Goal: Information Seeking & Learning: Learn about a topic

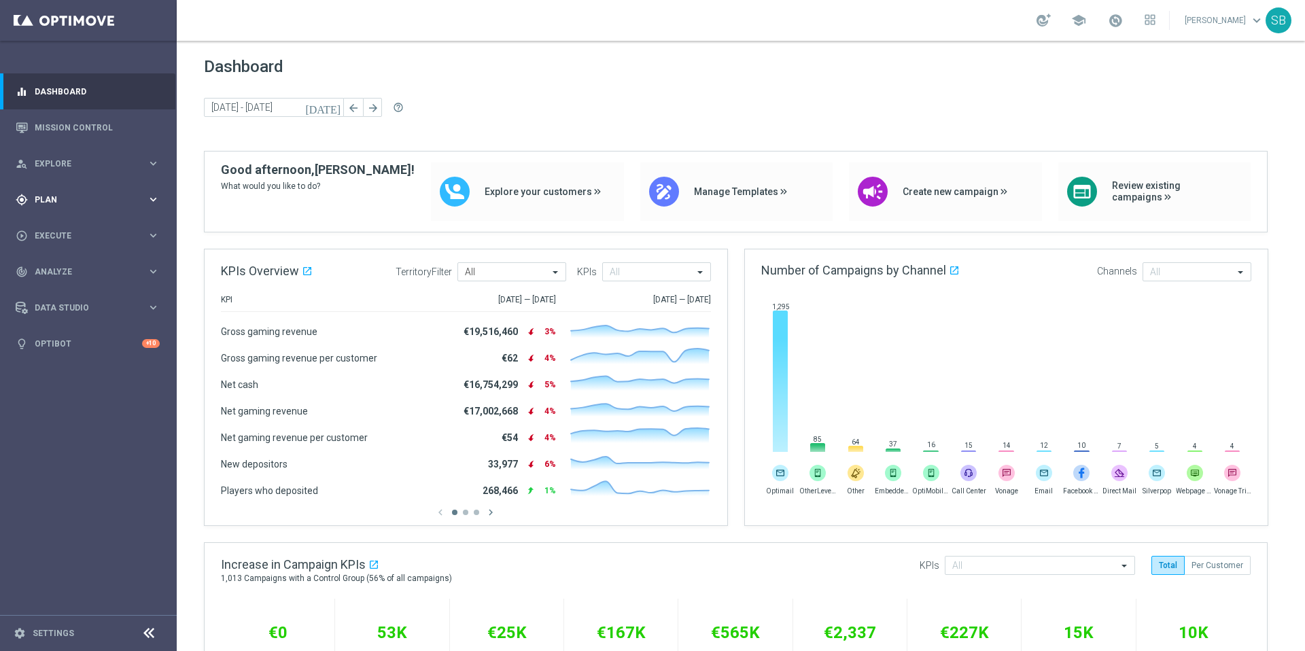
click at [60, 203] on span "Plan" at bounding box center [91, 200] width 112 height 8
click at [80, 232] on link "Target Groups" at bounding box center [88, 227] width 106 height 11
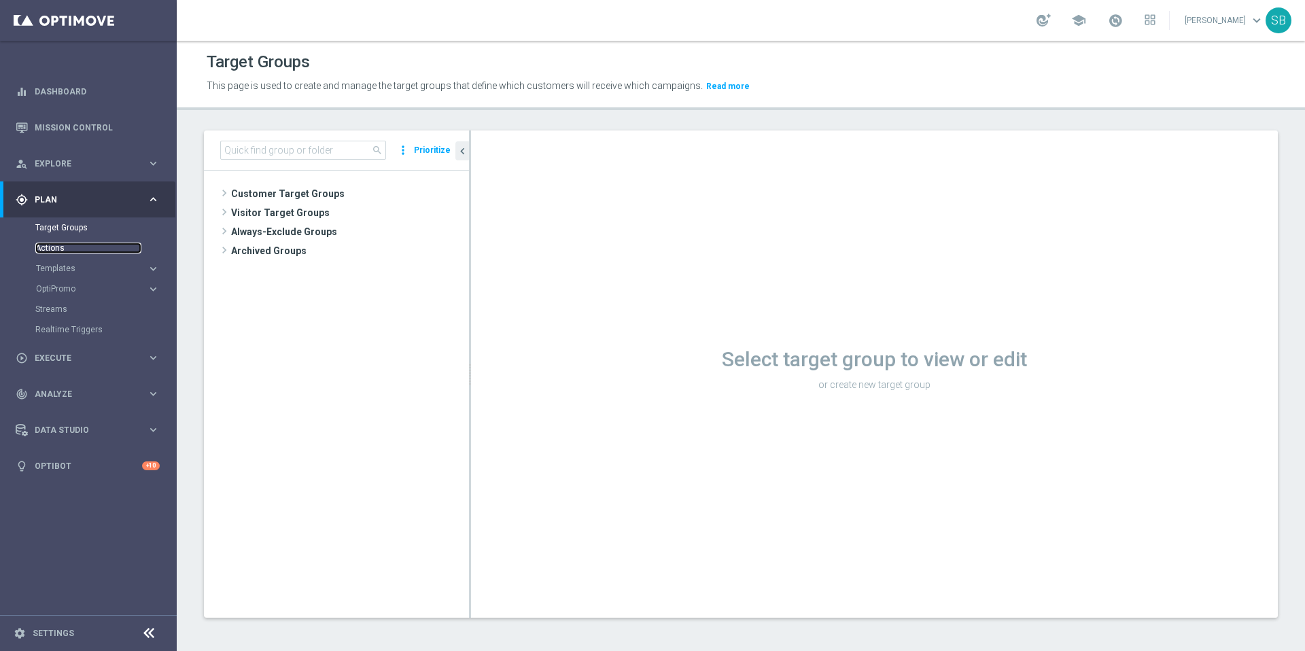
click at [58, 248] on link "Actions" at bounding box center [88, 248] width 106 height 11
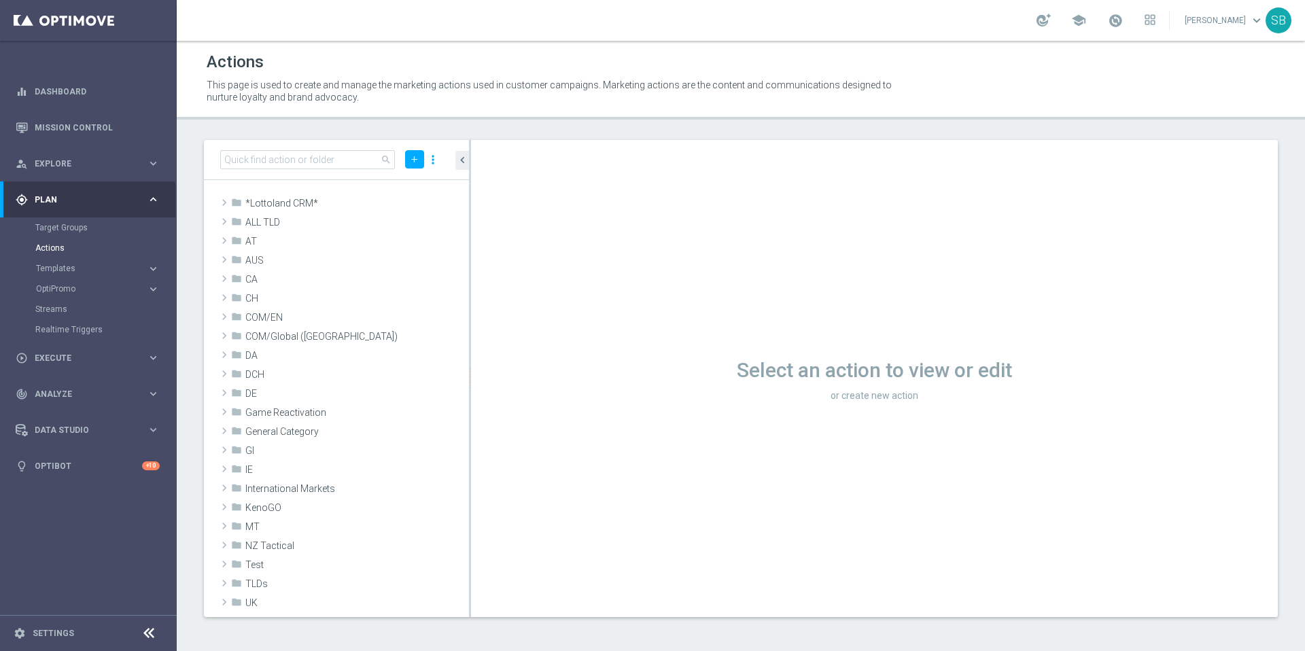
click at [154, 198] on icon "keyboard_arrow_right" at bounding box center [153, 199] width 13 height 13
click at [156, 237] on icon "keyboard_arrow_right" at bounding box center [153, 235] width 13 height 13
click at [155, 237] on icon "keyboard_arrow_right" at bounding box center [153, 235] width 13 height 13
click at [156, 271] on icon "keyboard_arrow_right" at bounding box center [153, 271] width 13 height 13
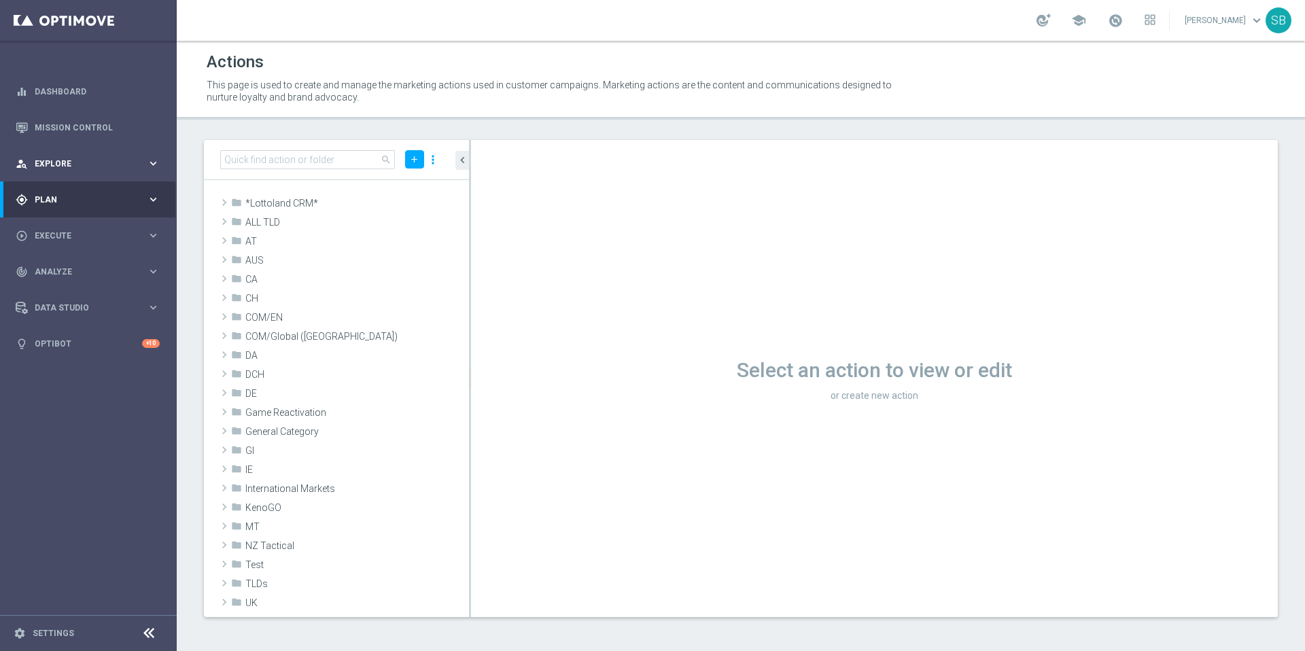
click at [154, 168] on icon "keyboard_arrow_right" at bounding box center [153, 163] width 13 height 13
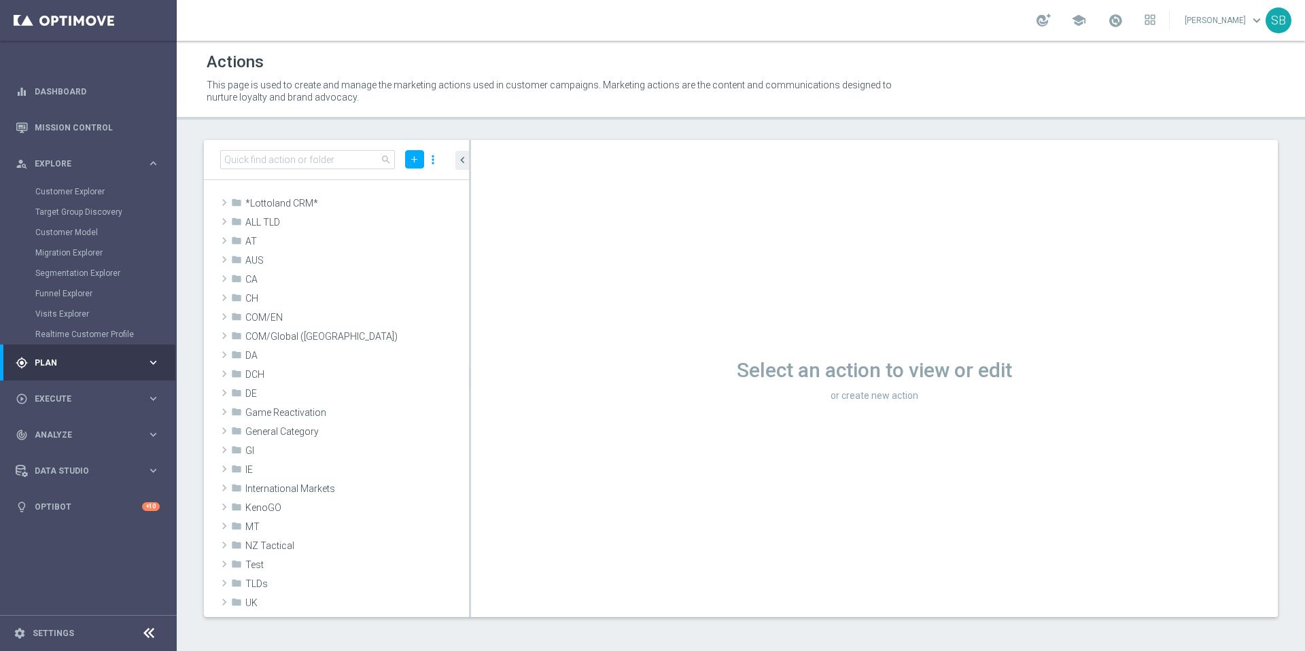
click at [154, 360] on icon "keyboard_arrow_right" at bounding box center [153, 362] width 13 height 13
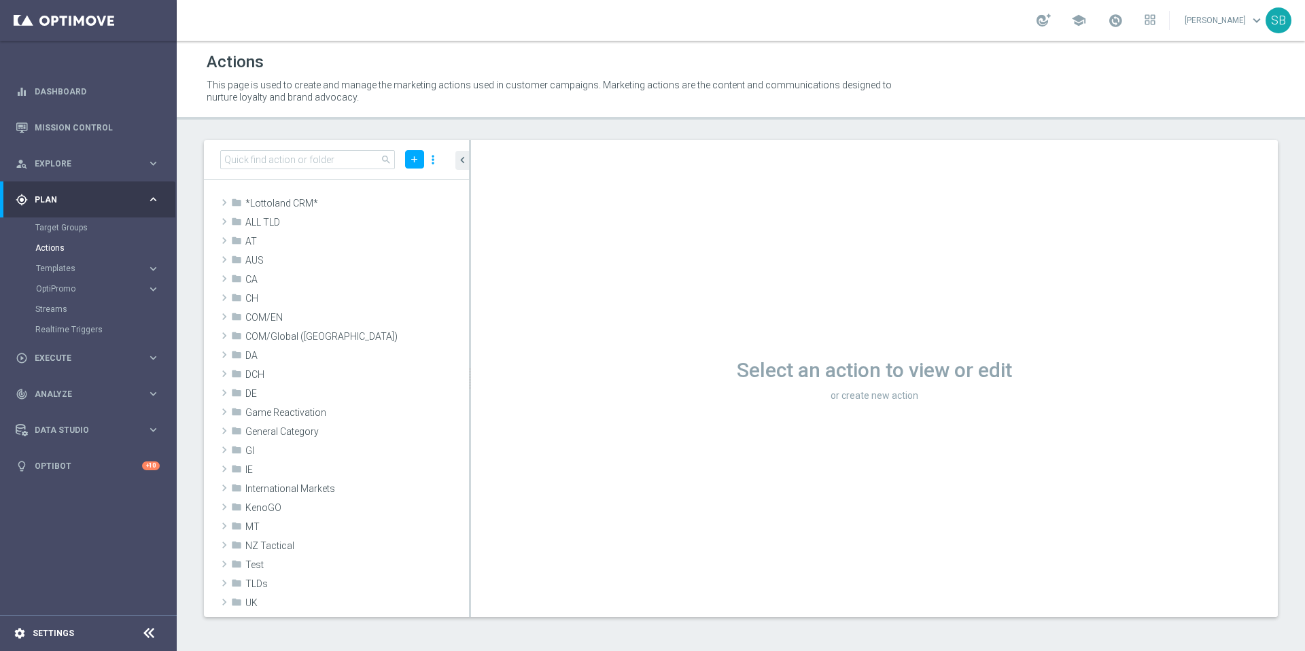
click at [19, 629] on icon "settings" at bounding box center [20, 633] width 12 height 12
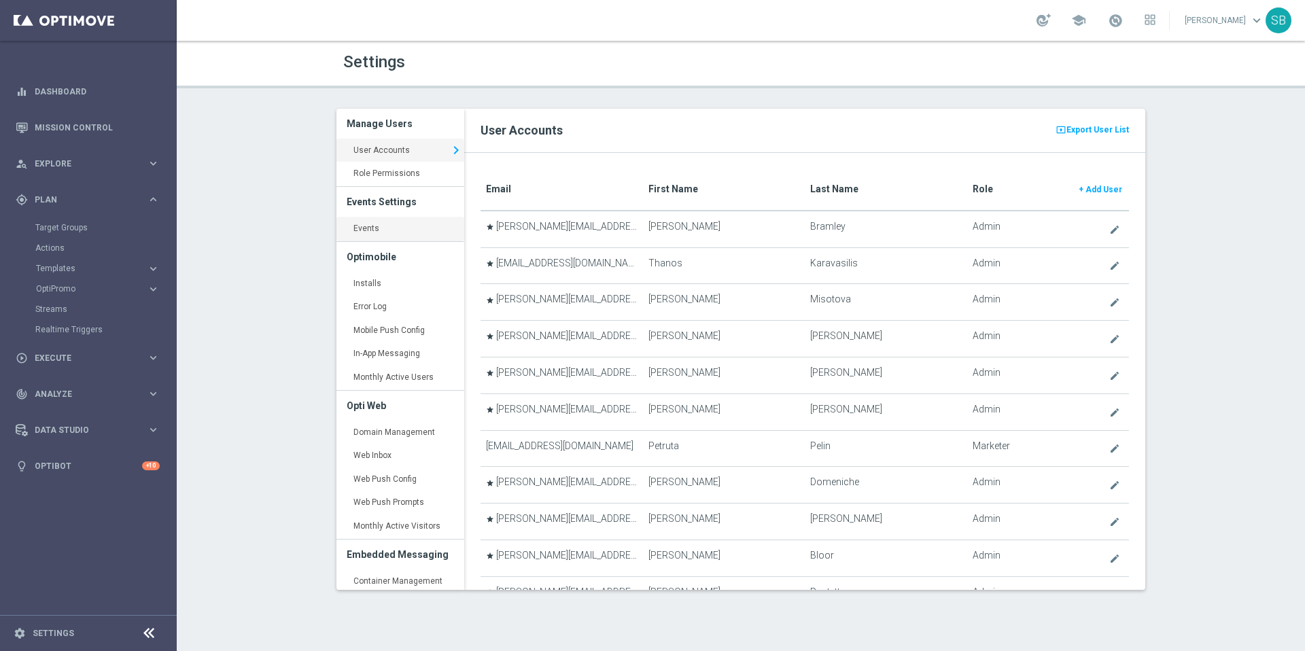
click at [364, 225] on link "Events keyboard_arrow_right" at bounding box center [400, 229] width 128 height 24
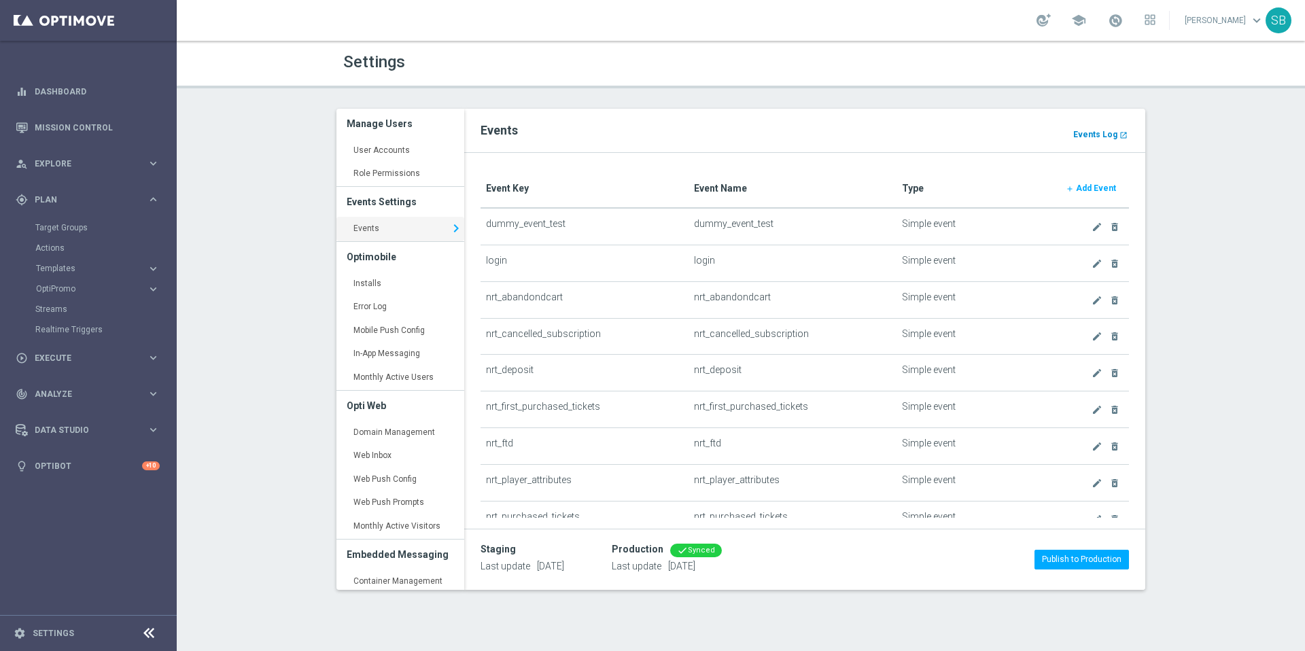
click at [1098, 137] on b "Events Log" at bounding box center [1095, 135] width 44 height 10
click at [56, 131] on link "Mission Control" at bounding box center [97, 127] width 125 height 36
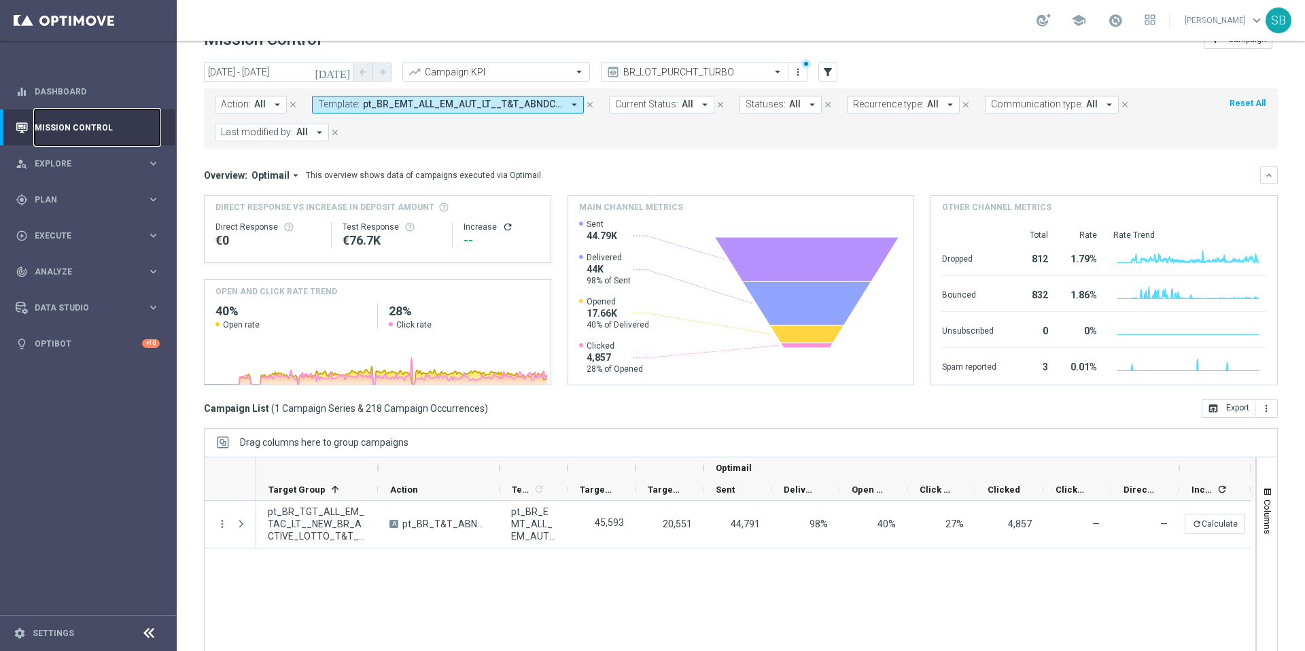
scroll to position [56, 0]
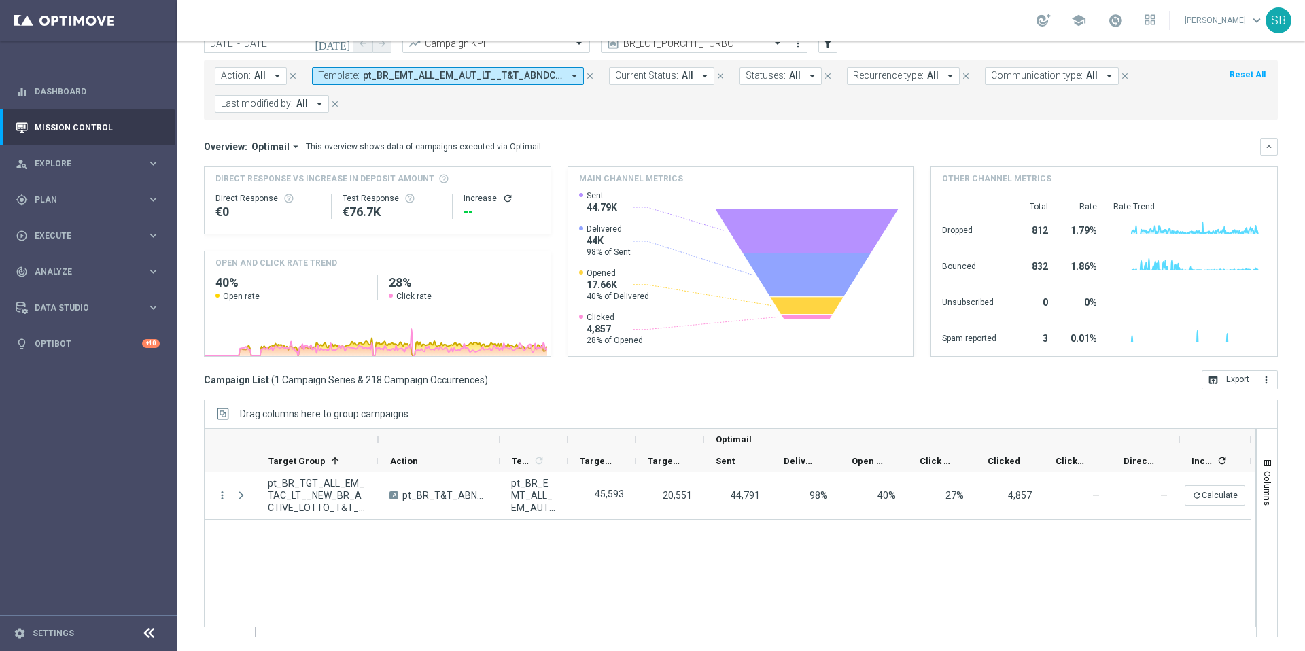
click at [553, 75] on span "pt_BR_EMT_ALL_EM_AUT_LT__T&T_ABNDCART1(1)" at bounding box center [463, 76] width 200 height 12
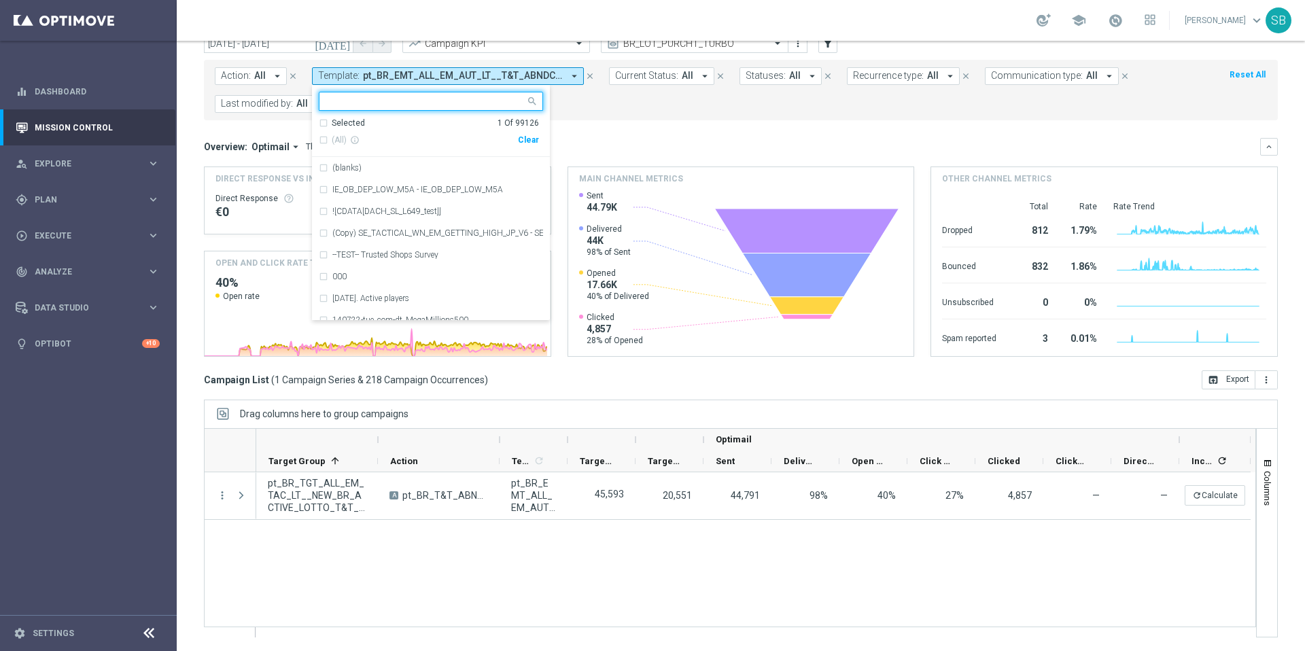
click at [0, 0] on div "Clear" at bounding box center [0, 0] width 0 height 0
click at [587, 77] on icon "close" at bounding box center [590, 76] width 10 height 10
click at [576, 49] on span at bounding box center [580, 43] width 17 height 12
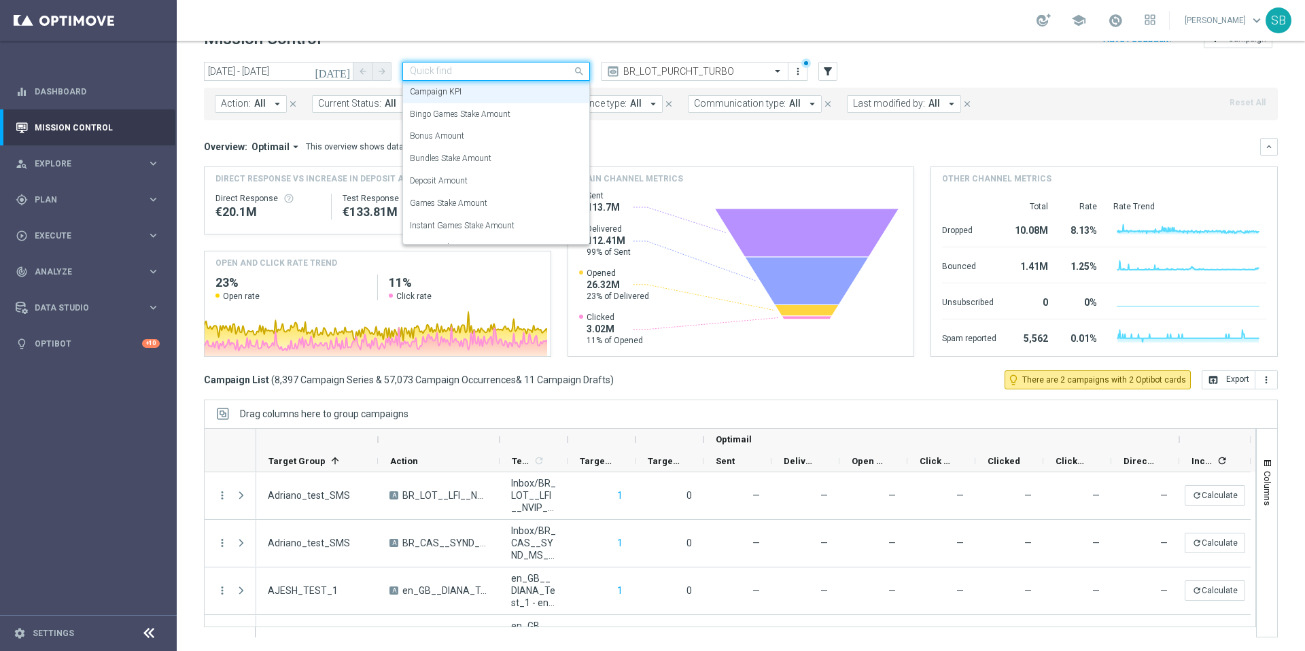
scroll to position [29, 0]
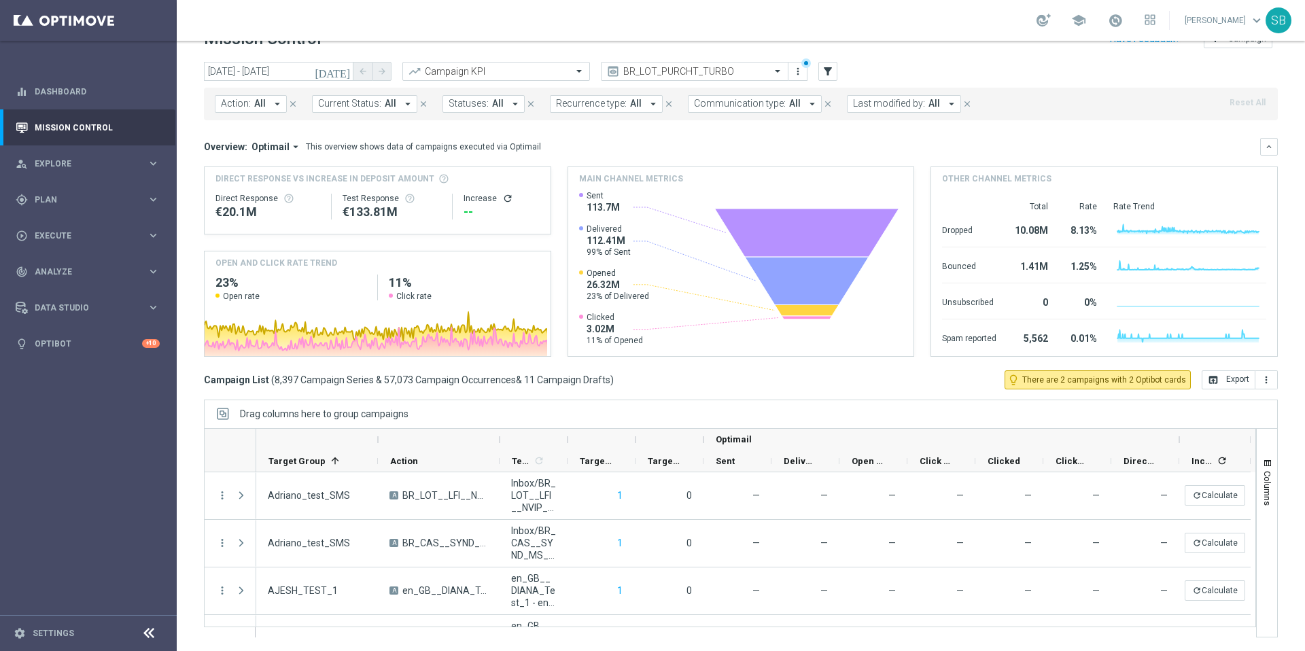
click at [456, 29] on div "school Stephen Bramley keyboard_arrow_down SB" at bounding box center [741, 20] width 1128 height 41
click at [405, 105] on icon "arrow_drop_down" at bounding box center [408, 104] width 12 height 12
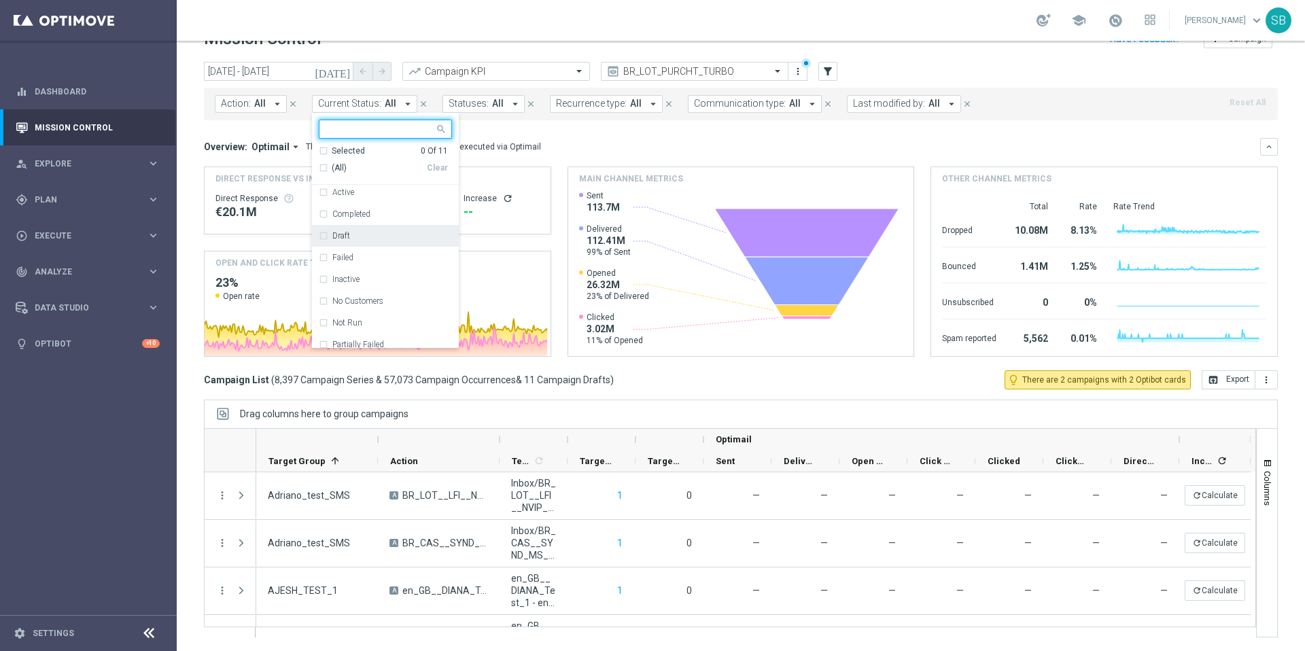
scroll to position [0, 0]
click at [347, 72] on icon "today" at bounding box center [333, 71] width 37 height 12
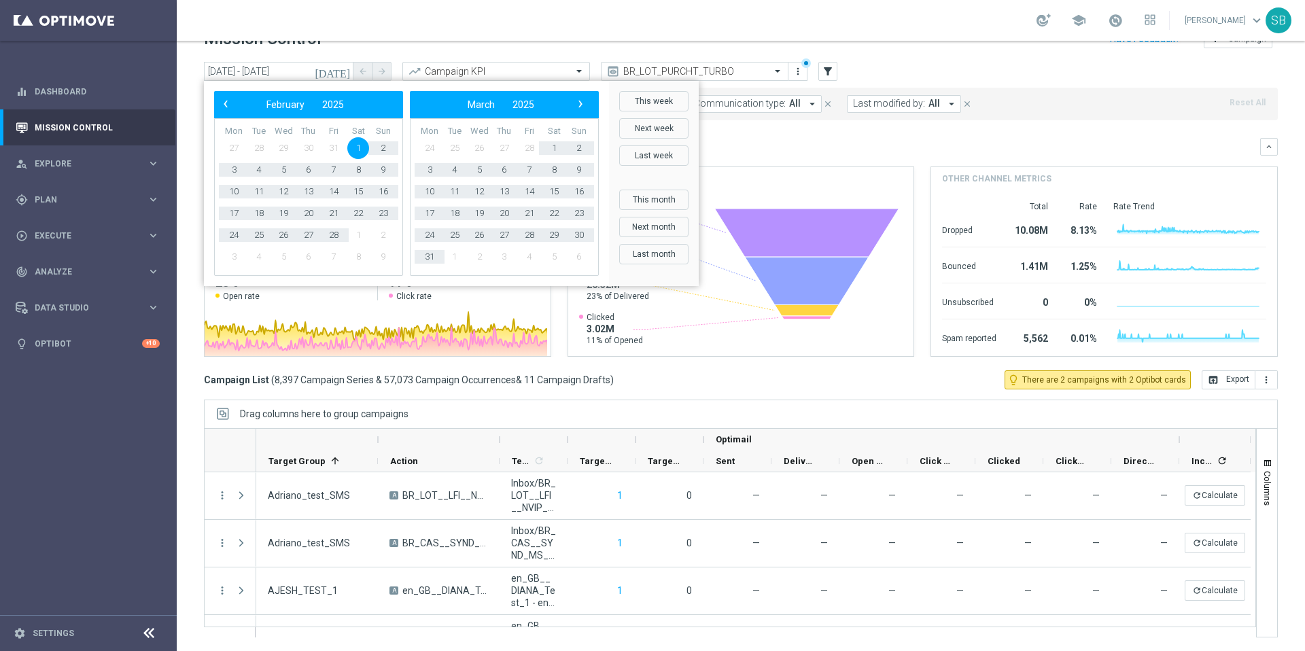
click at [361, 145] on span "1" at bounding box center [358, 148] width 22 height 22
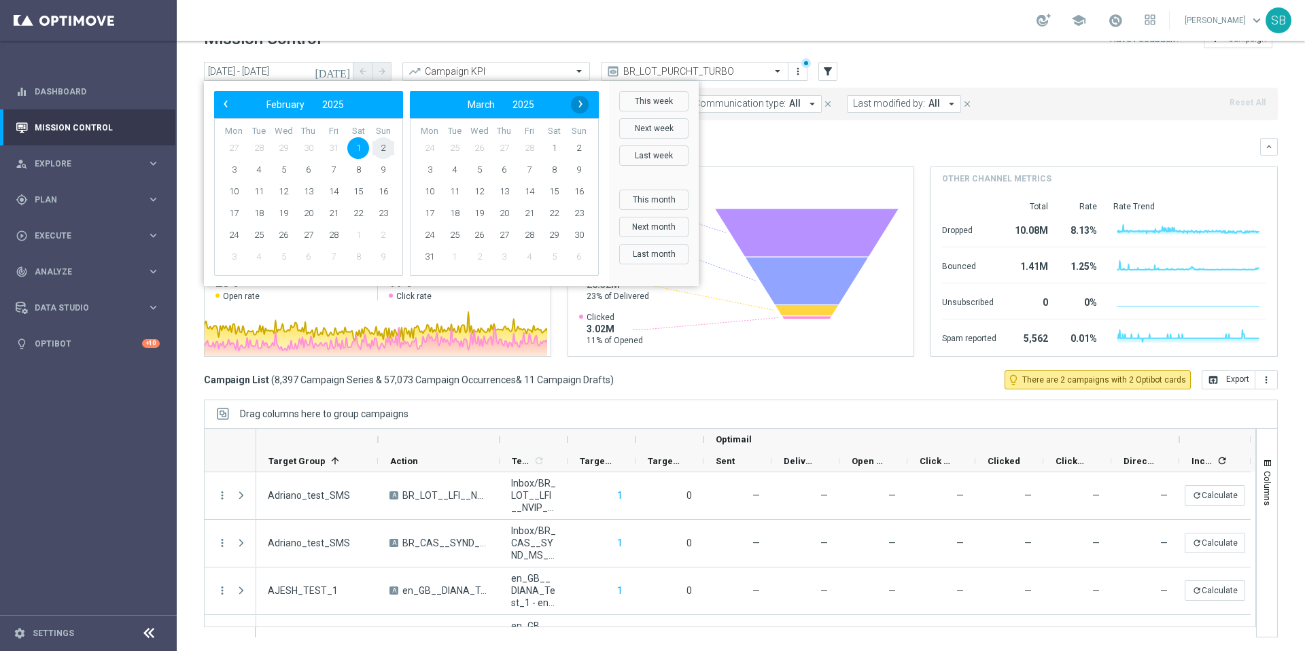
click at [579, 107] on span "›" at bounding box center [581, 104] width 18 height 18
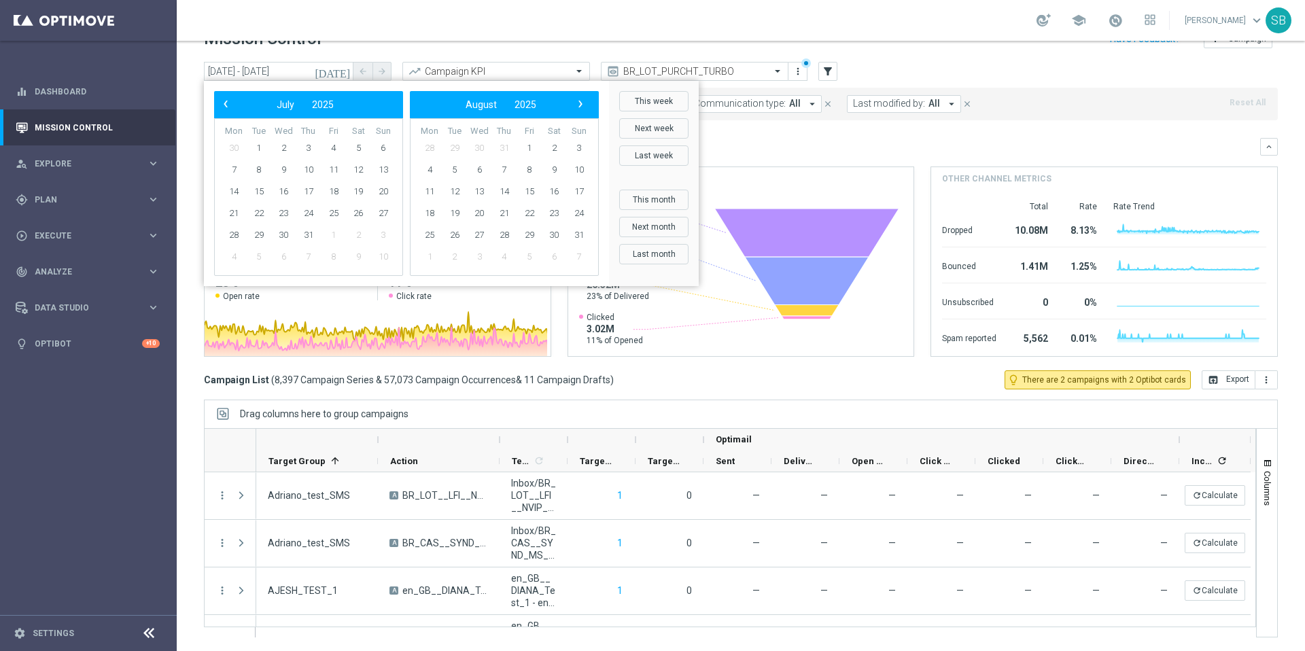
click at [579, 107] on span "›" at bounding box center [581, 104] width 18 height 18
click at [230, 150] on span "1" at bounding box center [234, 148] width 22 height 22
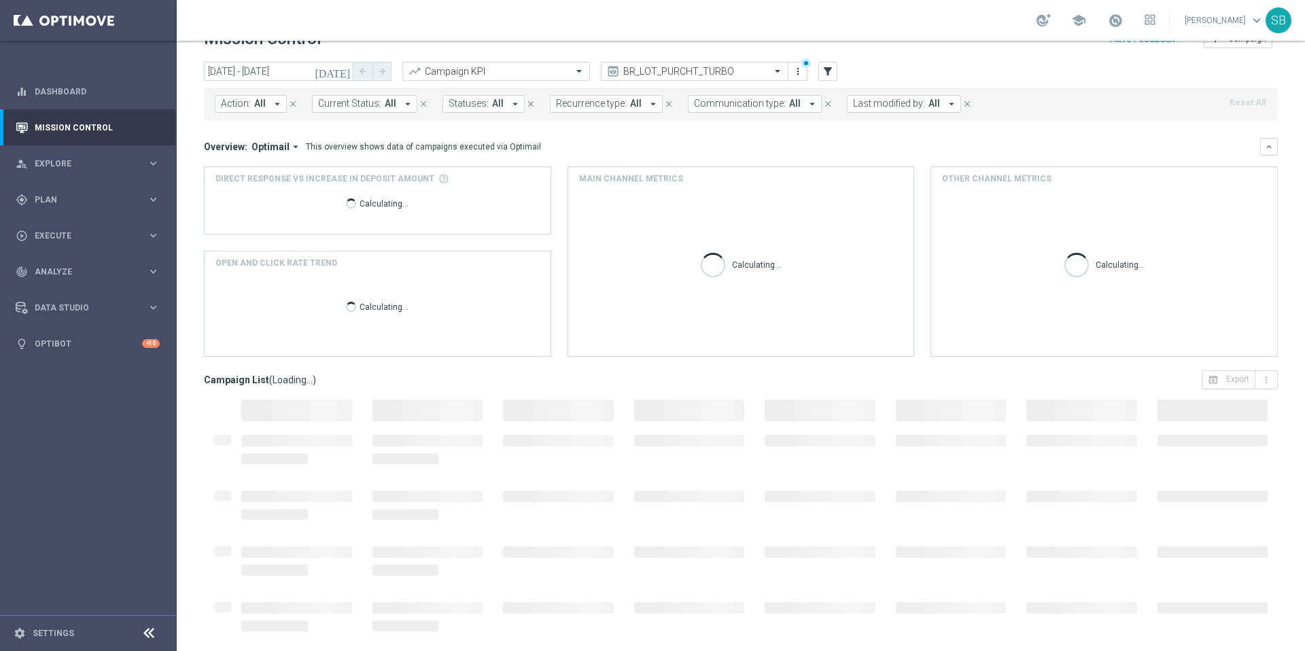
click at [345, 73] on icon "today" at bounding box center [333, 71] width 37 height 12
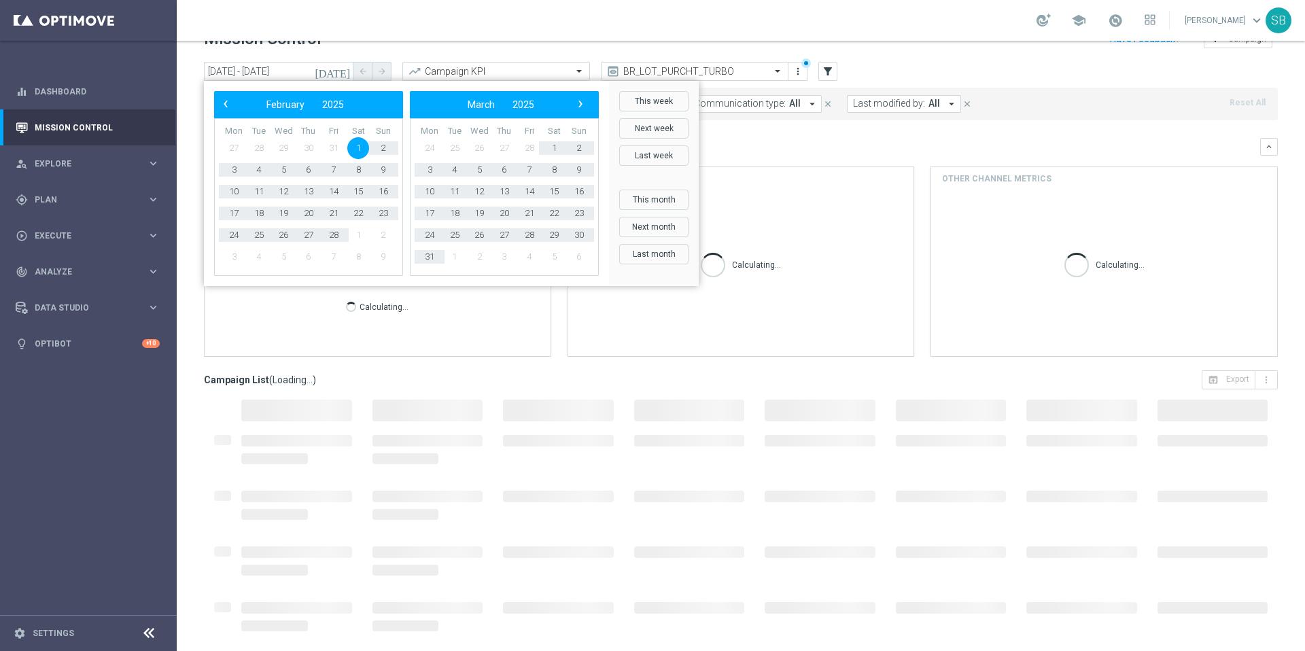
click at [358, 151] on span "1" at bounding box center [358, 148] width 22 height 22
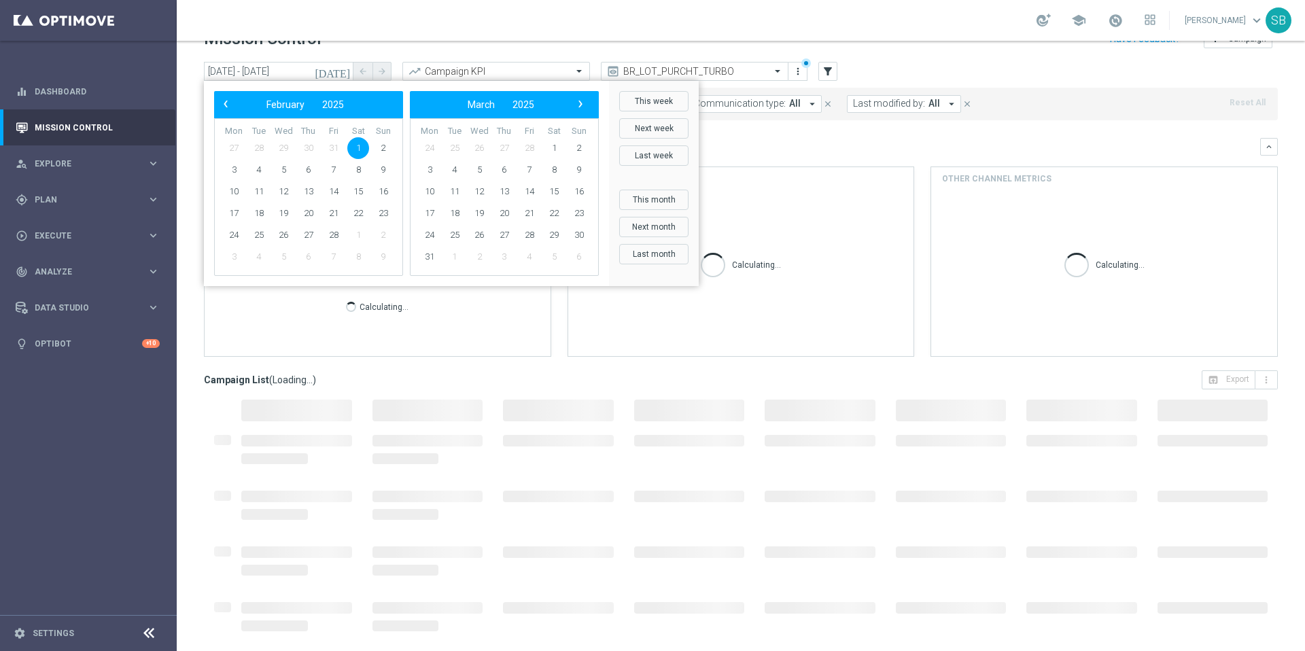
click at [365, 147] on span "1" at bounding box center [358, 148] width 22 height 22
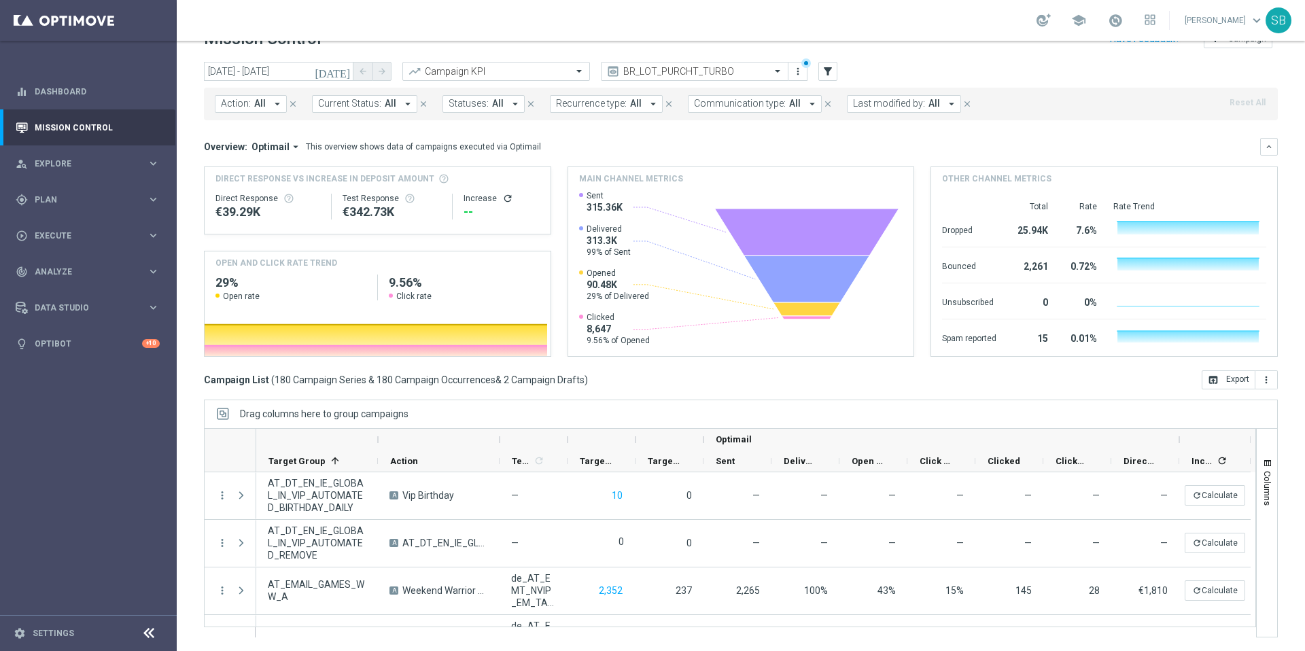
click at [348, 73] on icon "today" at bounding box center [333, 71] width 37 height 12
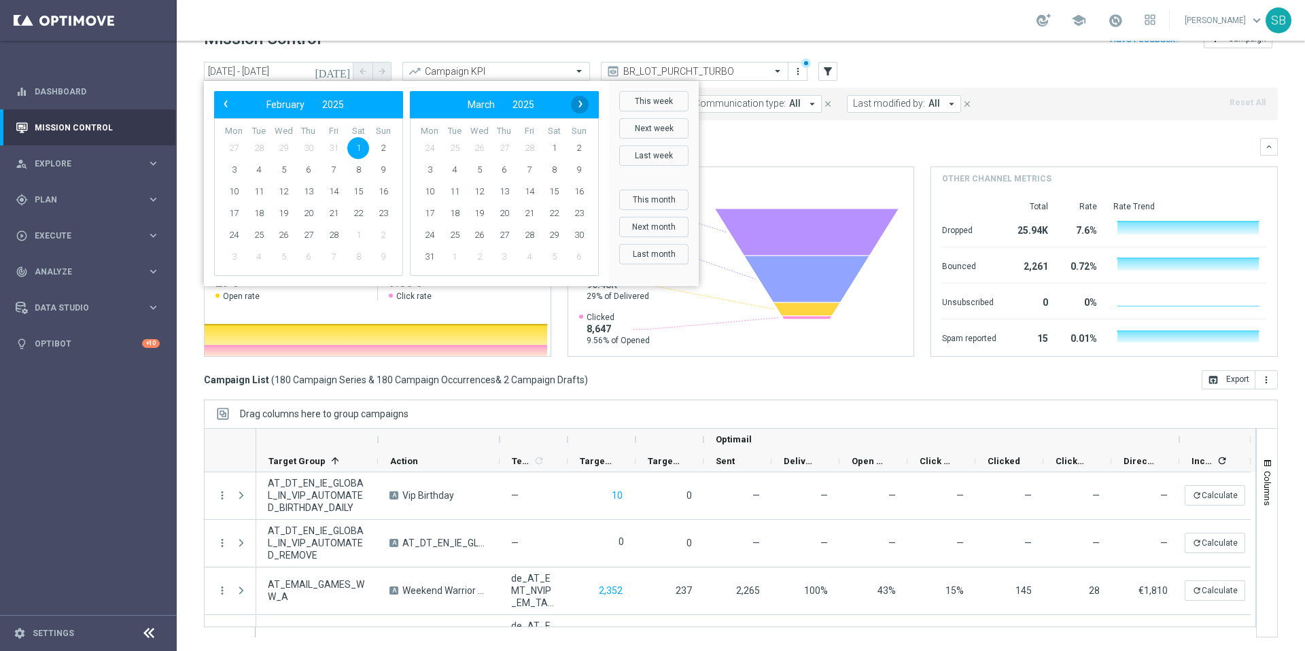
click at [580, 108] on span "›" at bounding box center [581, 104] width 18 height 18
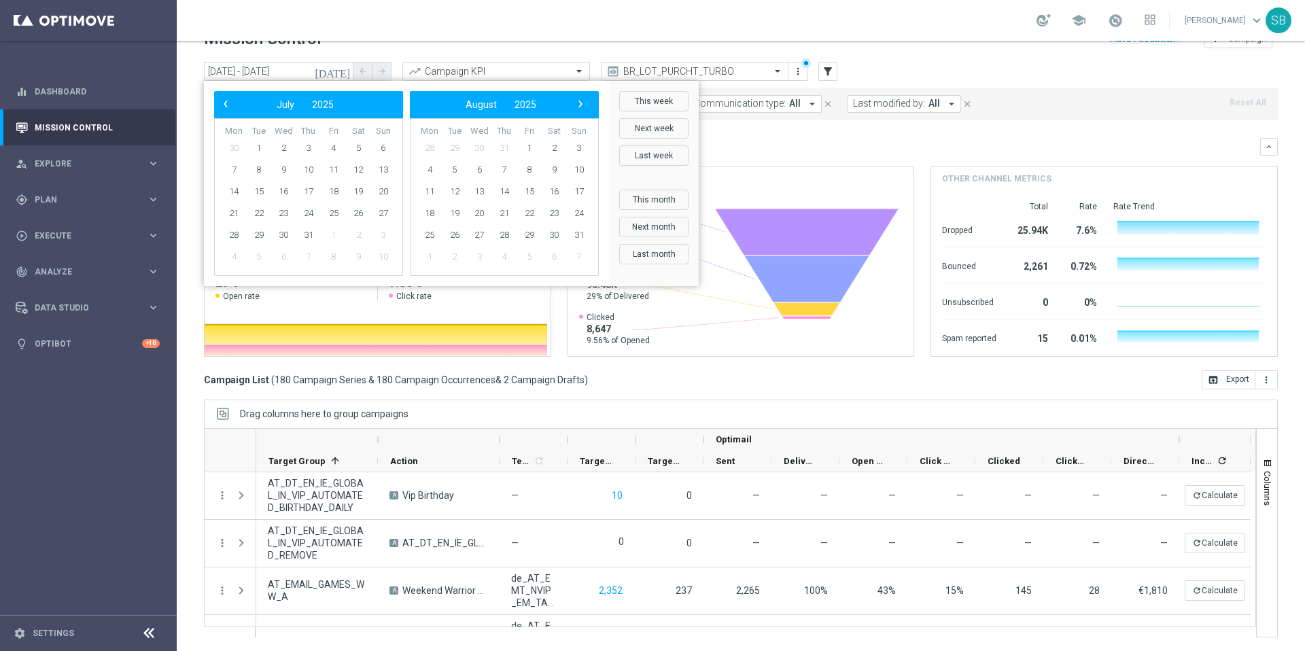
click at [580, 108] on span "›" at bounding box center [581, 104] width 18 height 18
click at [431, 153] on span "1" at bounding box center [430, 148] width 22 height 22
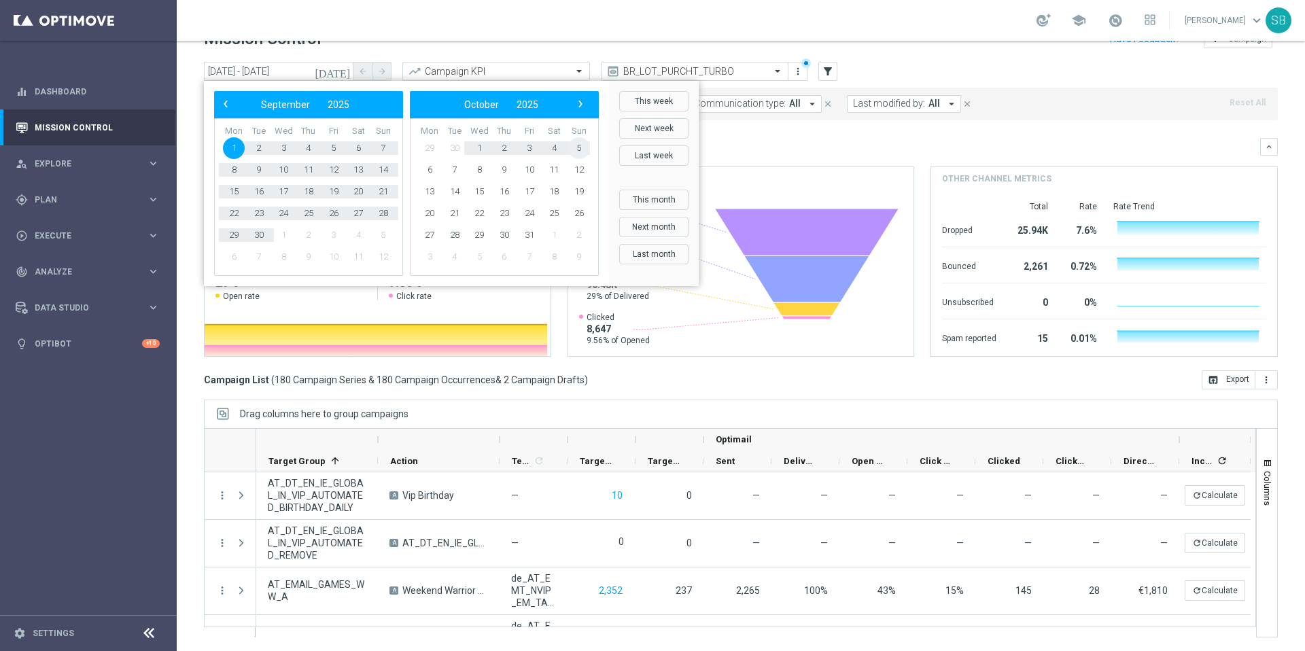
click at [580, 150] on span "5" at bounding box center [579, 148] width 22 height 22
type input "01 Sep 2025 - 05 Oct 2025"
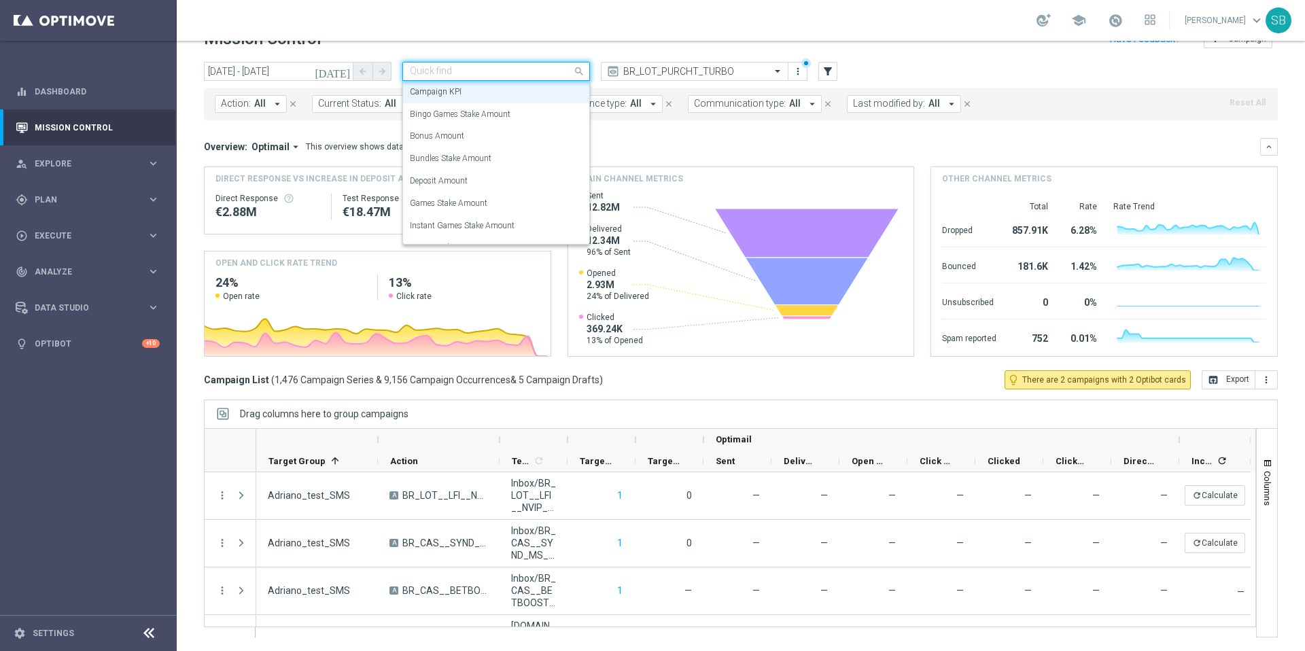
click at [579, 73] on span at bounding box center [580, 71] width 17 height 17
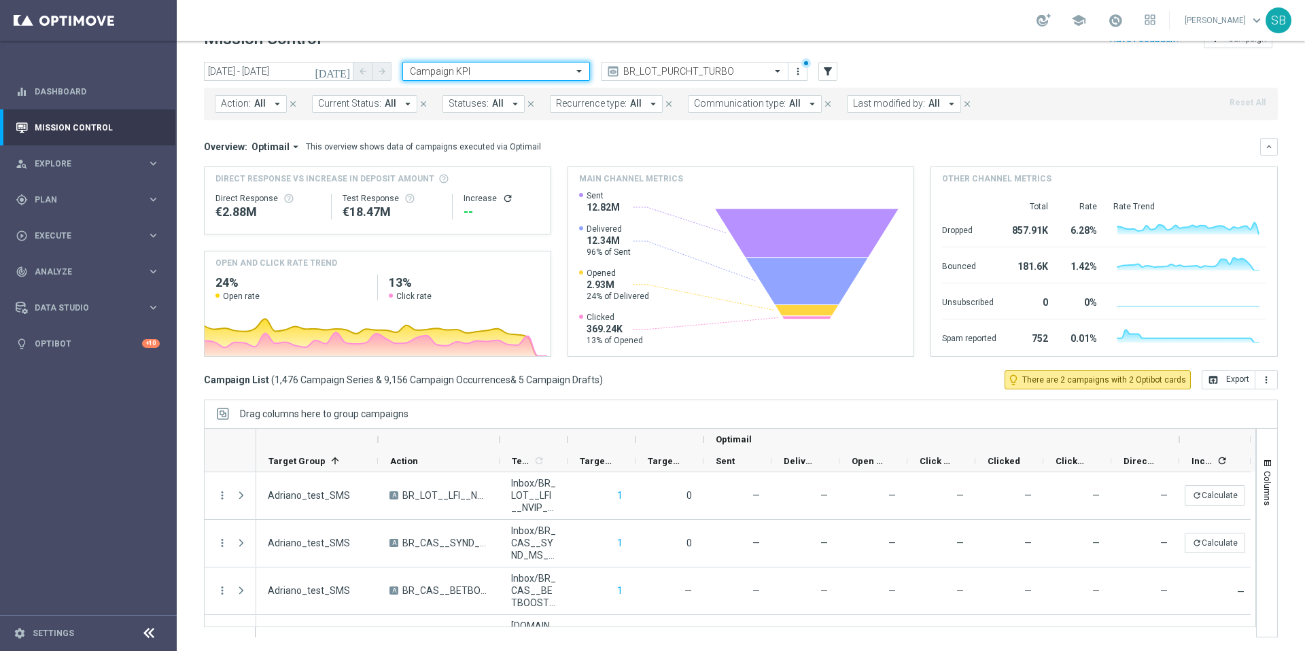
click at [579, 73] on span at bounding box center [580, 71] width 17 height 12
click at [404, 106] on icon "arrow_drop_down" at bounding box center [408, 104] width 12 height 12
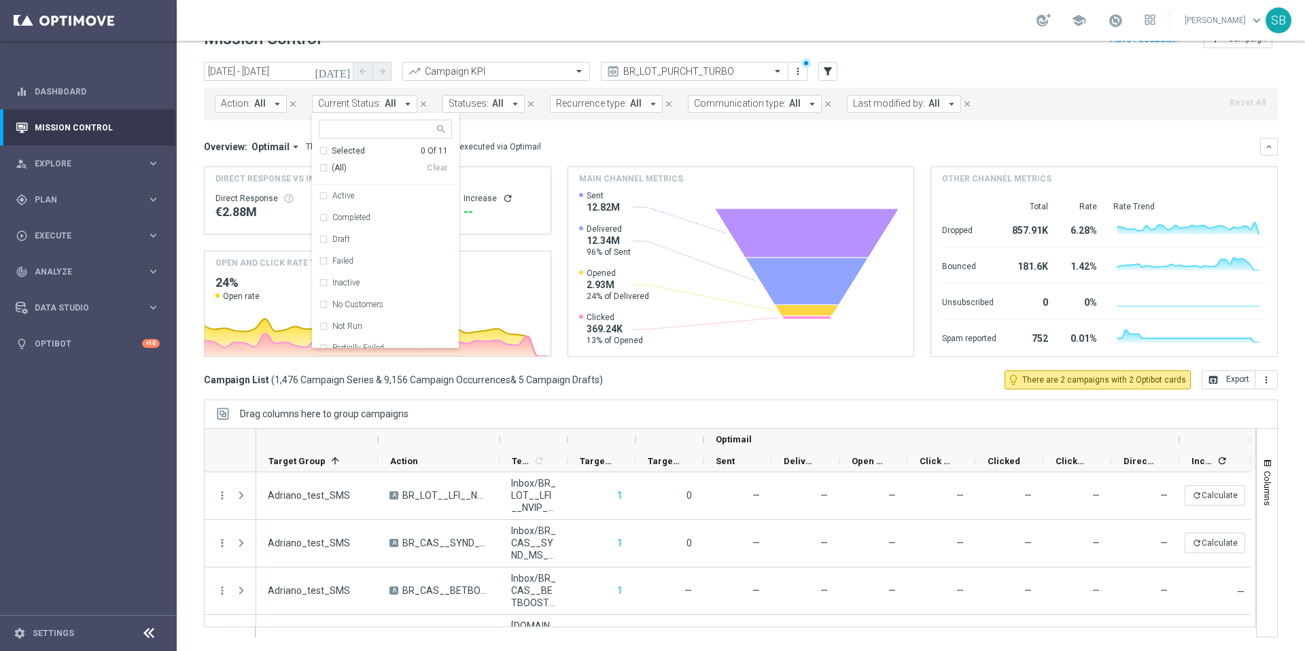
click at [404, 106] on icon "arrow_drop_down" at bounding box center [408, 104] width 12 height 12
click at [509, 101] on icon "arrow_drop_down" at bounding box center [515, 104] width 12 height 12
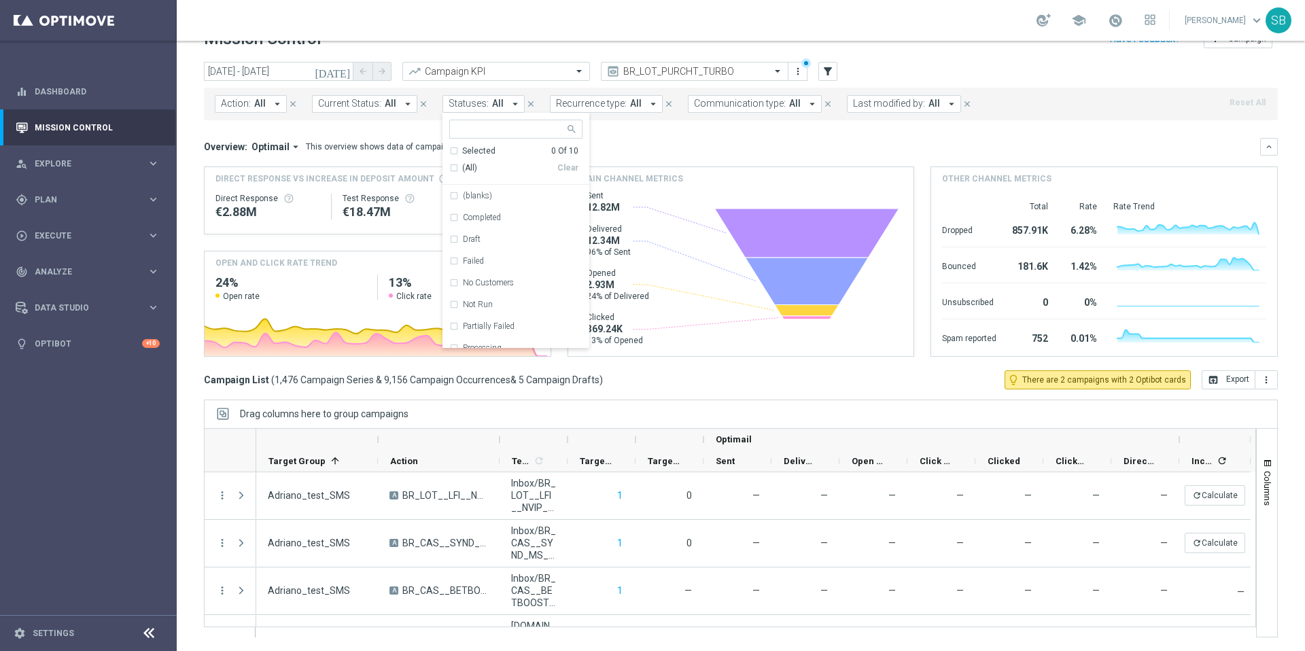
click at [509, 101] on icon "arrow_drop_down" at bounding box center [515, 104] width 12 height 12
click at [760, 75] on div at bounding box center [695, 72] width 186 height 12
click at [829, 70] on icon "filter_alt" at bounding box center [828, 71] width 12 height 12
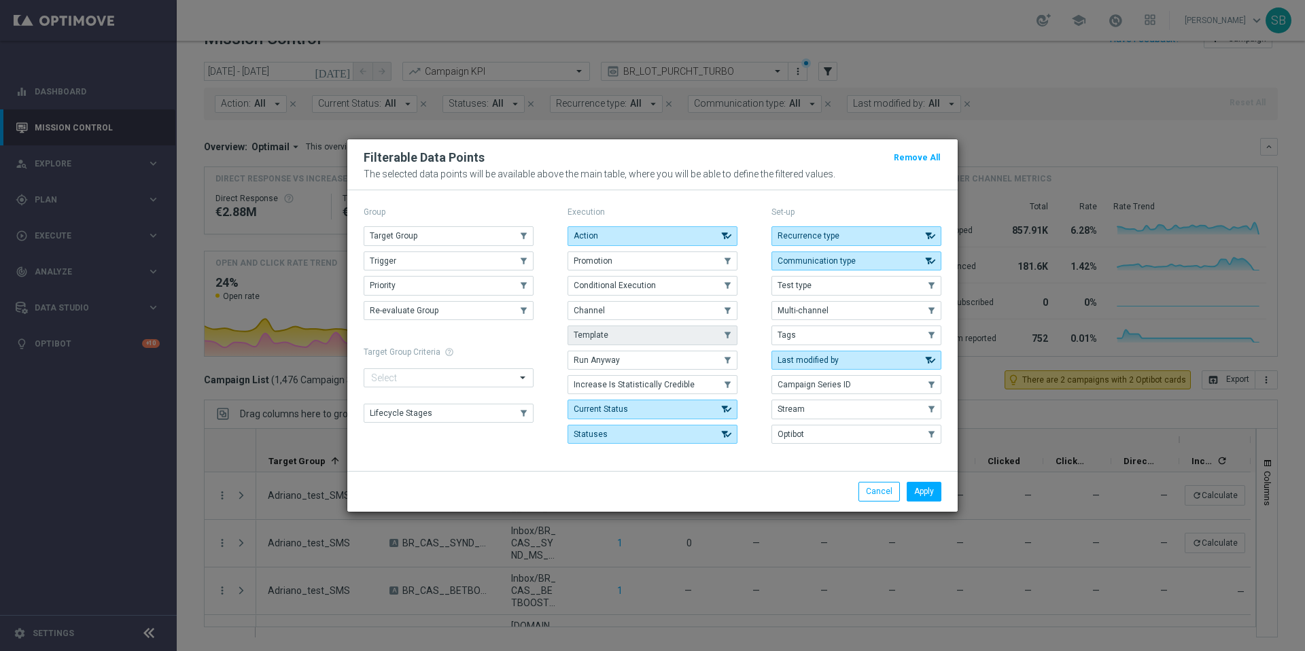
click at [659, 333] on button "Template" at bounding box center [653, 335] width 170 height 19
click at [920, 494] on button "Apply" at bounding box center [924, 491] width 35 height 19
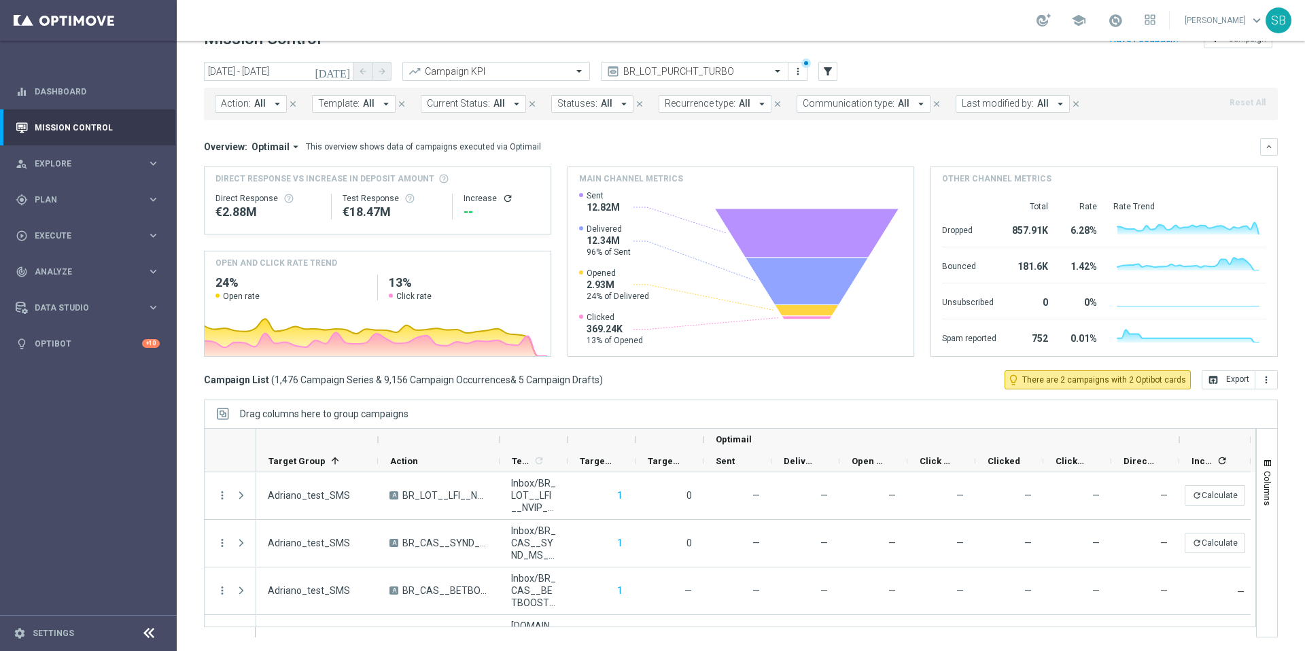
click at [353, 107] on span "Template:" at bounding box center [338, 104] width 41 height 12
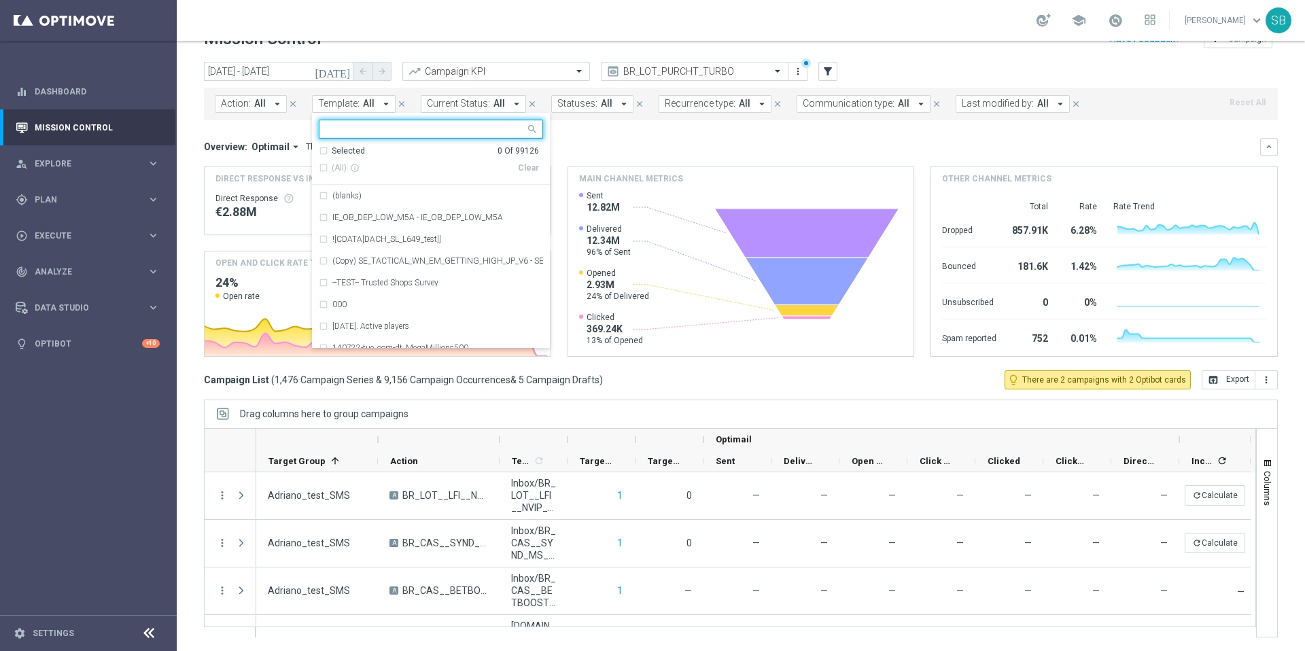
click at [364, 128] on input "text" at bounding box center [425, 130] width 199 height 12
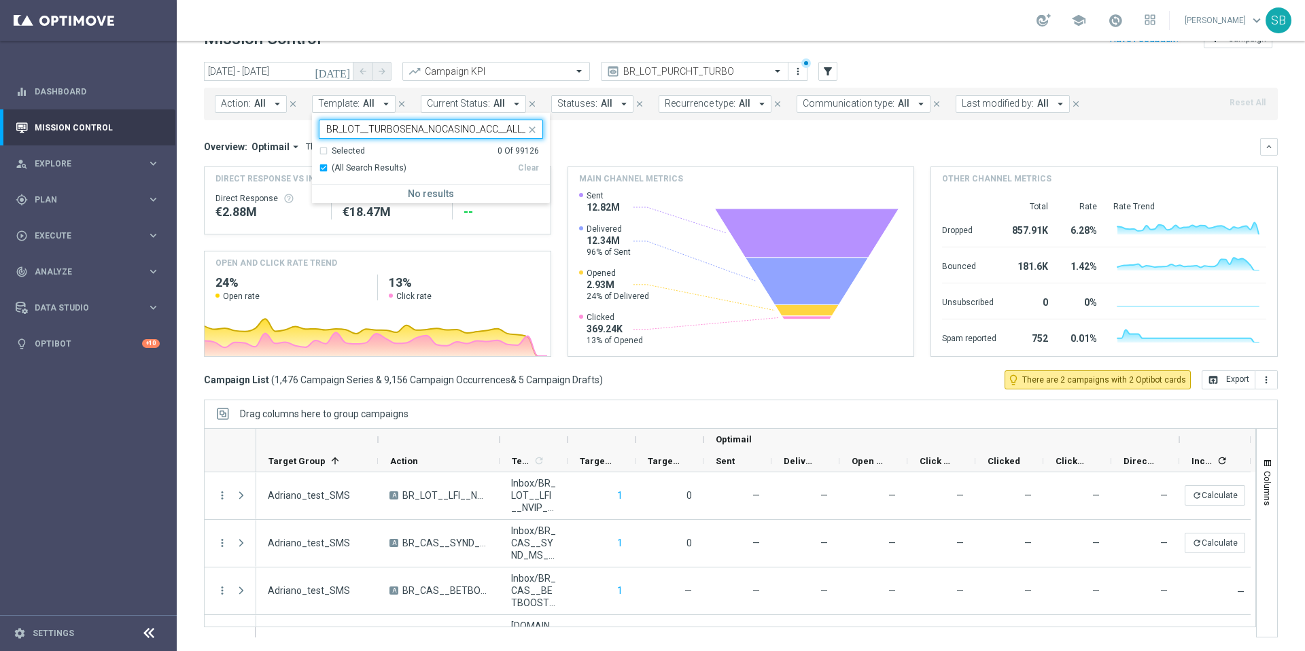
scroll to position [0, 52]
click at [323, 152] on div "Selected 0 Of 99126" at bounding box center [429, 151] width 220 height 12
click at [324, 171] on div "(All Search Results)" at bounding box center [418, 168] width 199 height 12
type input "BR_LOT__TURBOSENA_NOCASINO_ACC__ALL_EMA_T&T_LT"
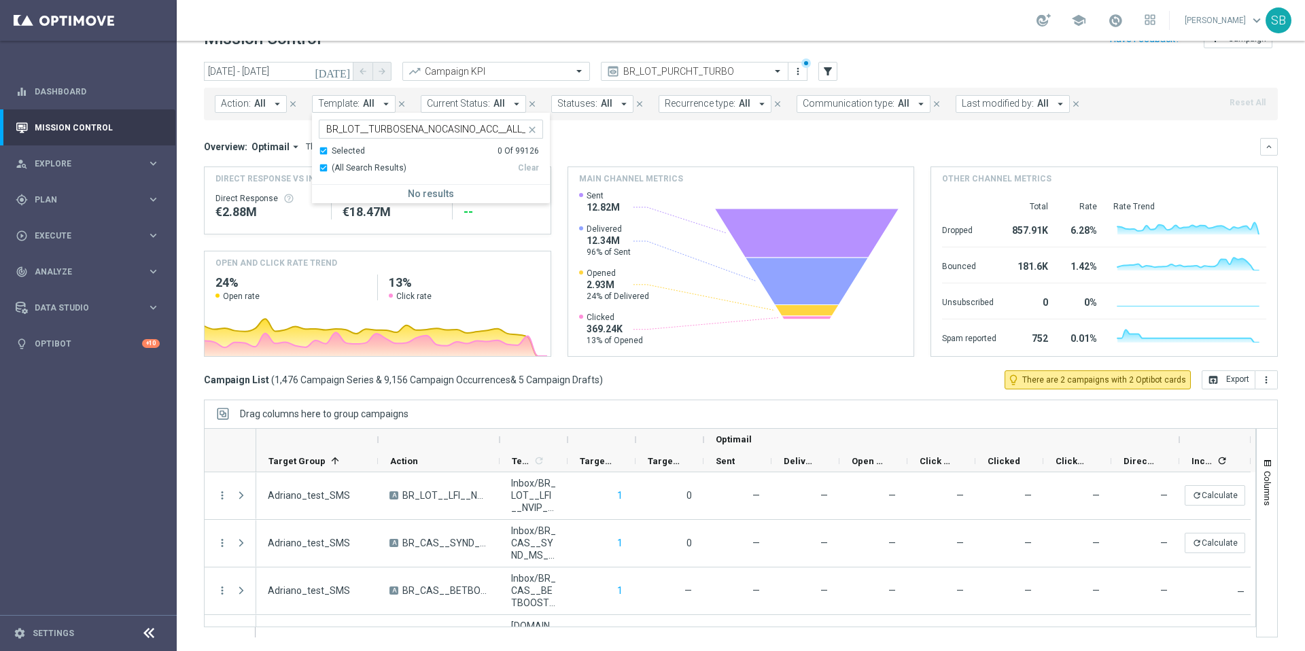
click at [324, 155] on div "Selected 0 Of 99126" at bounding box center [429, 151] width 220 height 12
click at [471, 172] on div "(All Search Results)" at bounding box center [418, 168] width 199 height 12
click at [322, 167] on div "(All Search Results)" at bounding box center [418, 168] width 199 height 12
click at [323, 169] on div "(All Search Results)" at bounding box center [418, 168] width 199 height 12
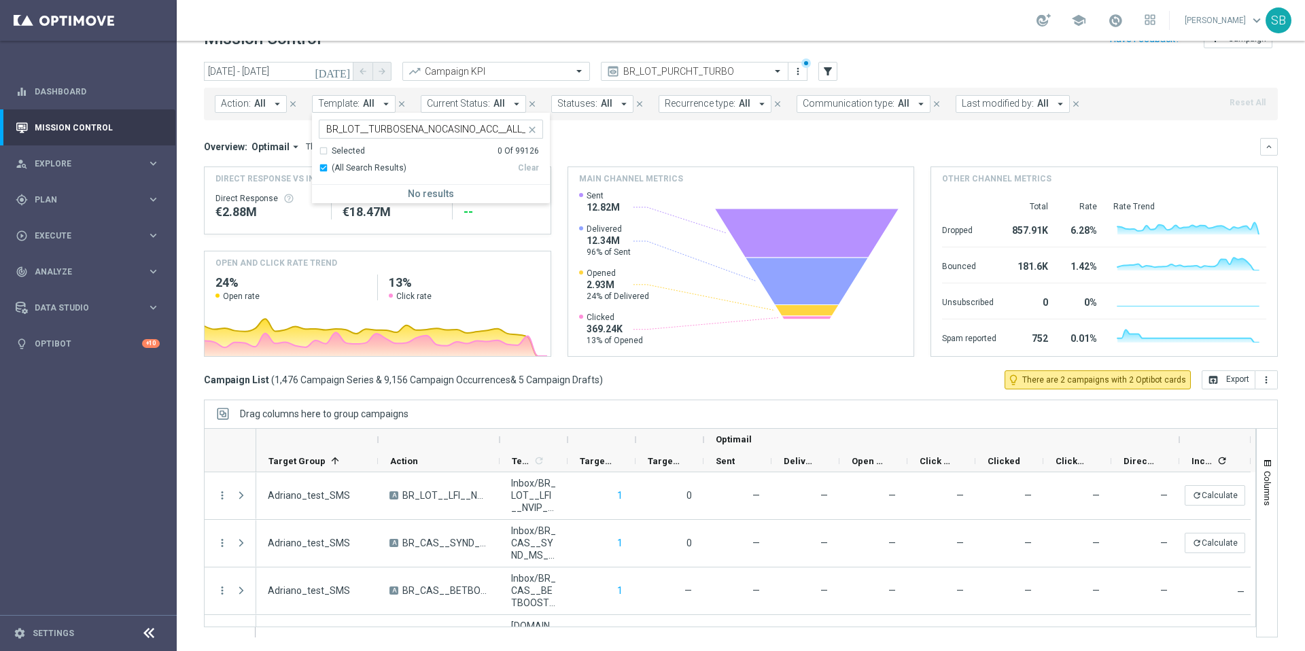
click at [323, 153] on div "Selected 0 Of 99126" at bounding box center [429, 151] width 220 height 12
click at [324, 169] on div "(All Search Results)" at bounding box center [418, 168] width 199 height 12
click at [319, 148] on div "Selected 0 Of 99126" at bounding box center [429, 151] width 220 height 12
click at [450, 164] on div "(All Search Results)" at bounding box center [418, 168] width 199 height 12
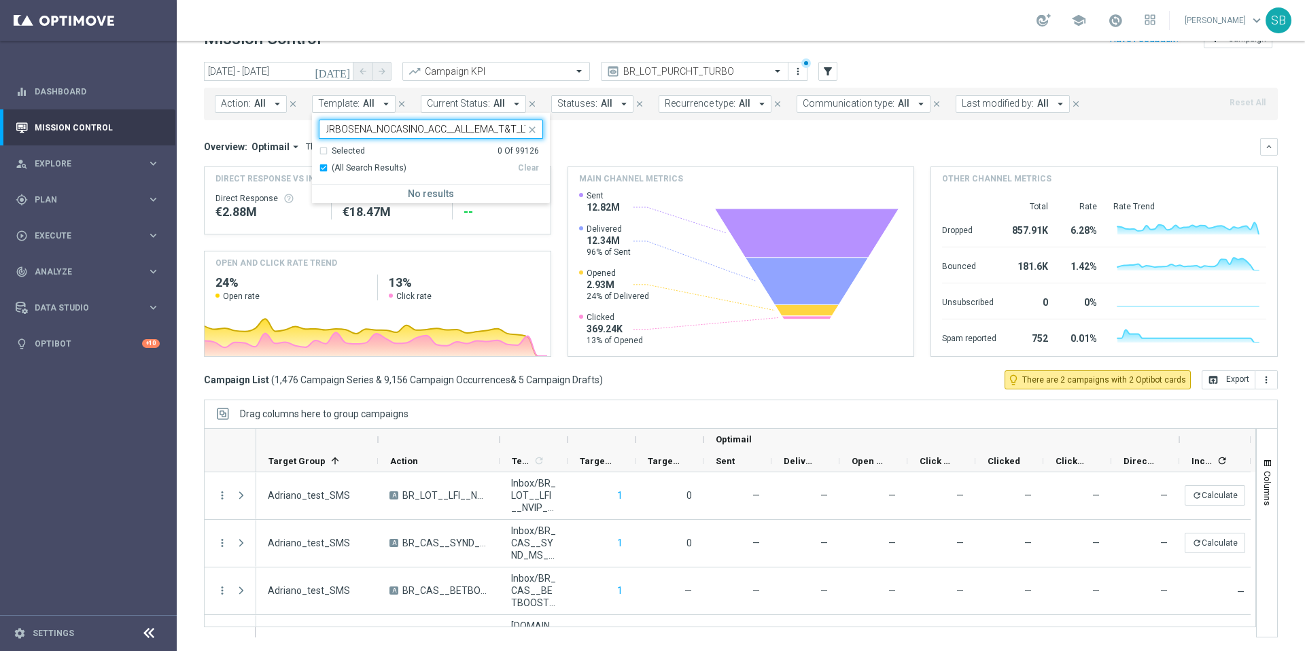
click at [477, 129] on input "BR_LOT__TURBOSENA_NOCASINO_ACC__ALL_EMA_T&T_LT" at bounding box center [425, 130] width 199 height 12
click at [322, 151] on div "Selected 0 Of 99126" at bounding box center [429, 151] width 220 height 12
click at [323, 170] on div "(All Search Results)" at bounding box center [418, 168] width 199 height 12
click at [532, 130] on icon "close" at bounding box center [532, 129] width 11 height 11
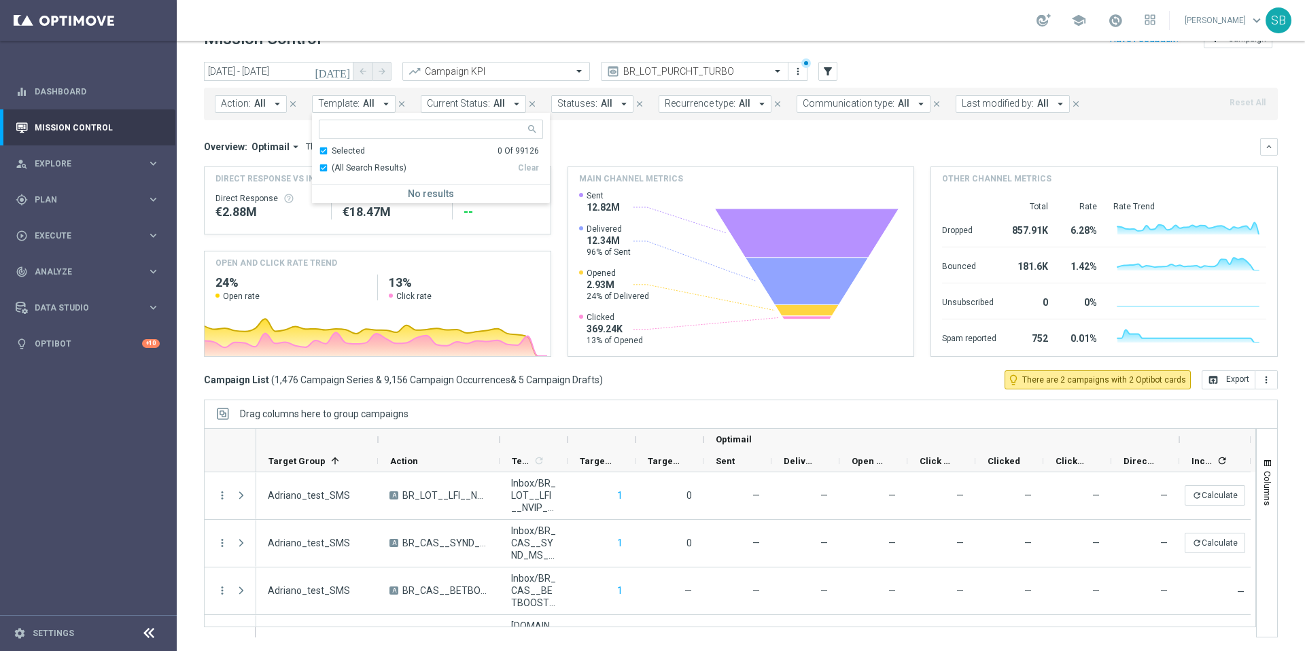
click at [321, 152] on div "Selected 0 Of 99126" at bounding box center [429, 151] width 220 height 12
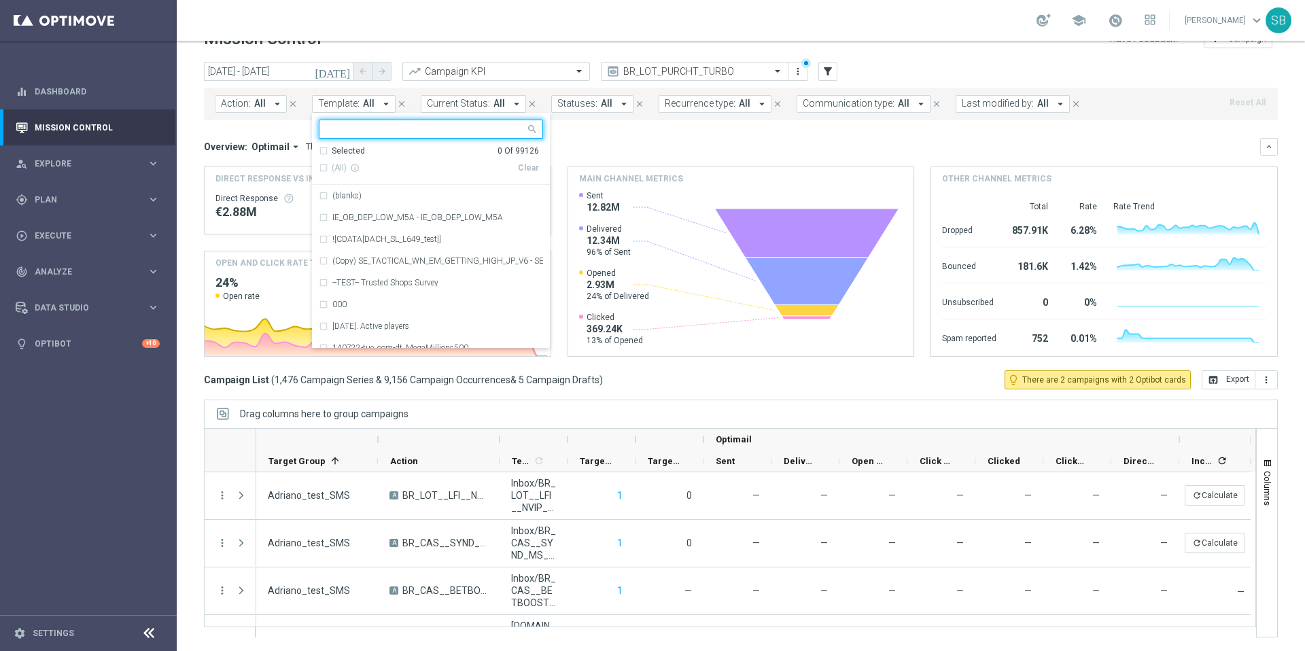
click at [349, 132] on input "text" at bounding box center [425, 130] width 199 height 12
paste input "BR_LOT__TURBOSENA_NOCASINO_ACC__ALL_EMA_T&T_LT"
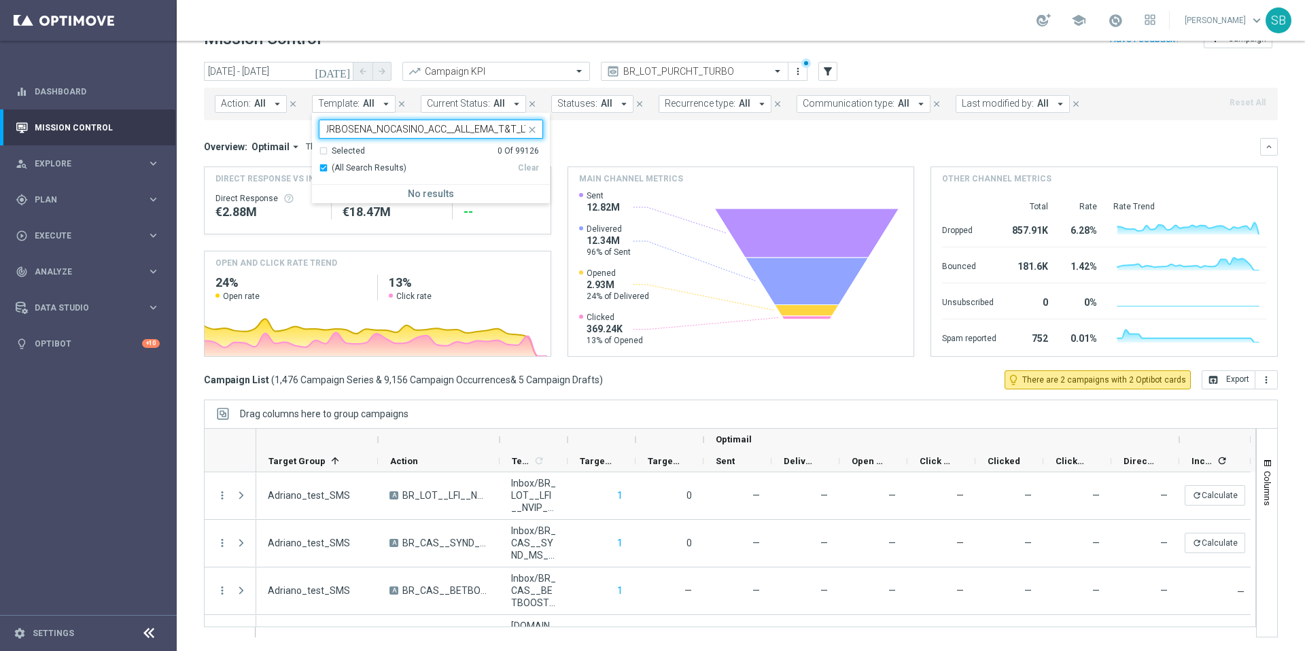
click at [324, 151] on div "Selected 0 Of 99126" at bounding box center [429, 151] width 220 height 12
click at [321, 168] on div "(All Search Results)" at bounding box center [418, 168] width 199 height 12
type input "BR_LOT__TURBOSENA_NOCASINO_ACC__ALL_EMA_T&T_LT"
click at [324, 173] on div "(All Search Results)" at bounding box center [418, 168] width 199 height 12
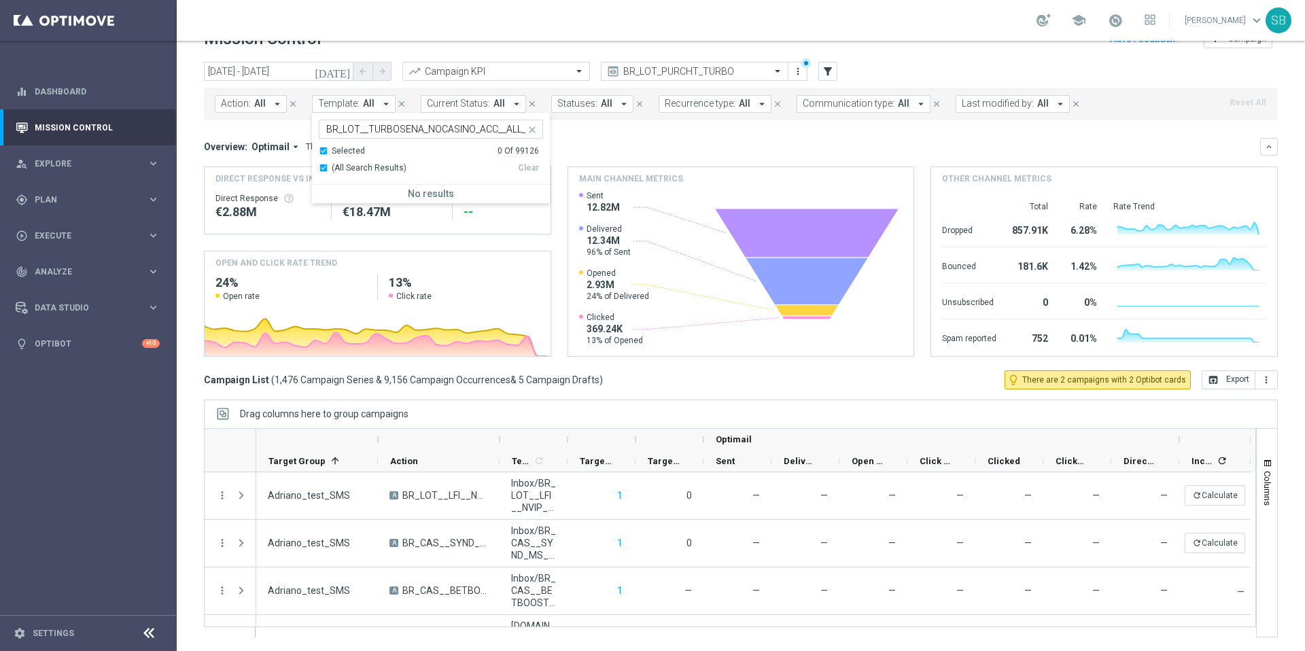
click at [324, 152] on div "Selected 0 Of 99126" at bounding box center [429, 151] width 220 height 12
click at [383, 103] on icon "arrow_drop_down" at bounding box center [386, 104] width 12 height 12
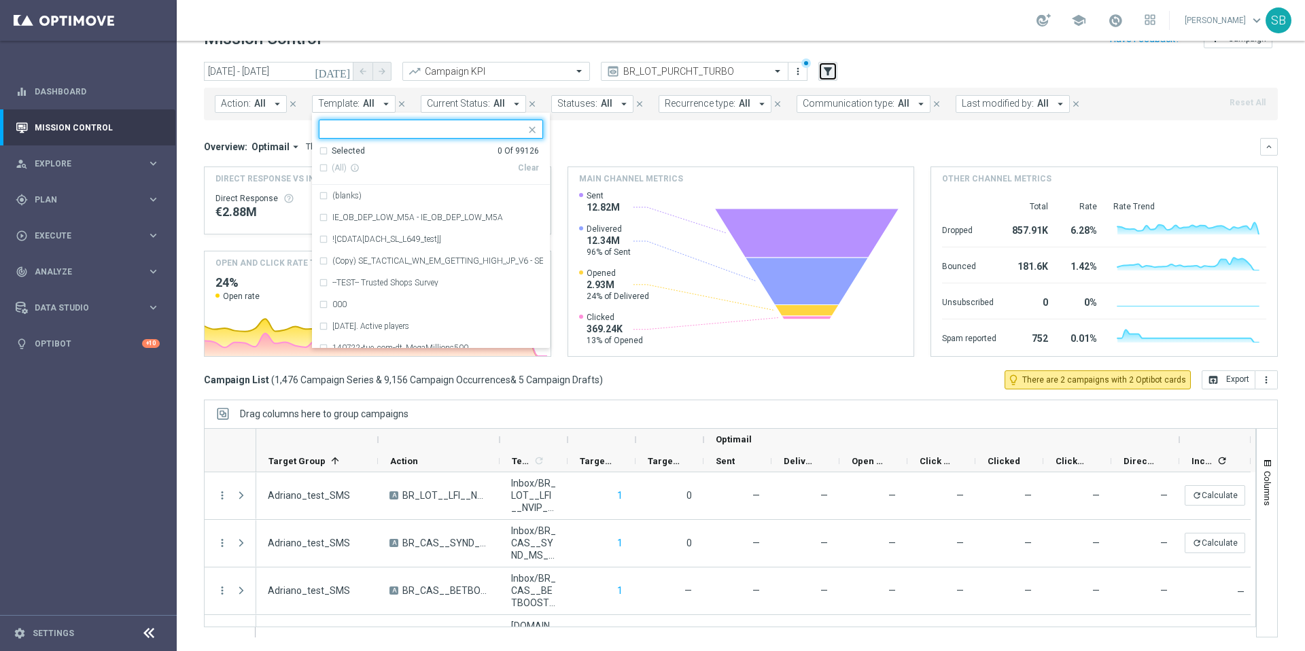
click at [828, 77] on icon "filter_alt" at bounding box center [828, 71] width 12 height 12
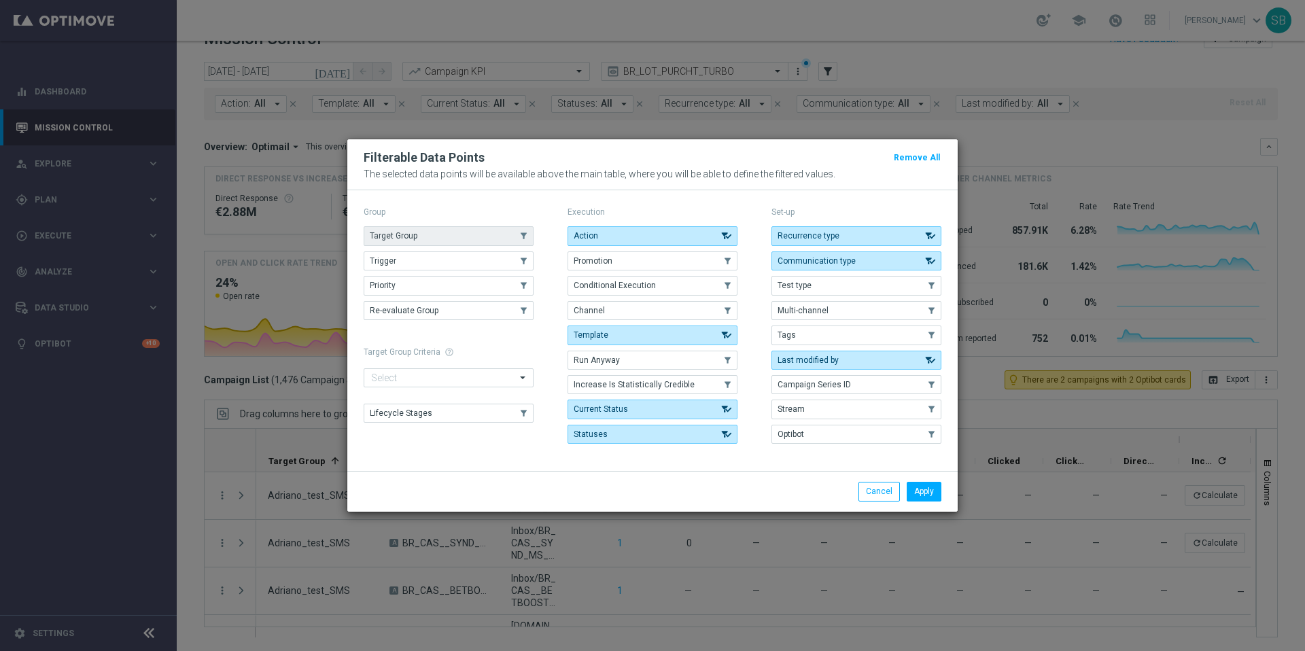
click at [524, 235] on use "button" at bounding box center [524, 237] width 10 height 10
click at [922, 493] on button "Apply" at bounding box center [924, 491] width 35 height 19
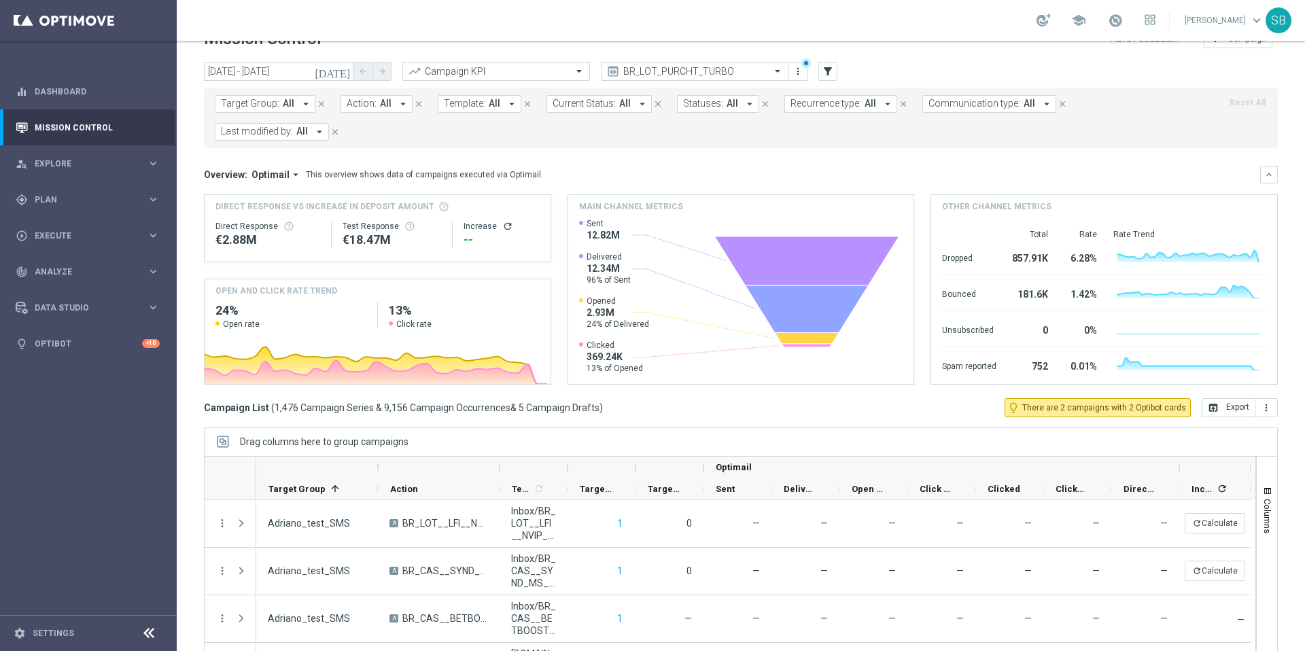
click at [305, 106] on icon "arrow_drop_down" at bounding box center [306, 104] width 12 height 12
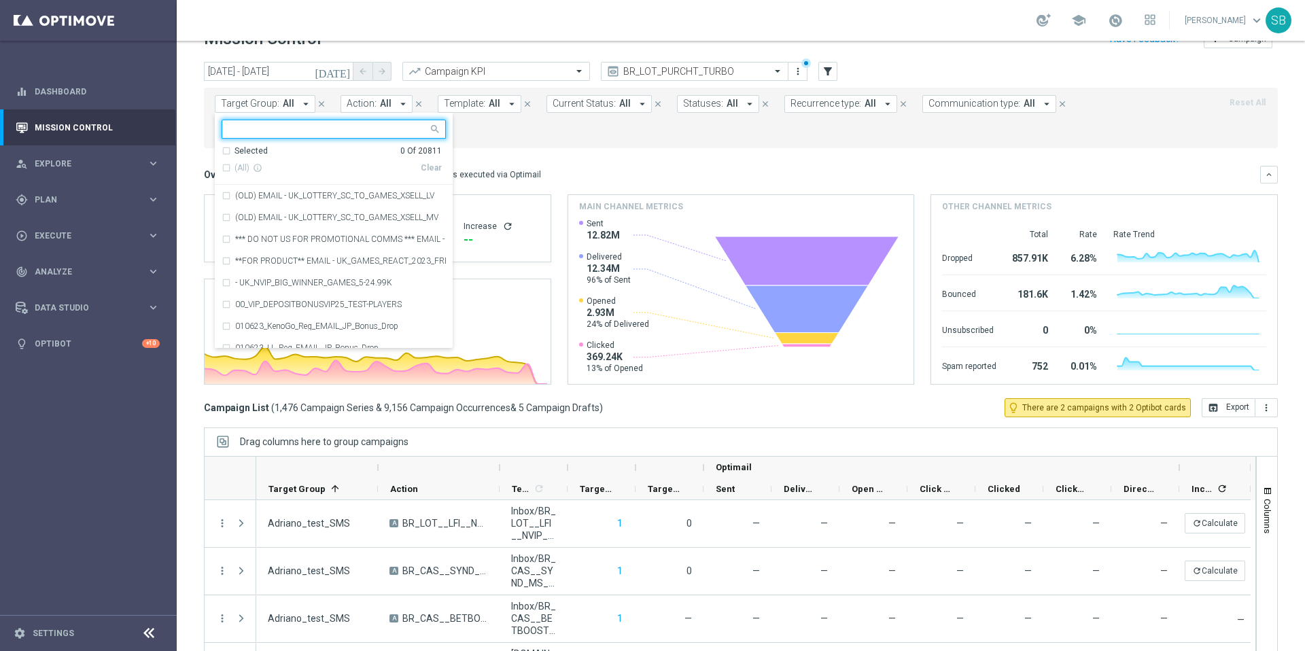
click at [283, 134] on input "text" at bounding box center [328, 130] width 199 height 12
click at [283, 131] on input "text" at bounding box center [328, 130] width 199 height 12
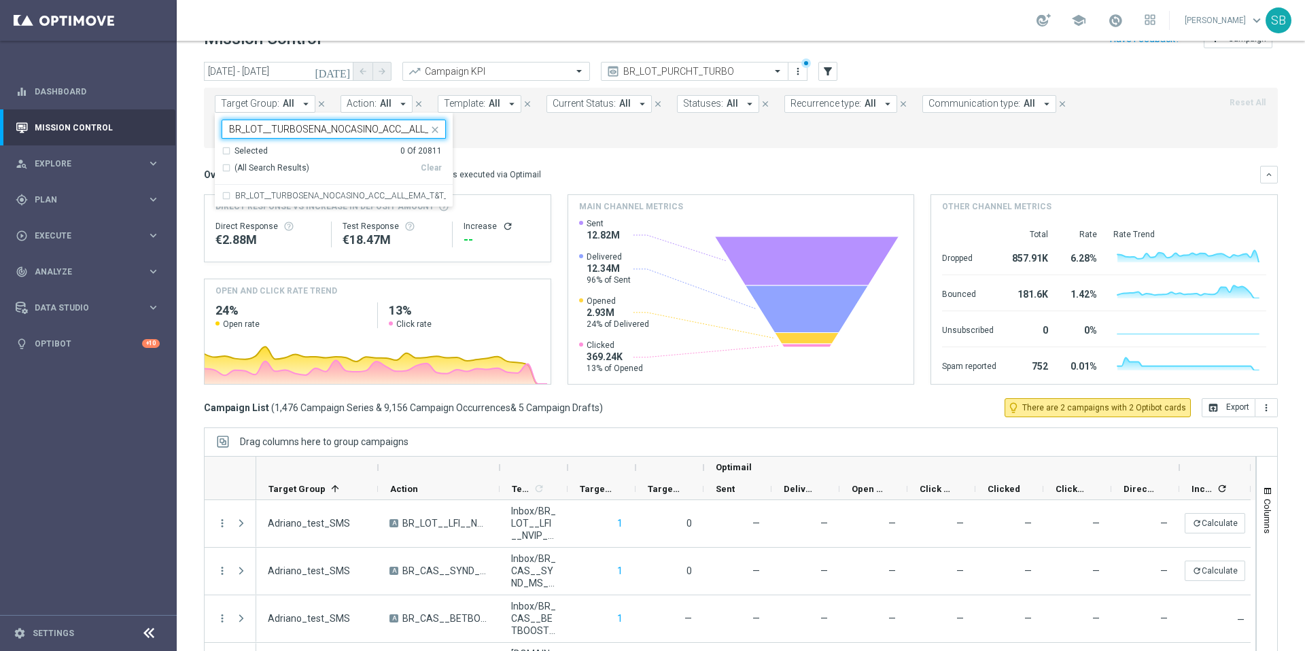
scroll to position [0, 52]
type input "BR_LOT__TURBOSENA_NOCASINO_ACC__ALL_EMA_T&T_LT"
click at [591, 147] on div "Target Group: All arrow_drop_down BR_LOT__TURBOSENA_NOCASINO_ACC__ALL_EMA_T&T_L…" at bounding box center [741, 118] width 1074 height 60
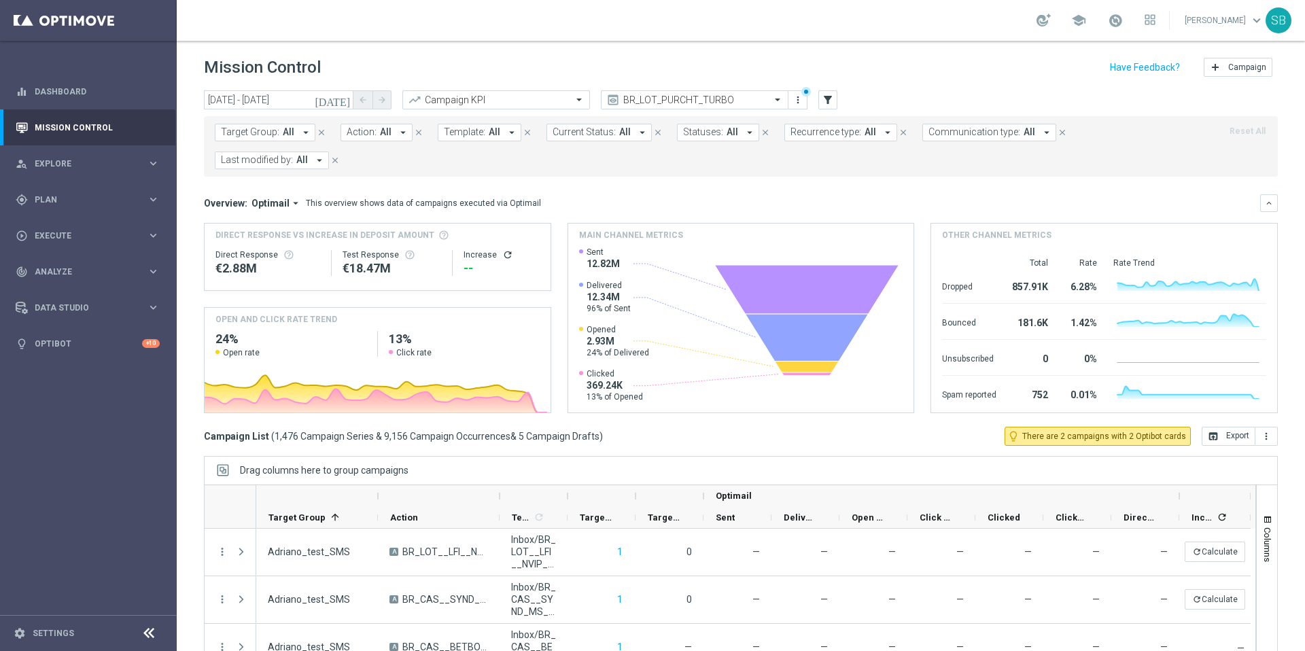
click at [309, 130] on icon "arrow_drop_down" at bounding box center [306, 132] width 12 height 12
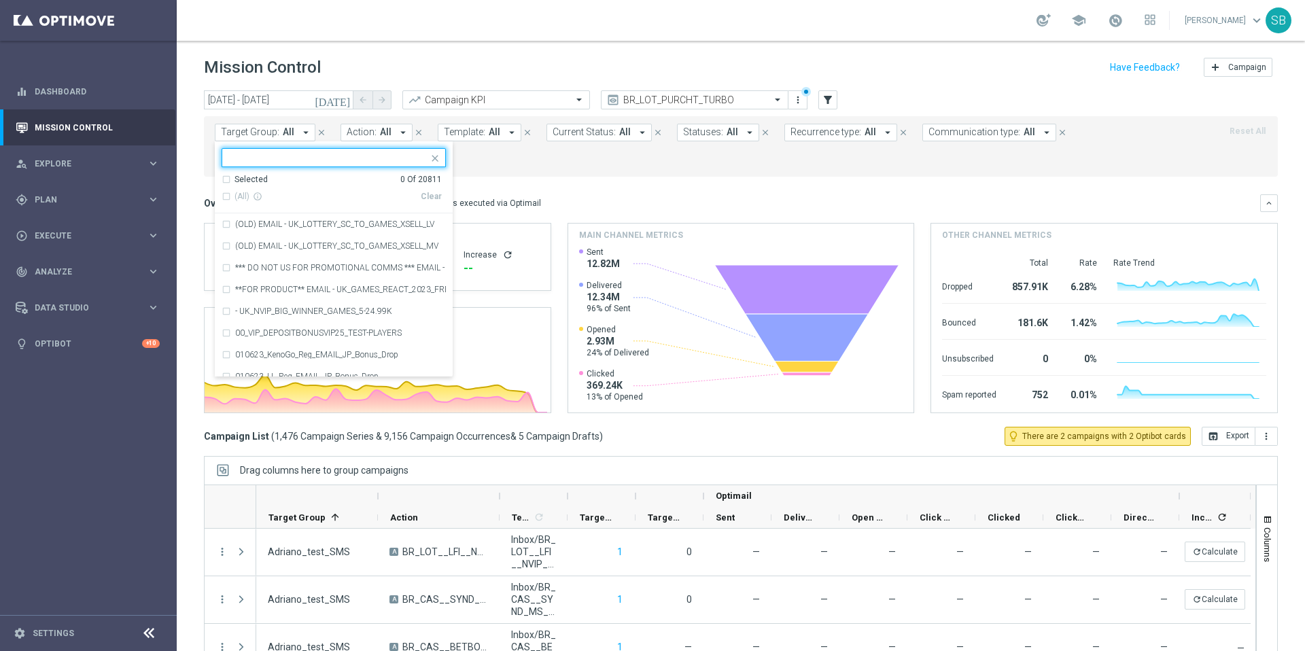
click at [296, 155] on input "text" at bounding box center [328, 158] width 199 height 12
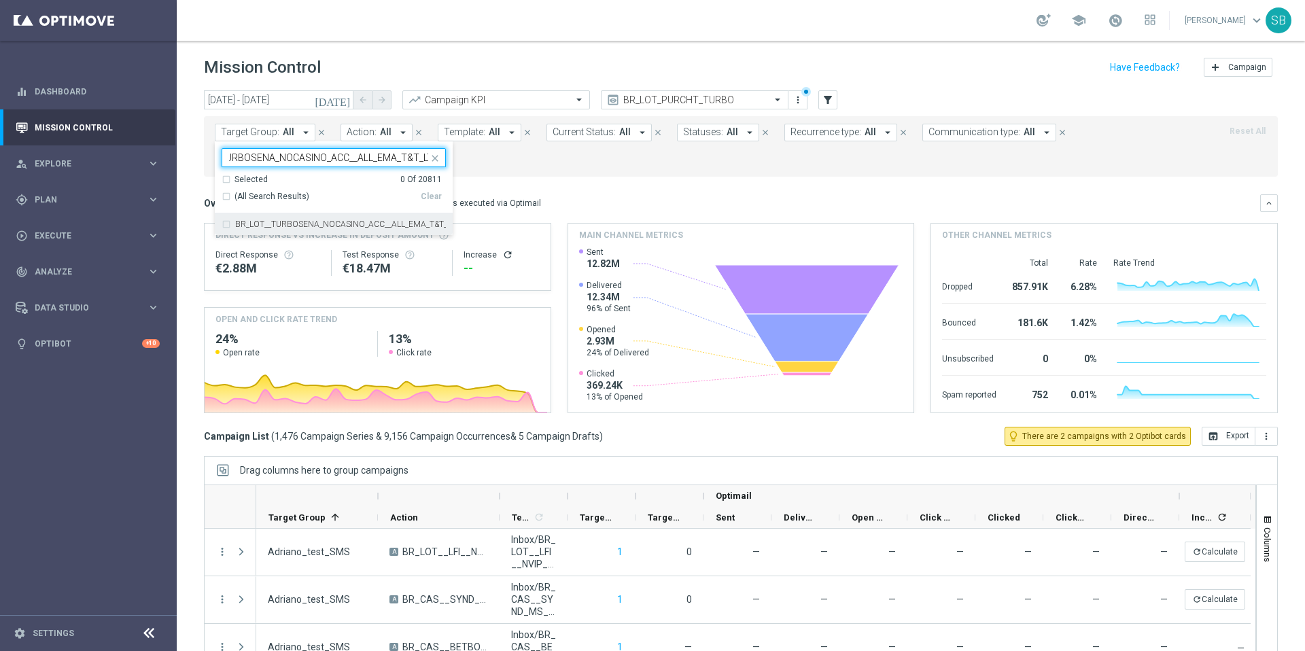
click at [228, 181] on div "Selected 0 Of 20811" at bounding box center [332, 180] width 220 height 12
type input "BR_LOT__TURBOSENA_NOCASINO_ACC__ALL_EMA_T&T_LT"
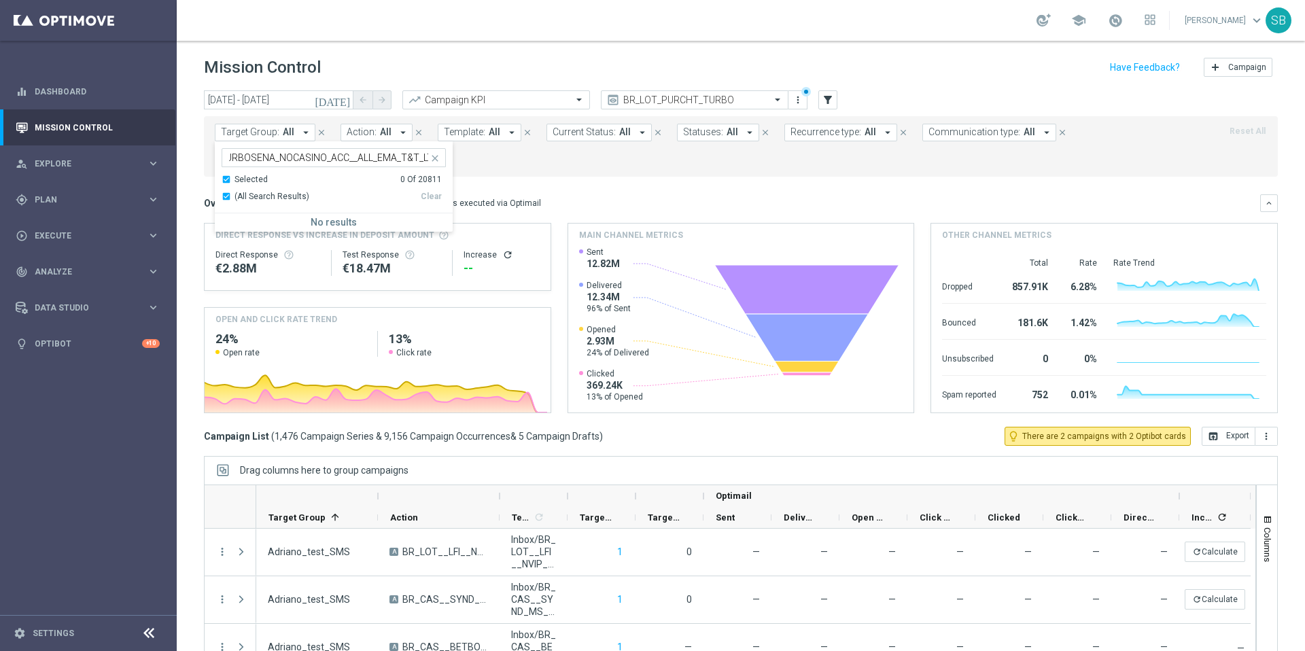
scroll to position [0, 0]
click at [302, 133] on icon "arrow_drop_down" at bounding box center [306, 132] width 12 height 12
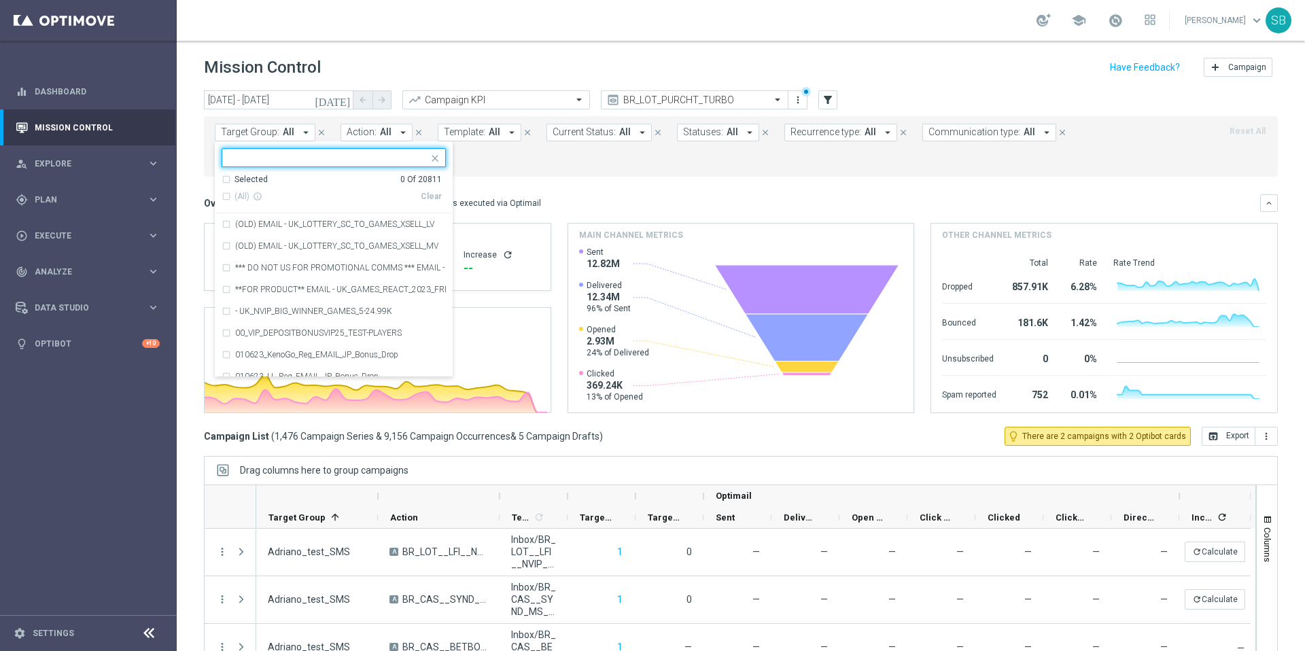
click at [227, 181] on div "Selected 0 Of 20811" at bounding box center [332, 180] width 220 height 12
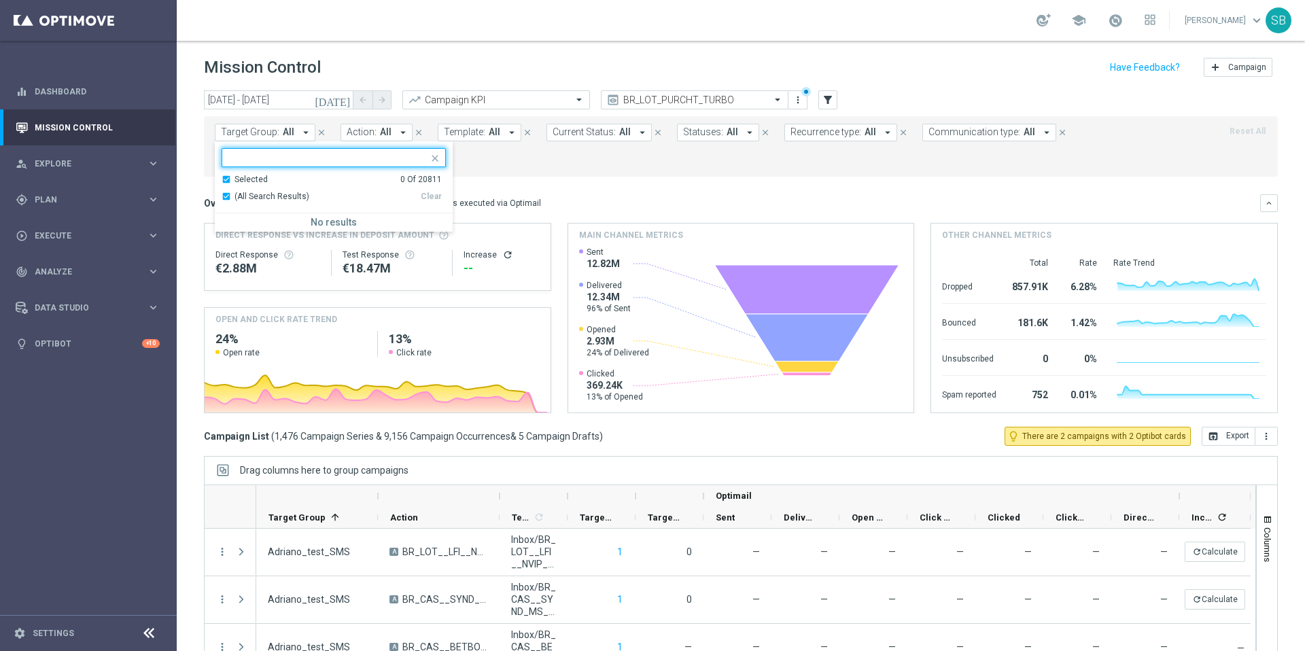
click at [227, 181] on div "Selected 0 Of 20811" at bounding box center [332, 180] width 220 height 12
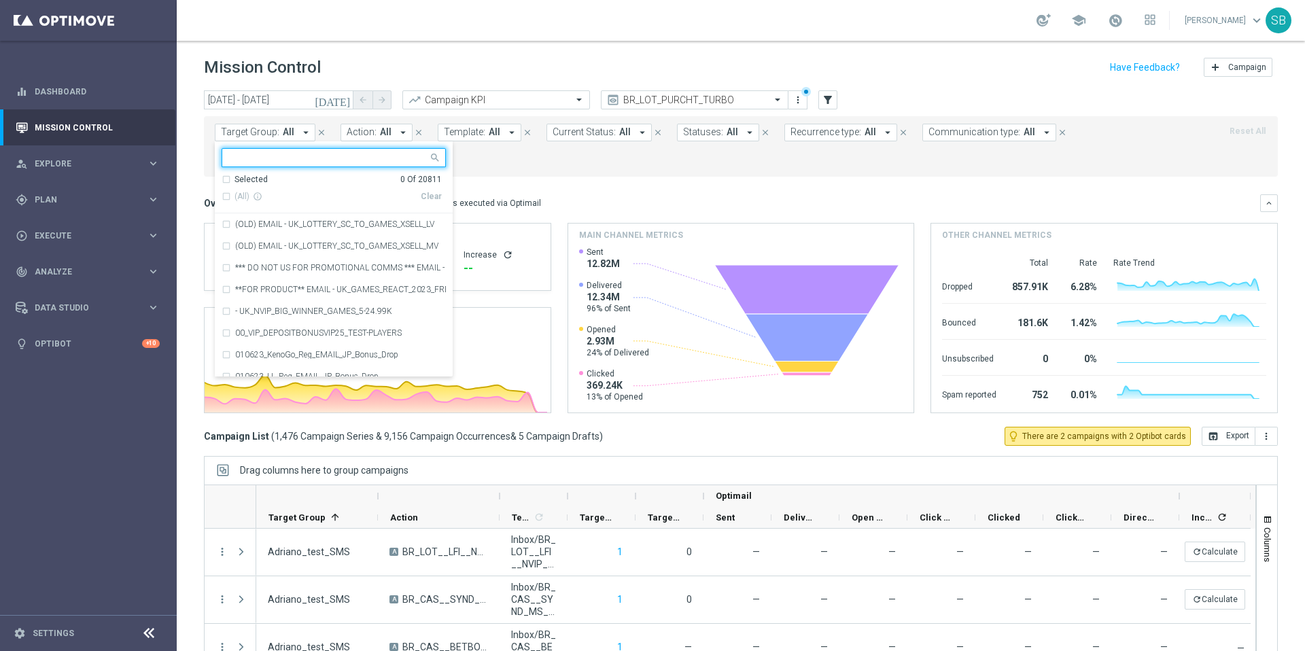
click at [271, 161] on input "text" at bounding box center [328, 158] width 199 height 12
click at [525, 157] on form "Target Group: All arrow_drop_down Selected 0 Of 20811 (All) info_outline Clear …" at bounding box center [711, 147] width 992 height 46
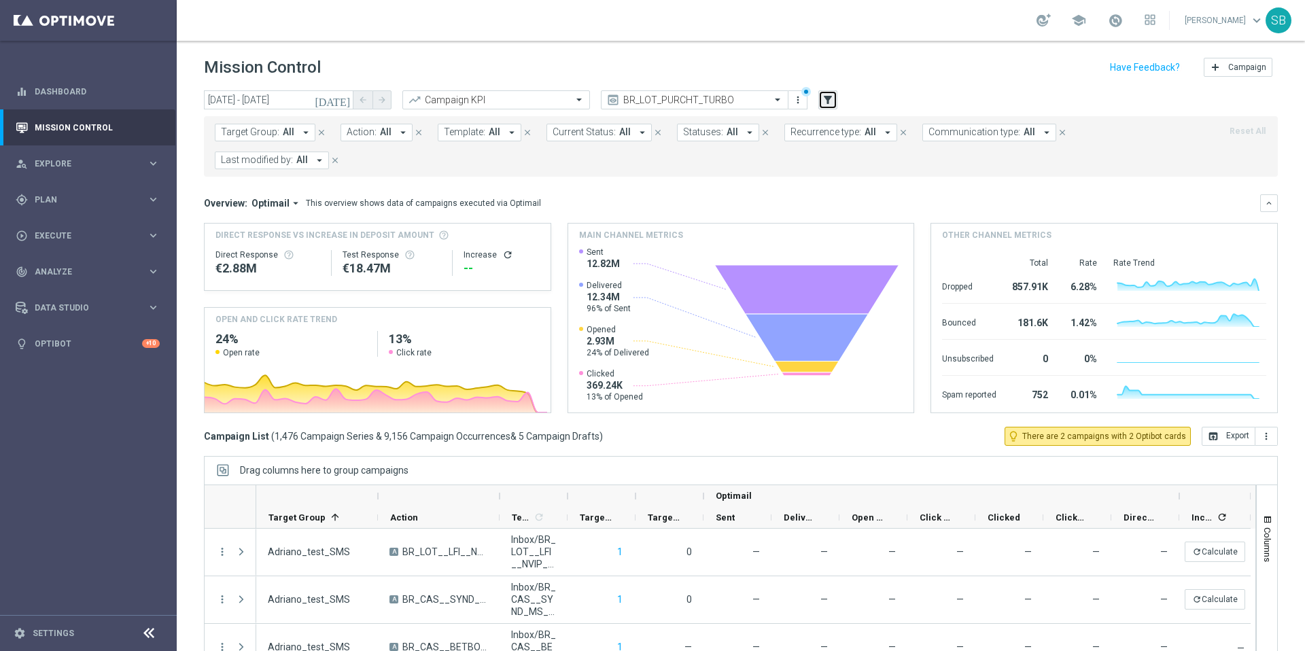
click at [833, 101] on icon "filter_alt" at bounding box center [828, 100] width 12 height 12
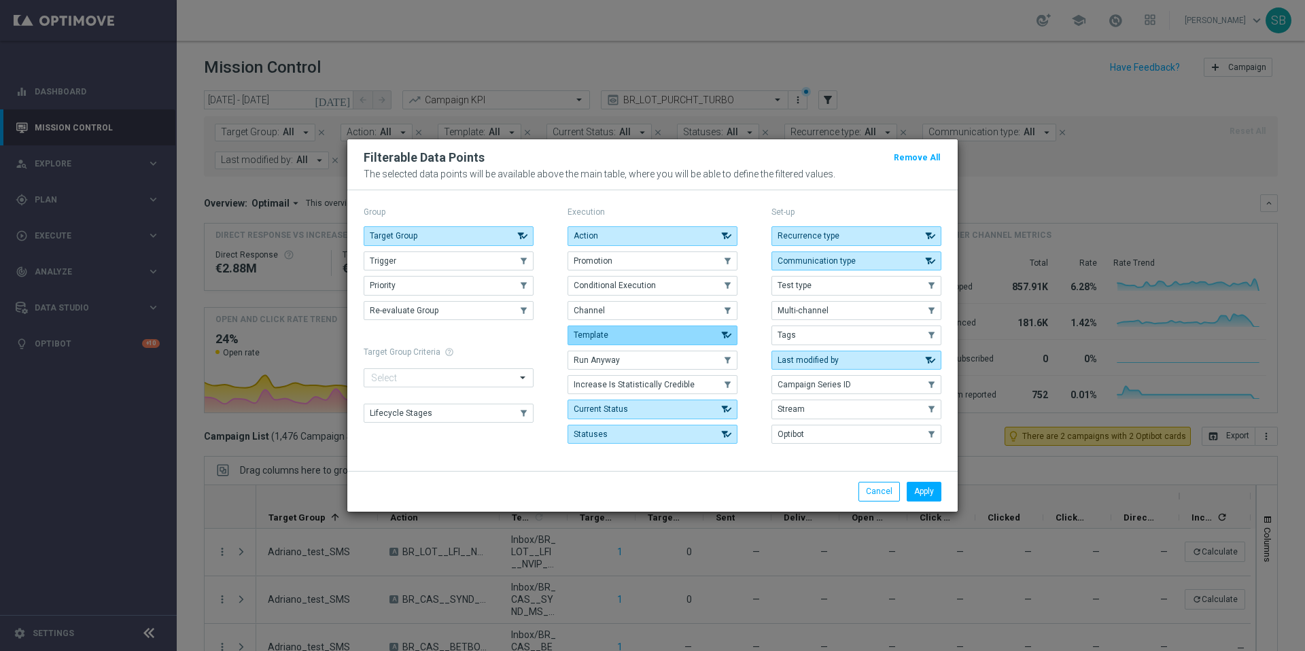
click at [606, 341] on button "Template" at bounding box center [653, 335] width 170 height 19
click at [929, 496] on button "Apply" at bounding box center [924, 491] width 35 height 19
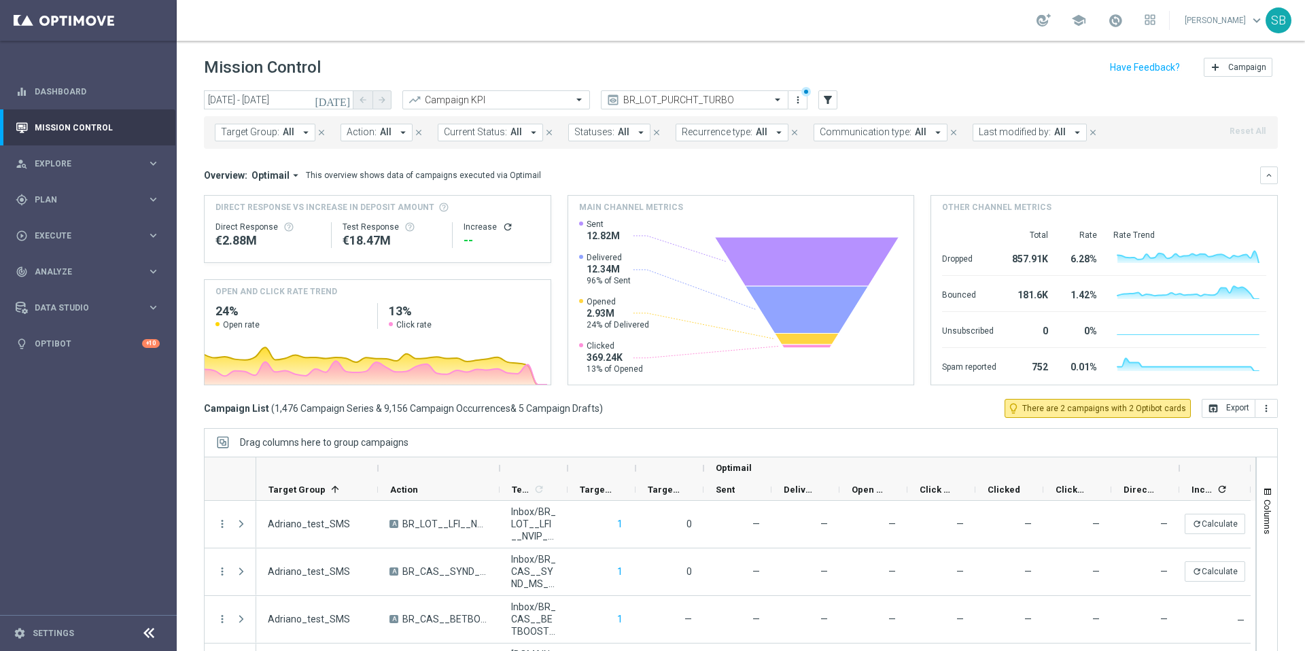
click at [300, 131] on icon "arrow_drop_down" at bounding box center [306, 132] width 12 height 12
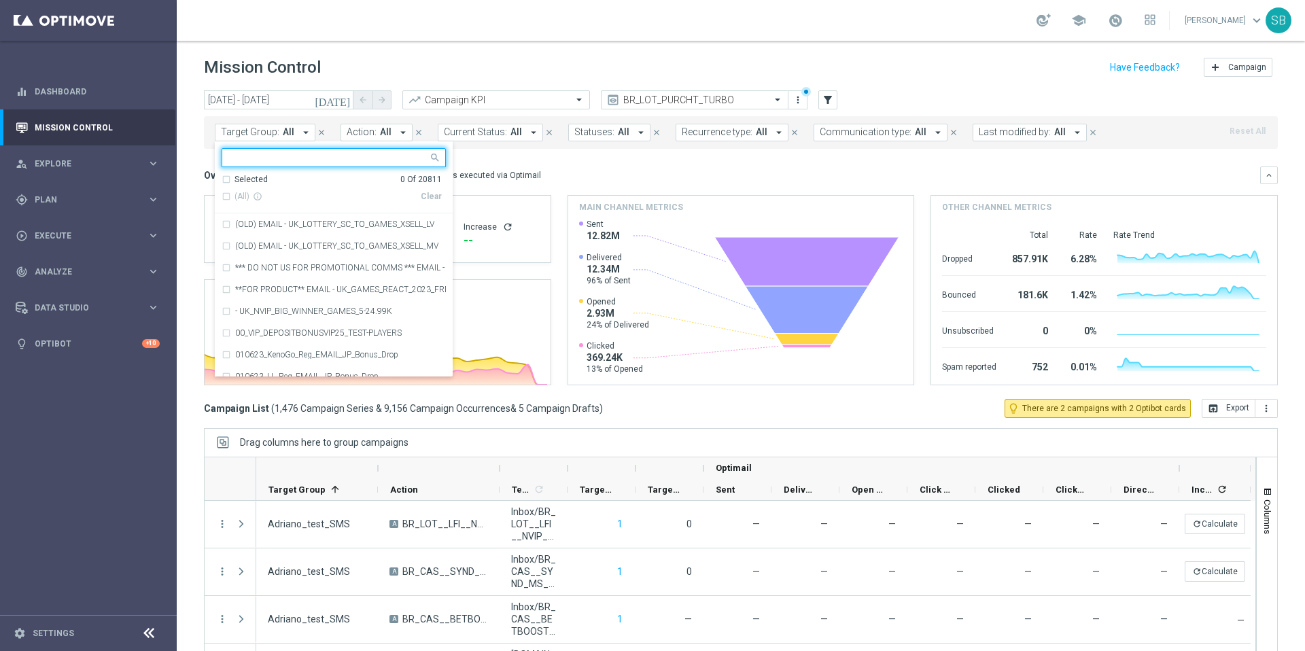
click at [257, 162] on input "text" at bounding box center [328, 158] width 199 height 12
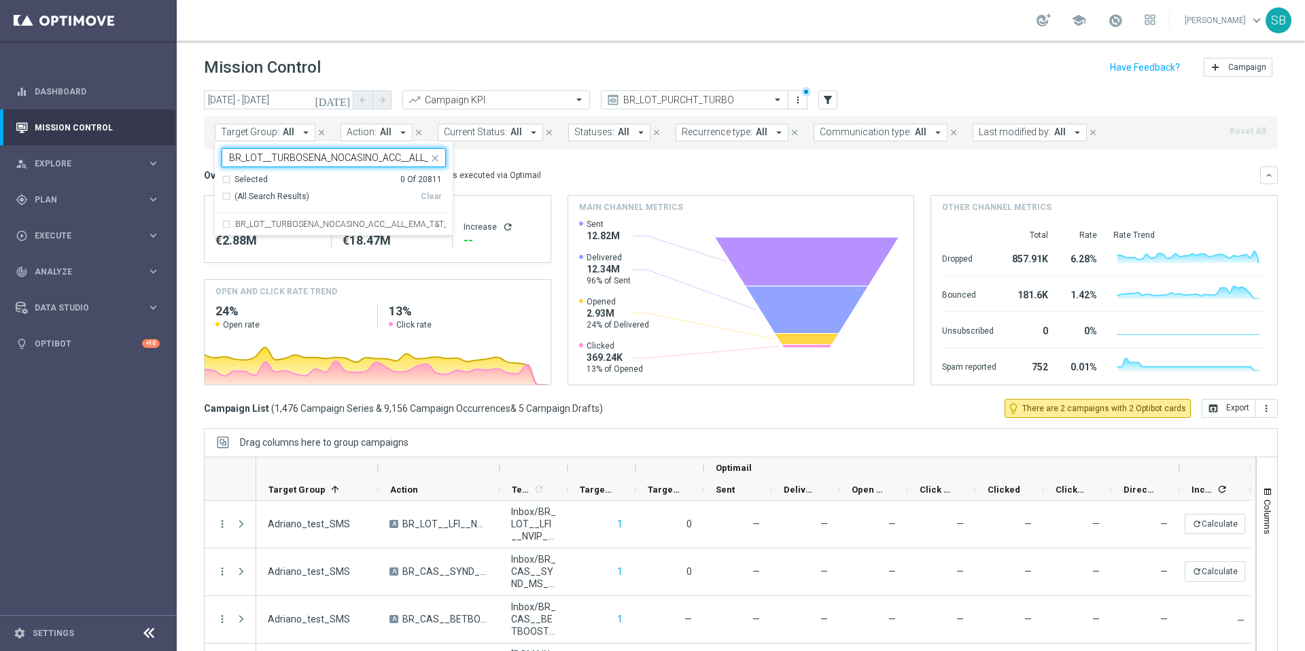
scroll to position [0, 52]
click at [222, 182] on div "Selected 0 Of 20811" at bounding box center [332, 180] width 220 height 12
type input "BR_LOT__TURBOSENA_NOCASINO_ACC__ALL_EMA_T&T_LT"
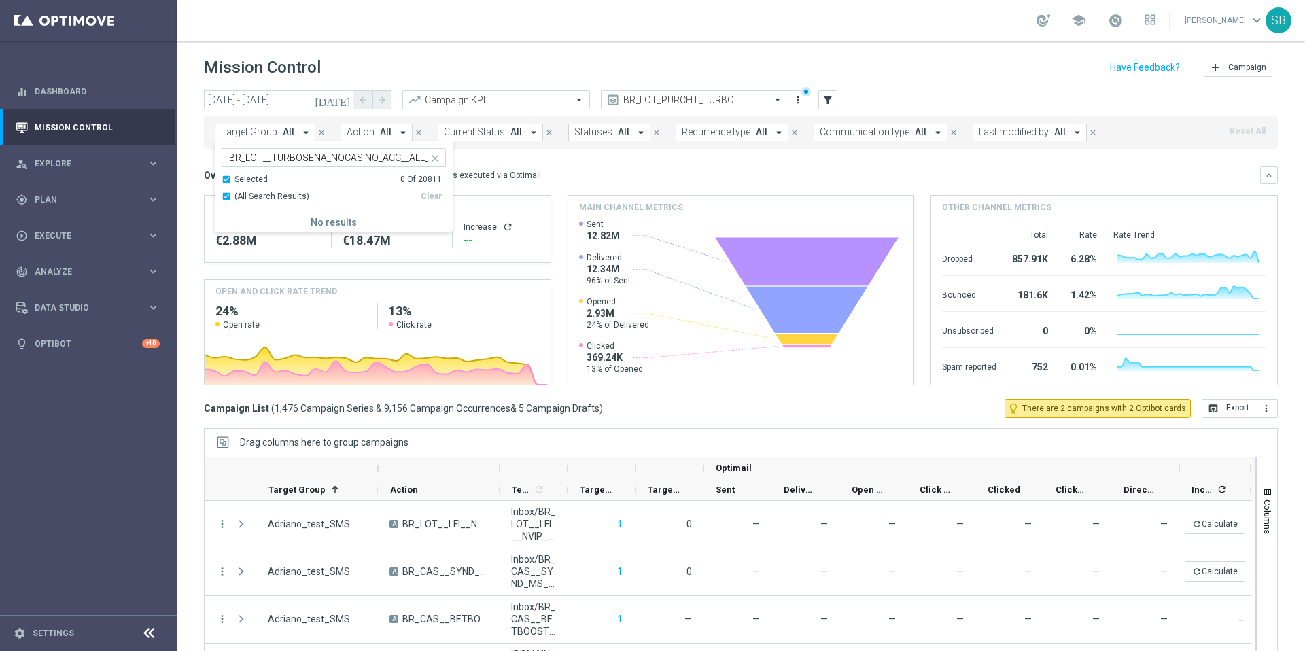
click at [617, 167] on div "Overview: Optimail arrow_drop_down This overview shows data of campaigns execut…" at bounding box center [741, 176] width 1074 height 18
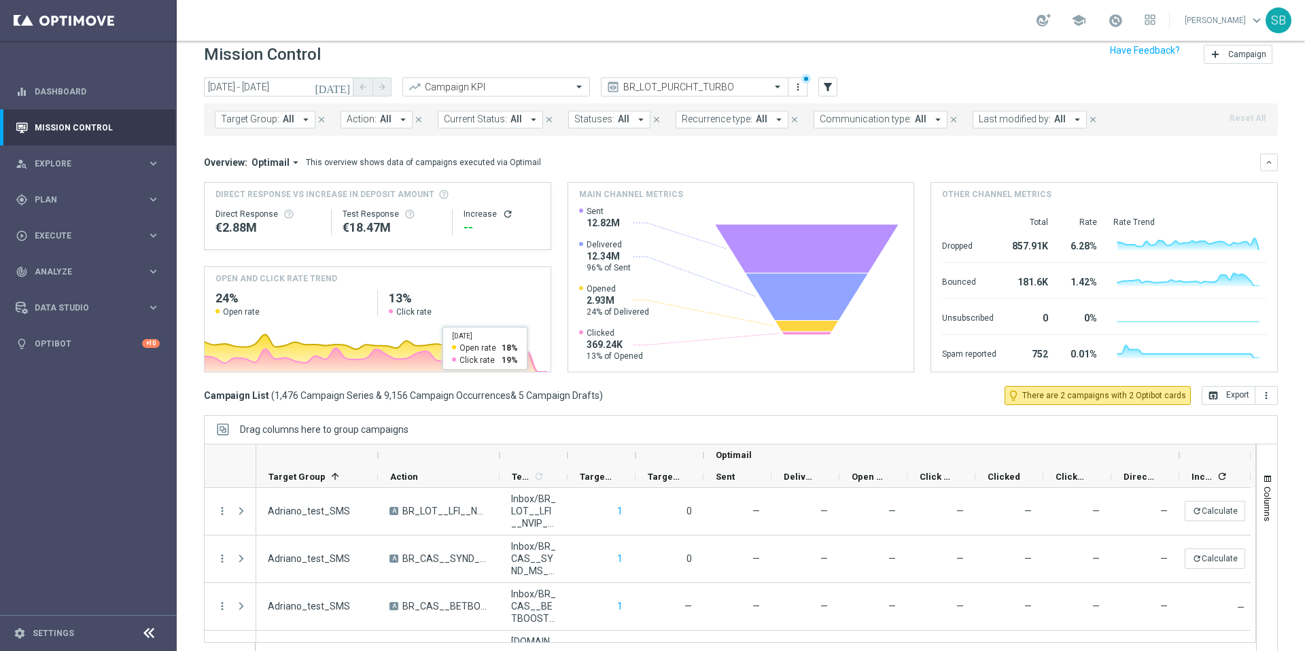
scroll to position [29, 0]
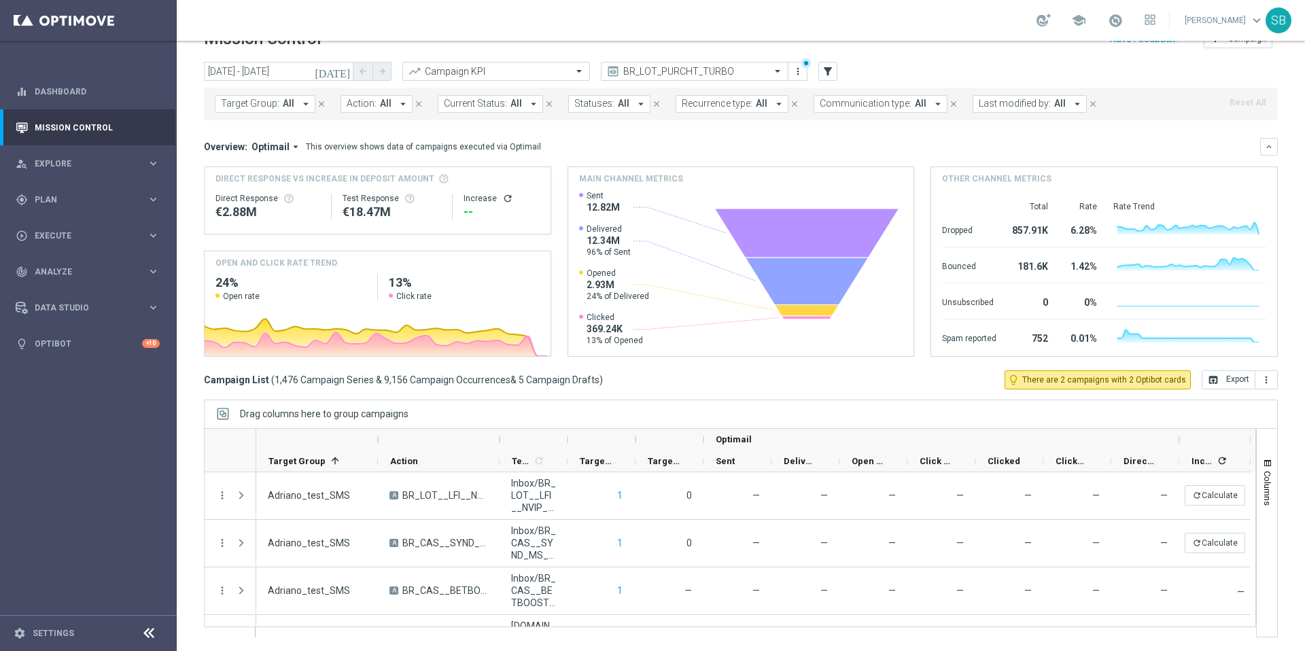
click at [304, 102] on icon "arrow_drop_down" at bounding box center [306, 104] width 12 height 12
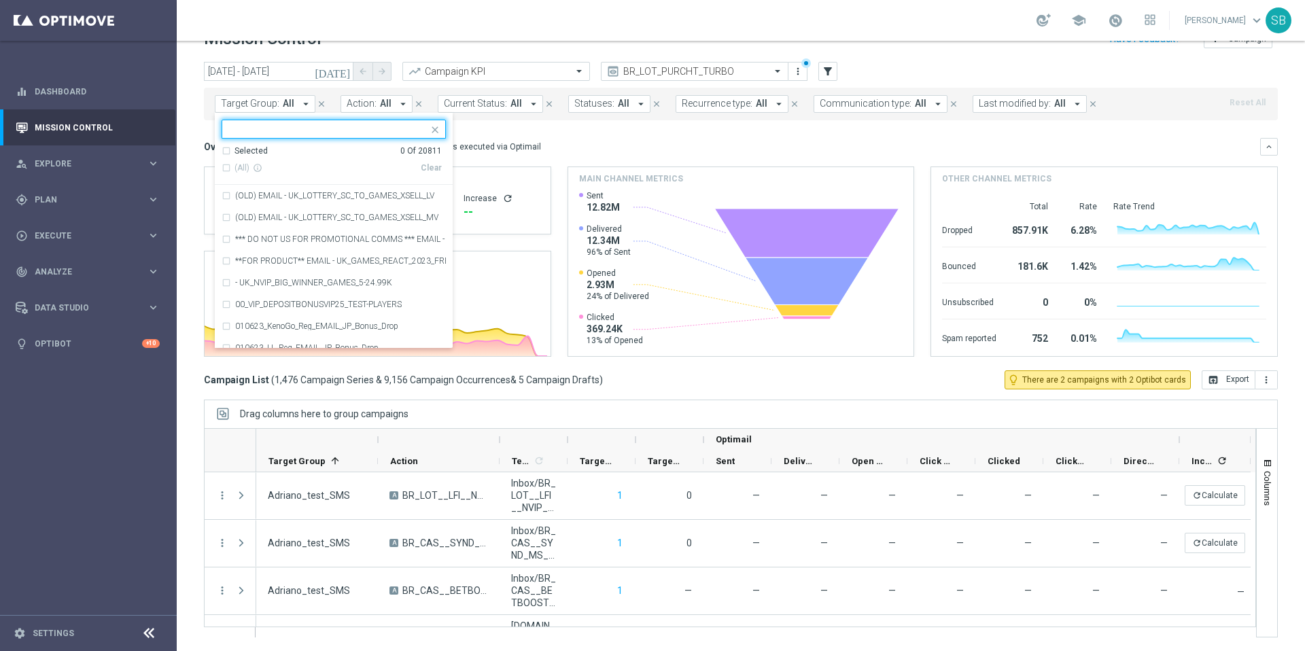
click at [226, 154] on div "Selected 0 Of 20811" at bounding box center [332, 151] width 220 height 12
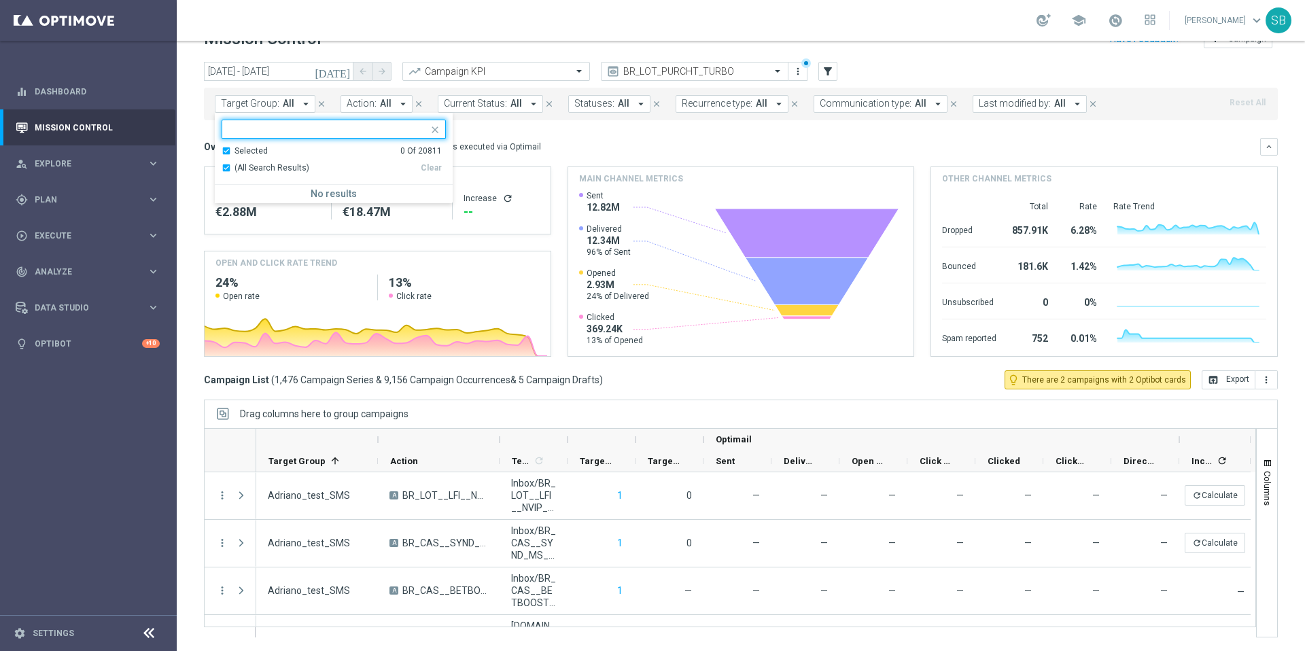
click at [227, 165] on div "(All Search Results)" at bounding box center [321, 168] width 199 height 12
click at [304, 124] on input "text" at bounding box center [328, 130] width 199 height 12
click at [225, 151] on div "Selected 0 Of 20811" at bounding box center [332, 151] width 220 height 12
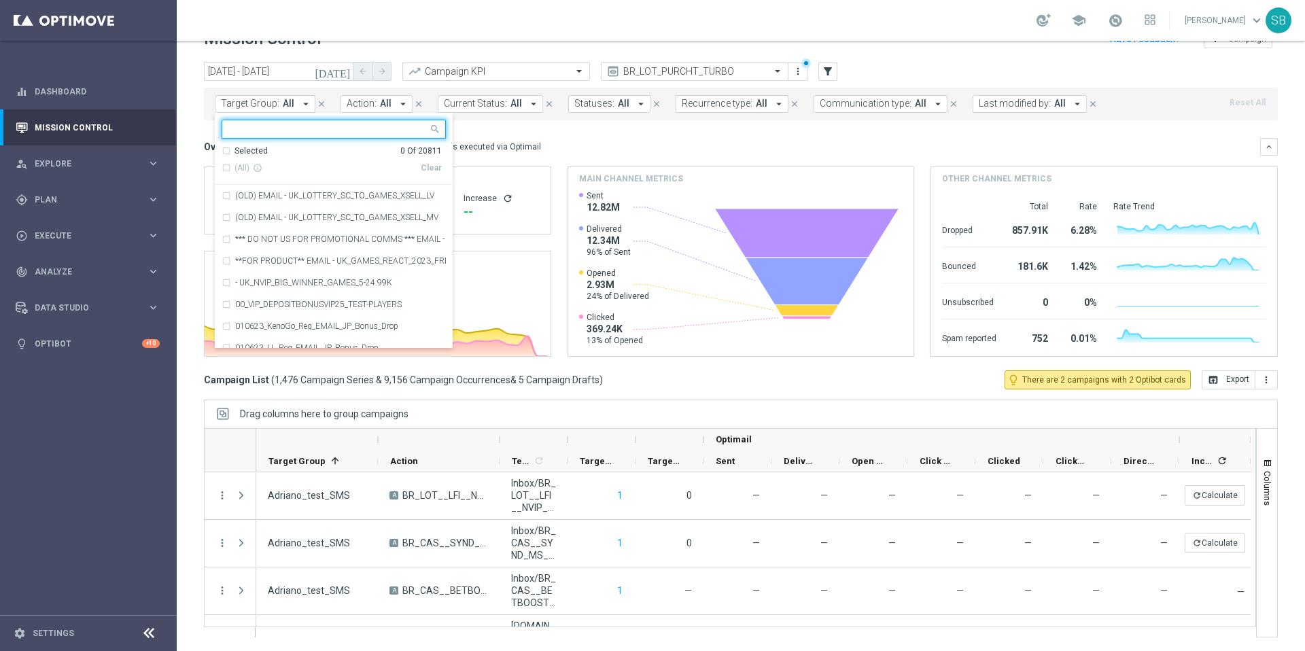
click at [248, 131] on input "text" at bounding box center [328, 130] width 199 height 12
paste input "BR_LOT__TURBOSENA_NOCASINO_ACC__ALL_EMA_T&T_LT"
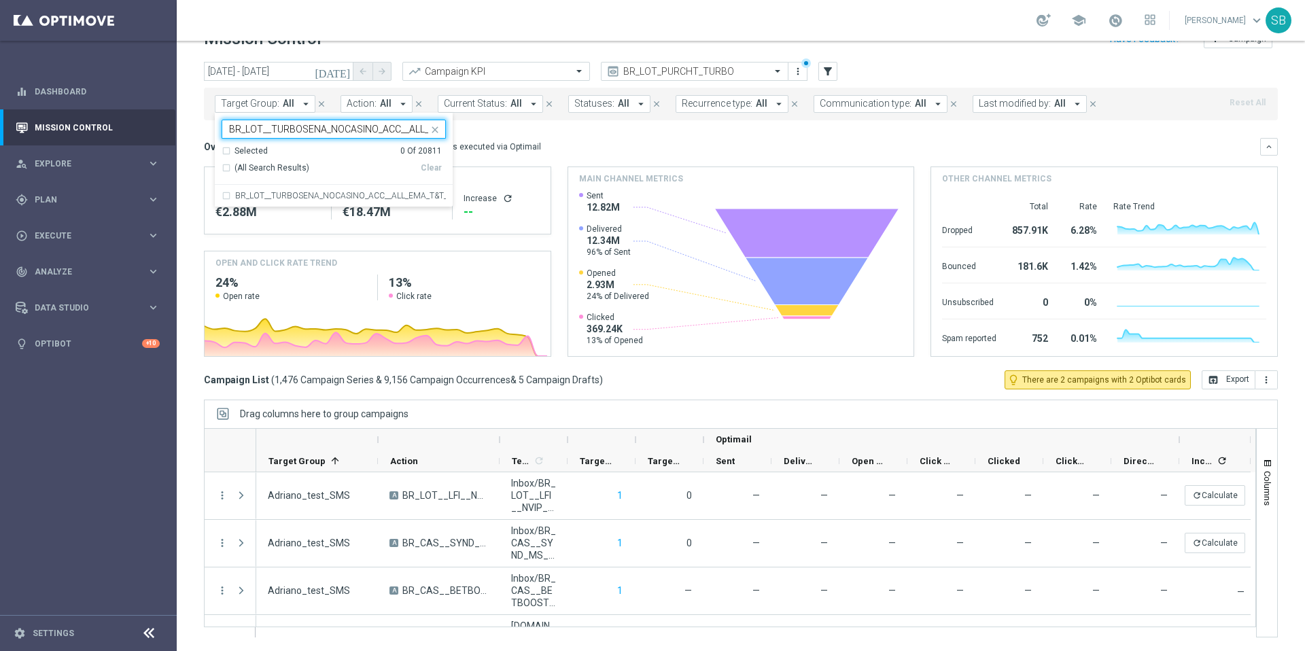
scroll to position [0, 52]
click at [225, 194] on div "BR_LOT__TURBOSENA_NOCASINO_ACC__ALL_EMA_T&T_LT" at bounding box center [334, 196] width 224 height 22
type input "BR_LOT__TURBOSENA_NOCASINO_ACC__ALL_EMA_T&T_LT"
click at [585, 146] on div "Overview: Optimail arrow_drop_down This overview shows data of campaigns execut…" at bounding box center [732, 147] width 1056 height 12
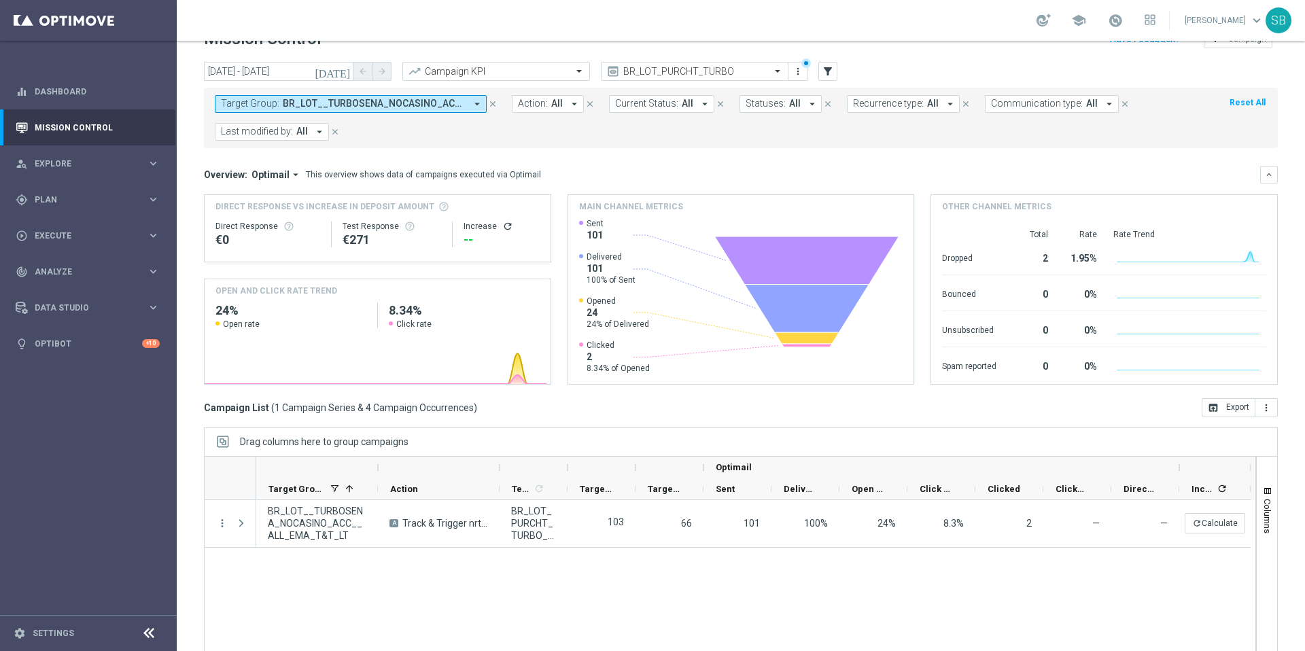
click at [494, 105] on icon "close" at bounding box center [493, 104] width 10 height 10
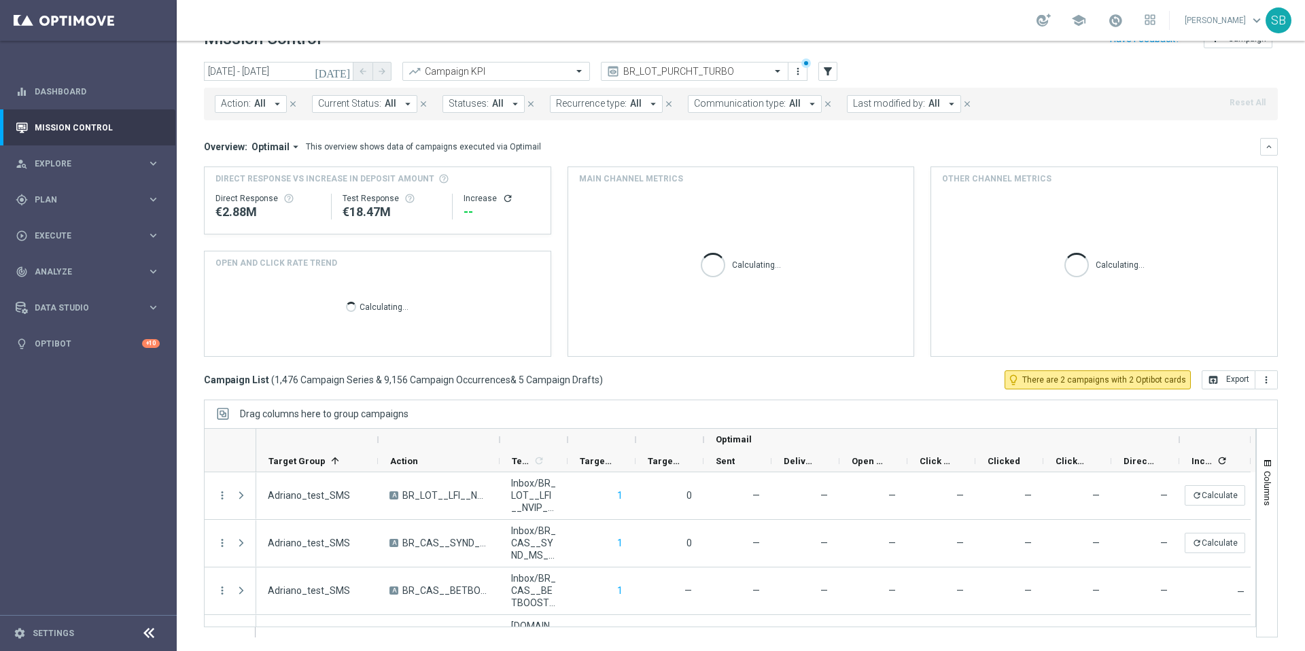
click at [276, 105] on icon "arrow_drop_down" at bounding box center [277, 104] width 12 height 12
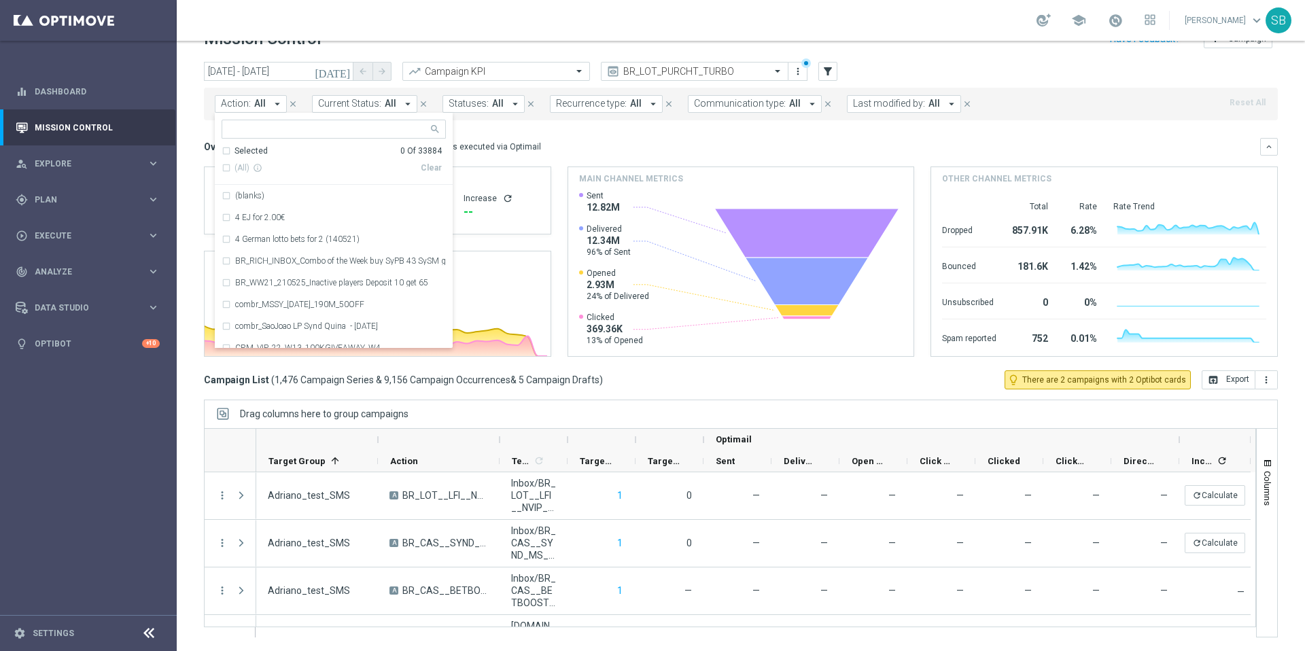
click at [386, 107] on span "All" at bounding box center [391, 104] width 12 height 12
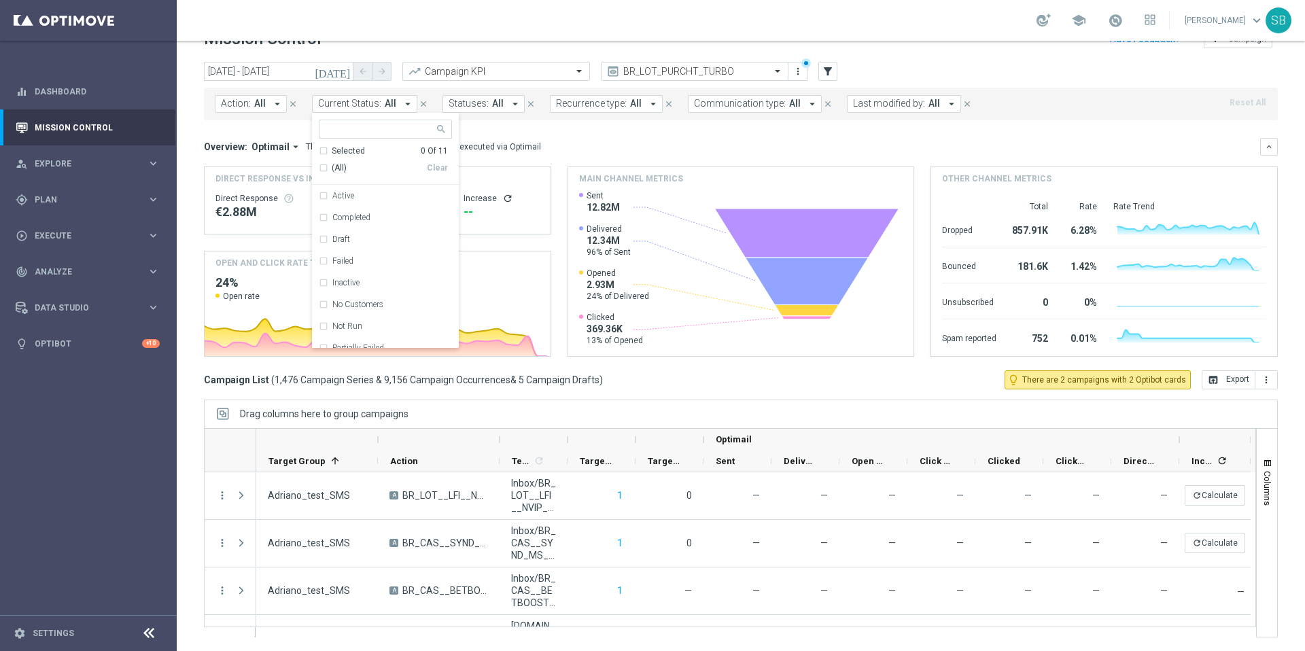
click at [275, 103] on icon "arrow_drop_down" at bounding box center [277, 104] width 12 height 12
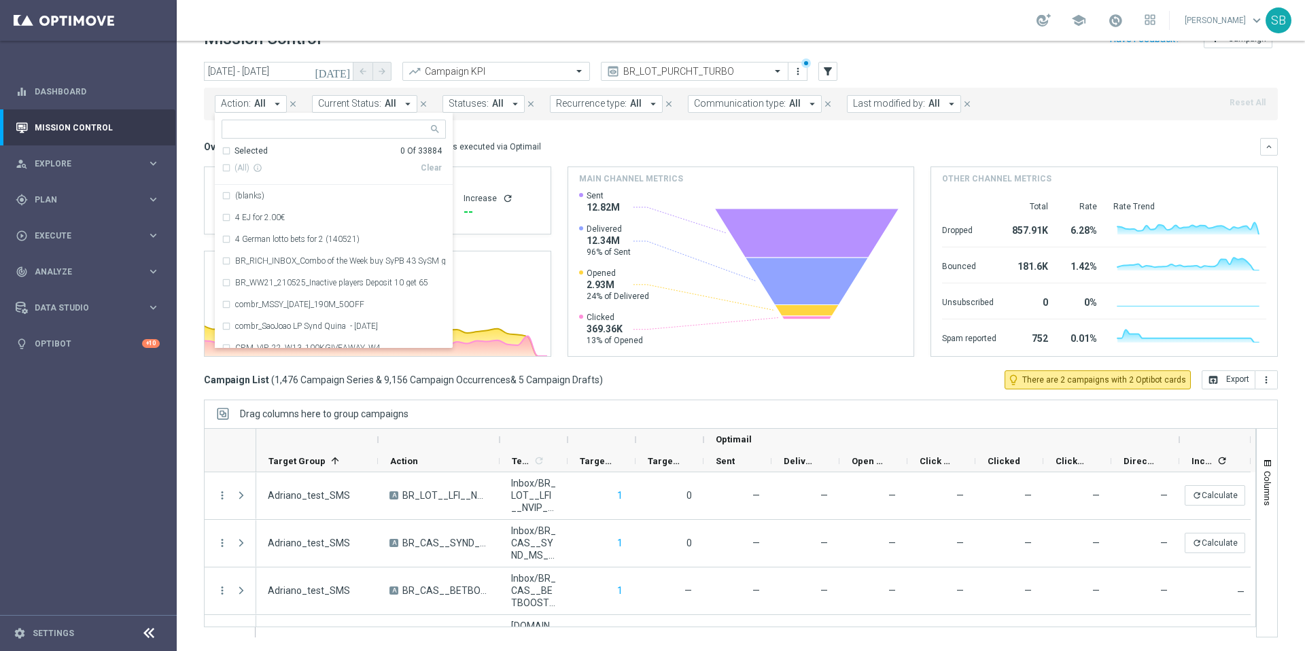
click at [567, 133] on mini-dashboard "Overview: Optimail arrow_drop_down This overview shows data of campaigns execut…" at bounding box center [741, 245] width 1074 height 250
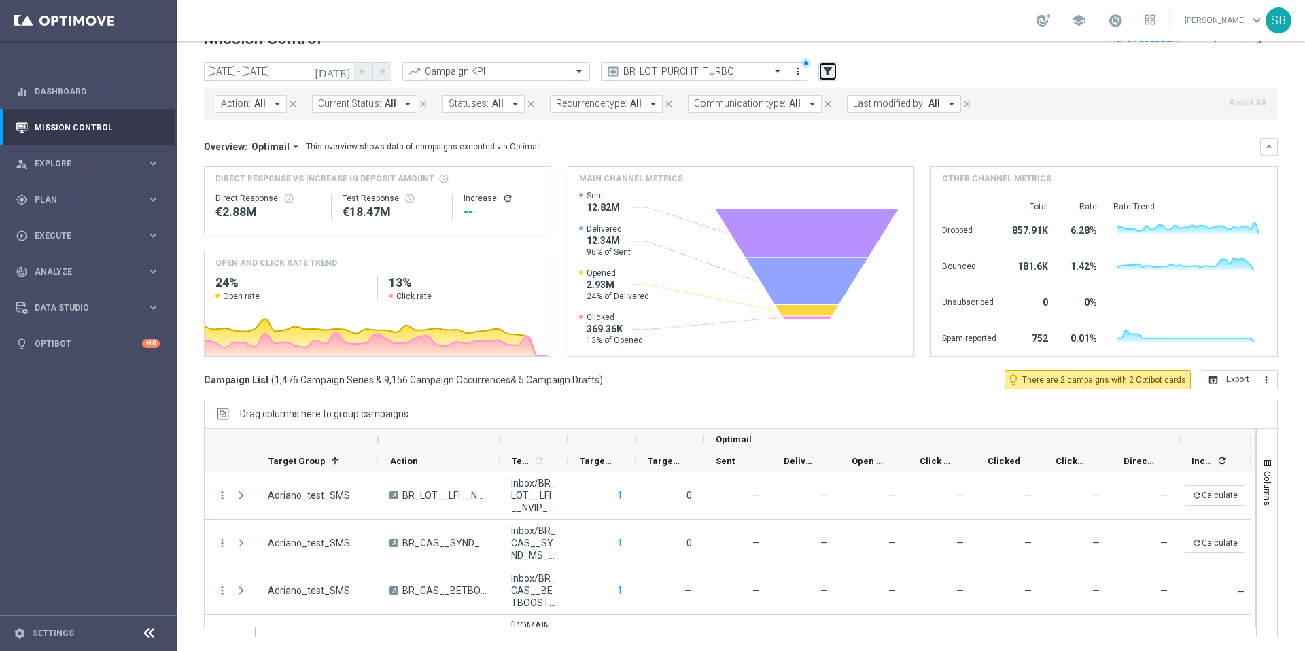
click at [827, 73] on icon "filter_alt" at bounding box center [828, 71] width 12 height 12
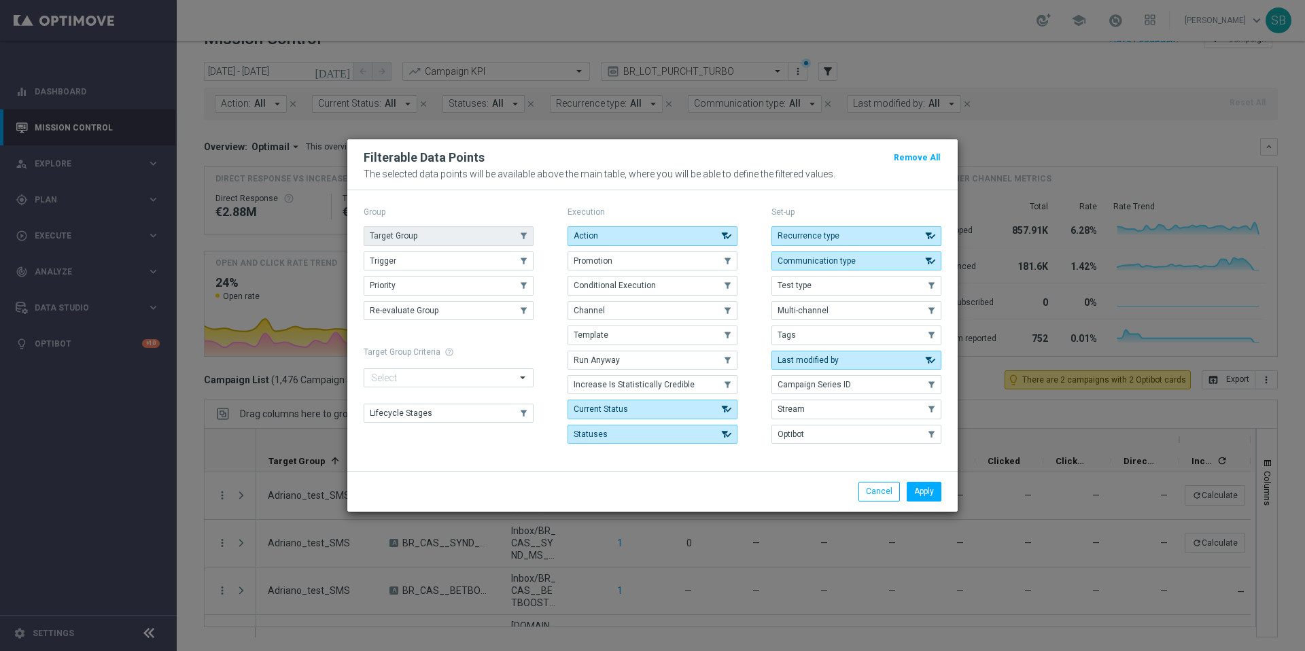
click at [405, 241] on button "Target Group" at bounding box center [449, 235] width 170 height 19
click at [925, 489] on button "Apply" at bounding box center [924, 491] width 35 height 19
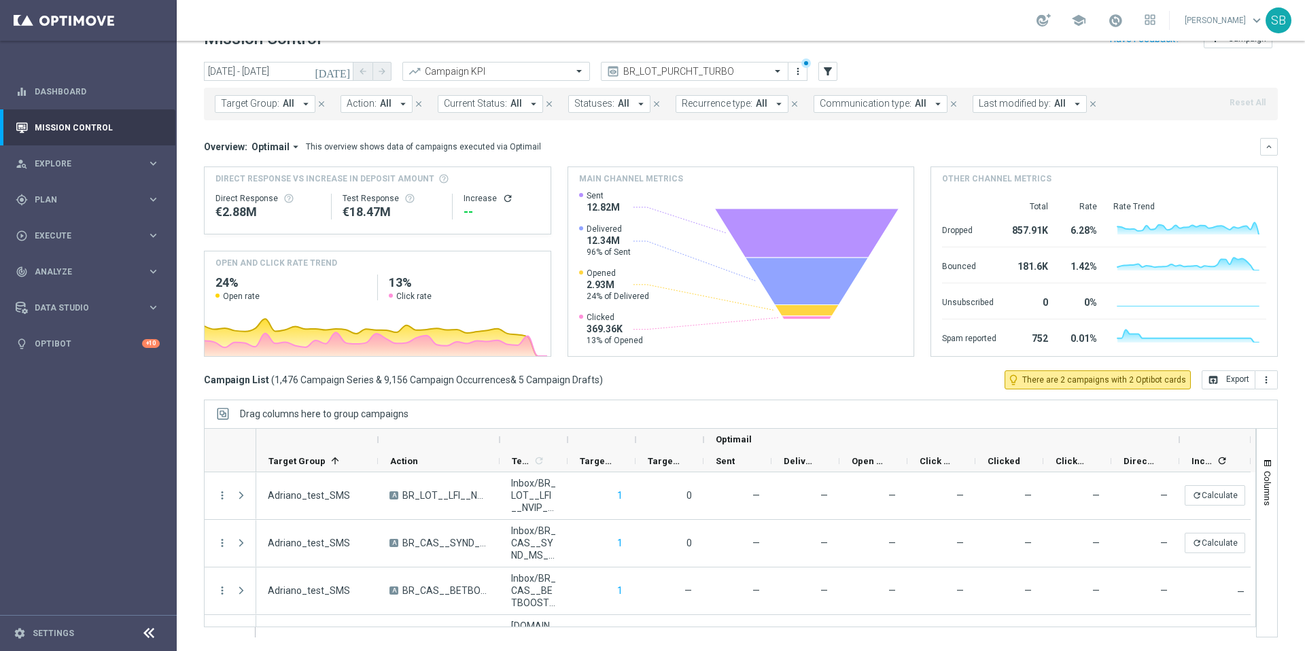
click at [283, 105] on span "All" at bounding box center [289, 104] width 12 height 12
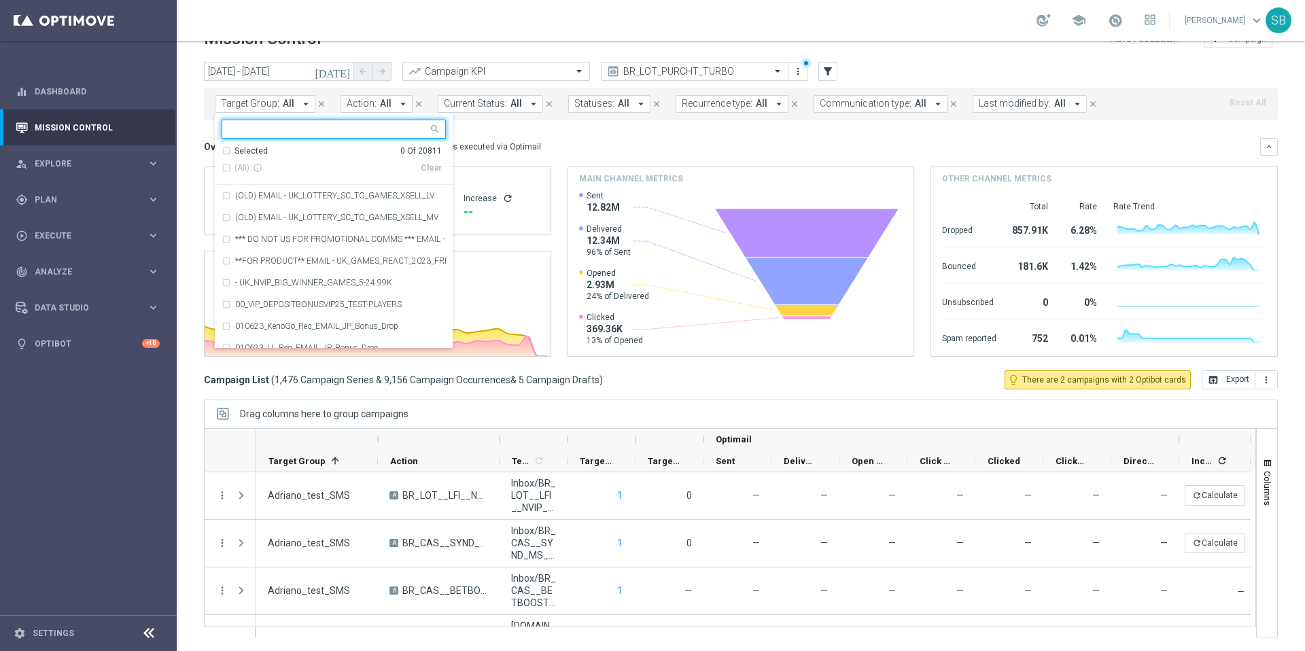
click at [263, 125] on input "text" at bounding box center [328, 130] width 199 height 12
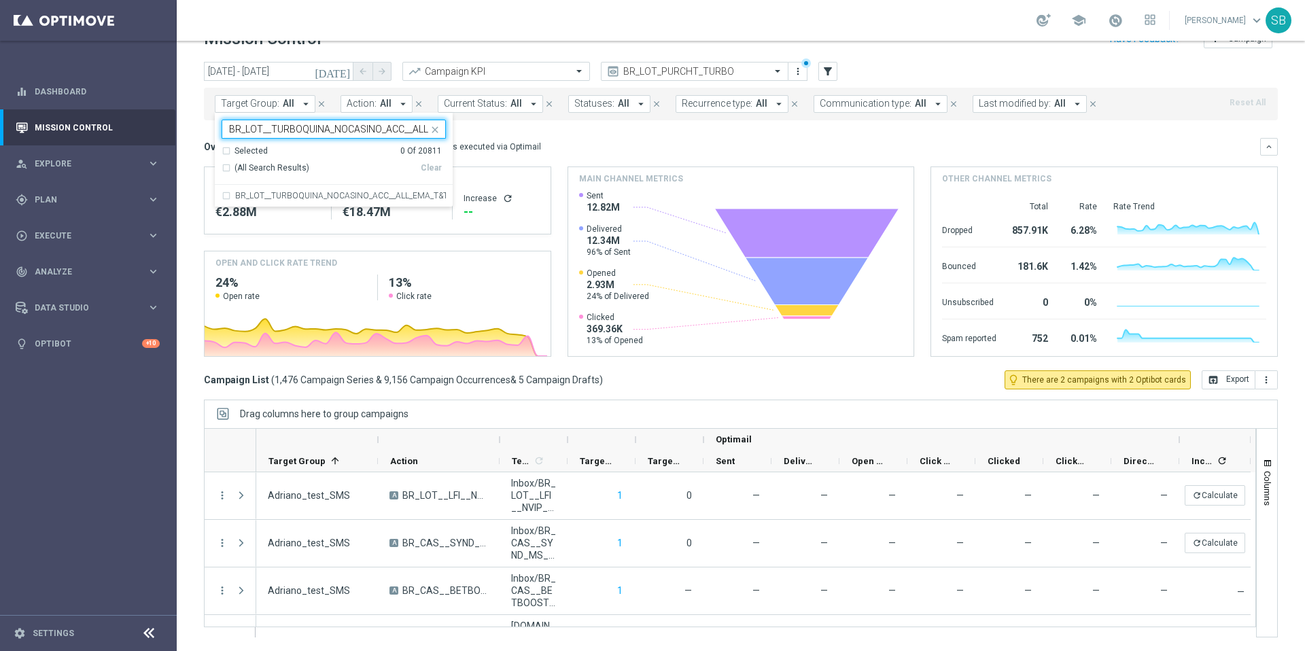
scroll to position [0, 56]
click at [228, 196] on div "BR_LOT__TURBOQUINA_NOCASINO_ACC__ALL_EMA_T&T_LT" at bounding box center [334, 196] width 224 height 22
type input "BR_LOT__TURBOQUINA_NOCASINO_ACC__ALL_EMA_T&T_LT"
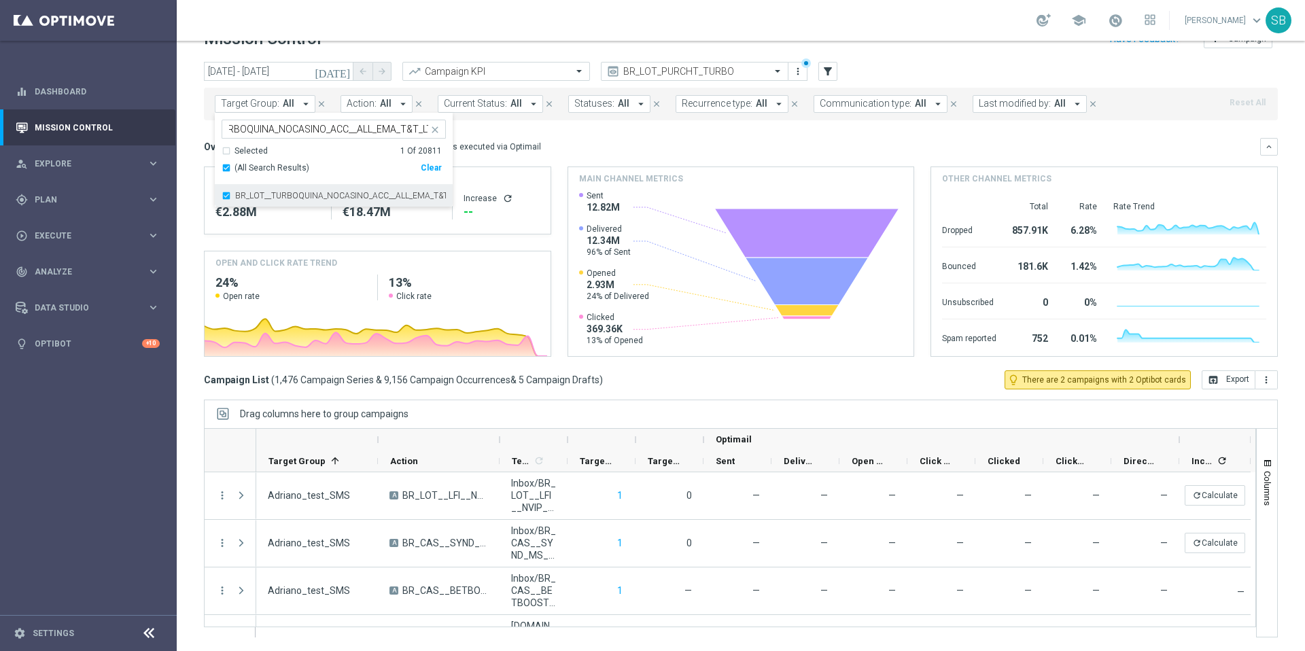
scroll to position [0, 0]
click at [680, 134] on mini-dashboard "Overview: Optimail arrow_drop_down This overview shows data of campaigns execut…" at bounding box center [741, 245] width 1074 height 250
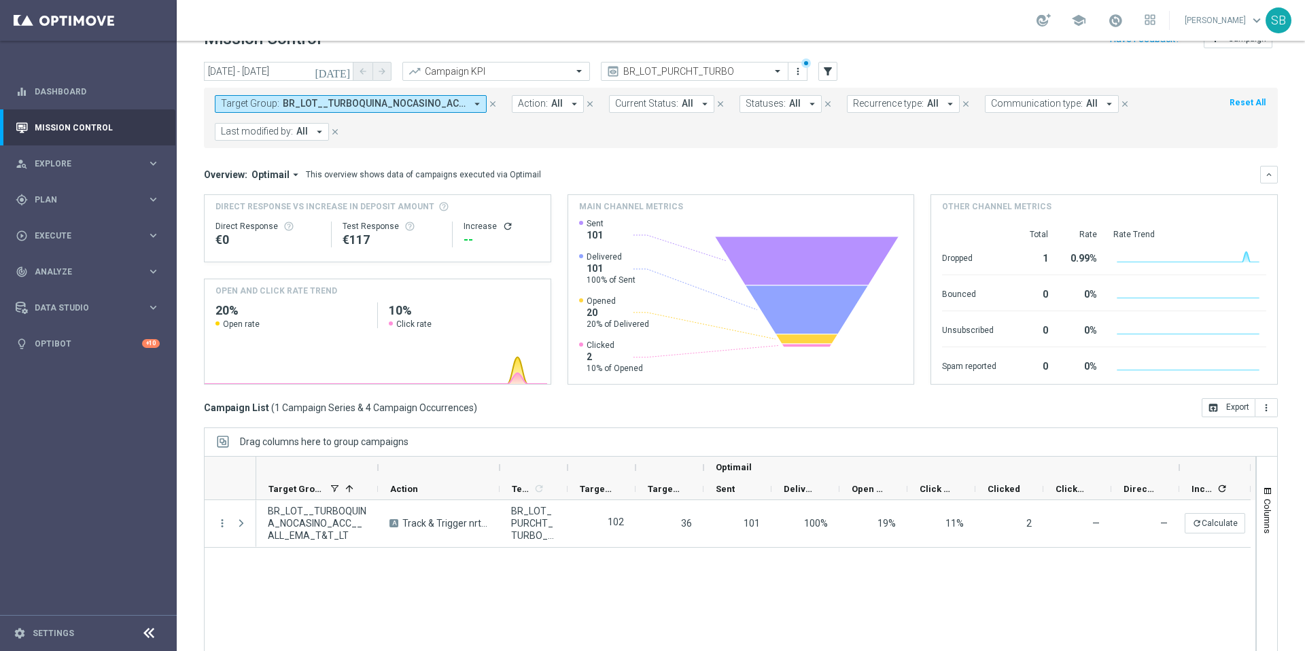
click at [437, 139] on form "Target Group: BR_LOT__TURBOQUINA_NOCASINO_ACC__ALL_EMA_T&T_LT arrow_drop_down c…" at bounding box center [711, 118] width 992 height 46
click at [494, 105] on icon "close" at bounding box center [493, 104] width 10 height 10
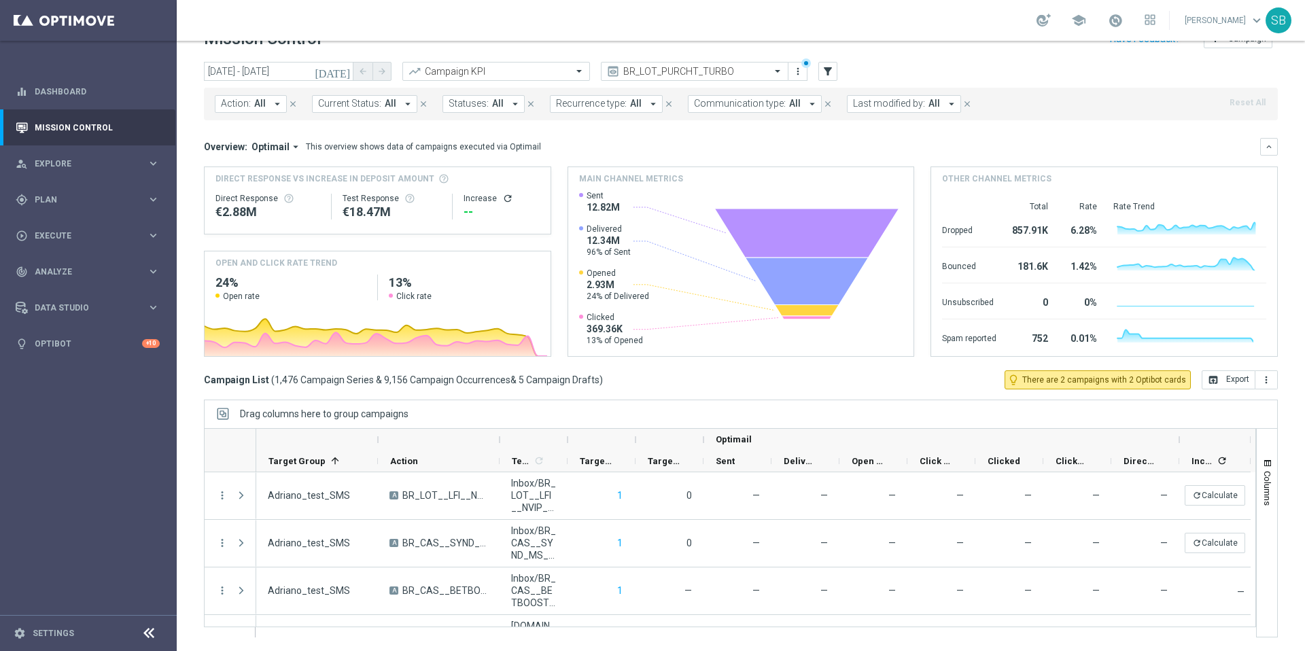
click at [274, 102] on icon "arrow_drop_down" at bounding box center [277, 104] width 12 height 12
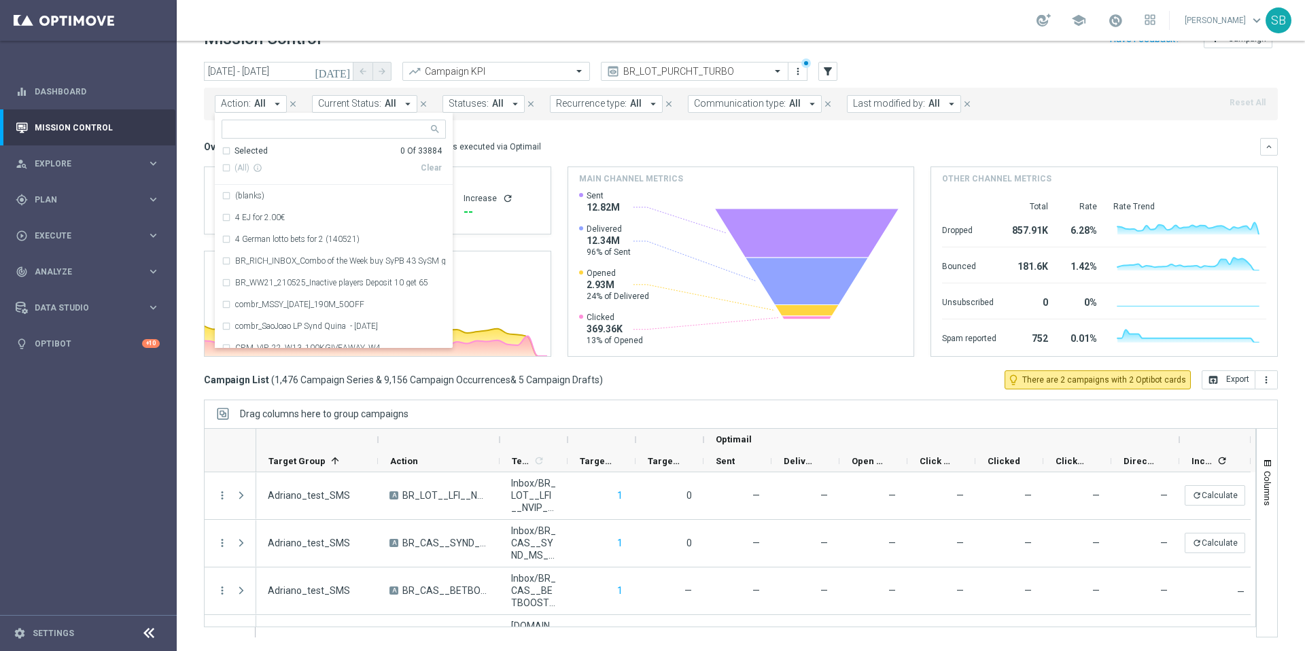
click at [362, 103] on span "Current Status:" at bounding box center [349, 104] width 63 height 12
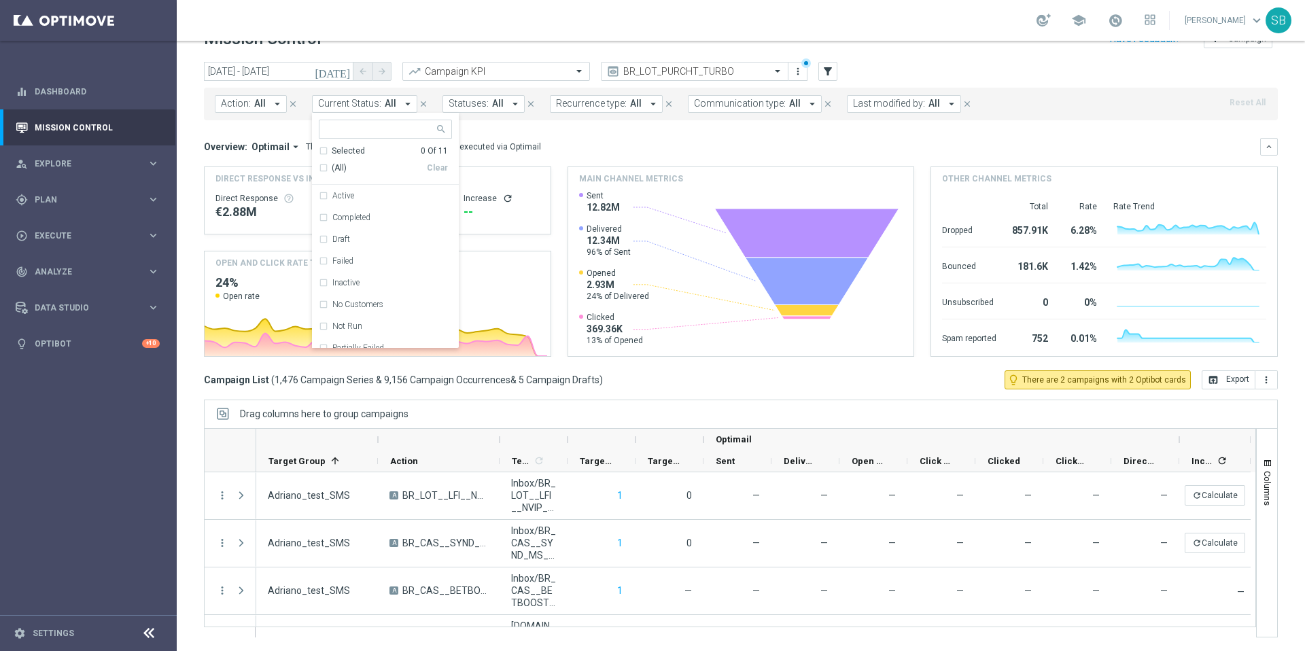
click at [561, 130] on mini-dashboard "Overview: Optimail arrow_drop_down This overview shows data of campaigns execut…" at bounding box center [741, 245] width 1074 height 250
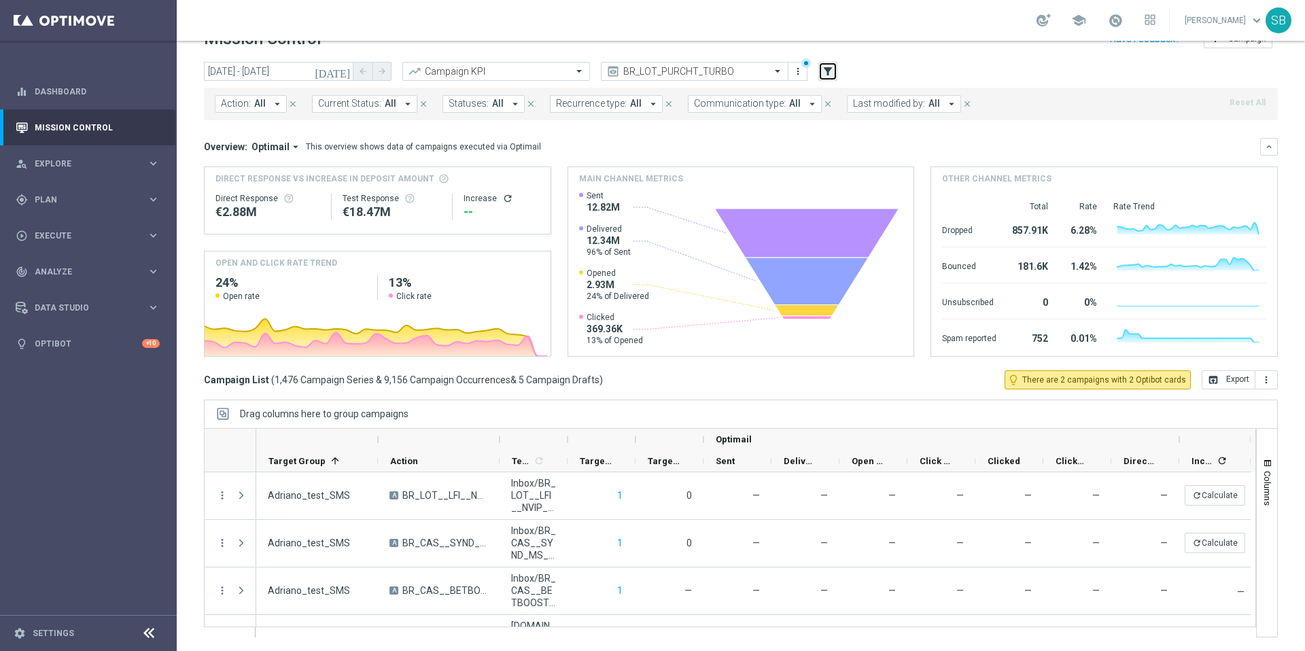
click at [825, 72] on icon "filter_alt" at bounding box center [828, 71] width 12 height 12
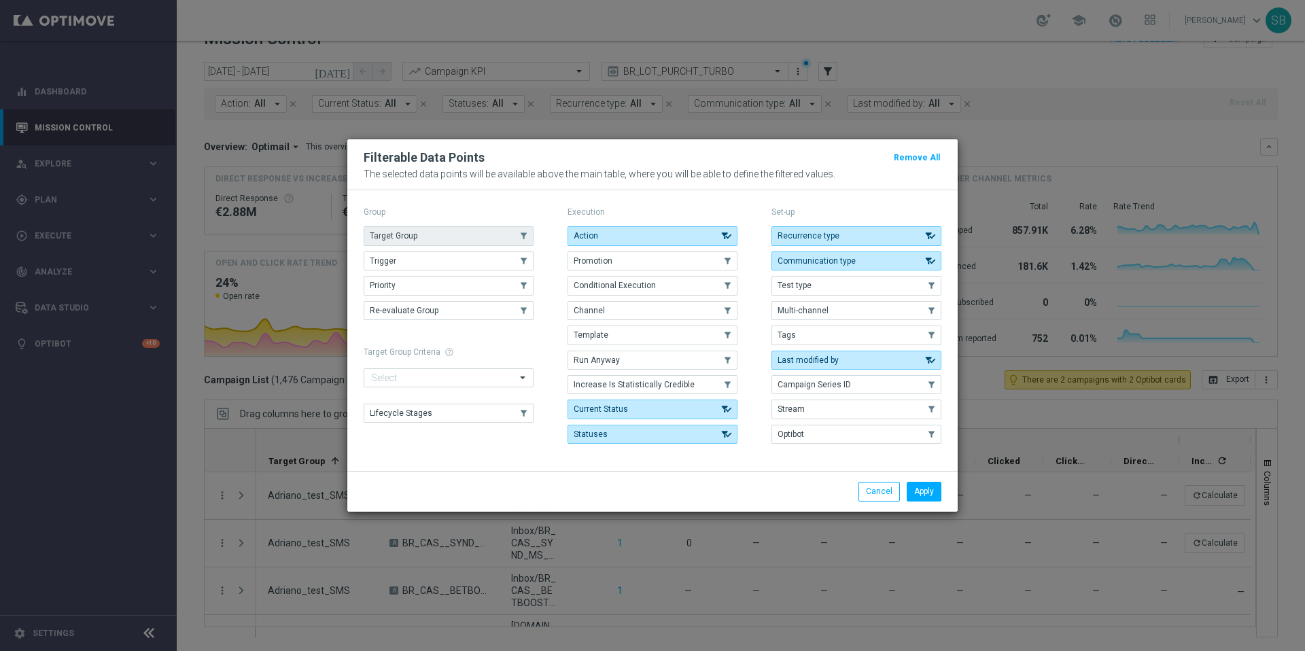
click at [462, 239] on button "Target Group" at bounding box center [449, 235] width 170 height 19
click at [920, 497] on button "Apply" at bounding box center [924, 491] width 35 height 19
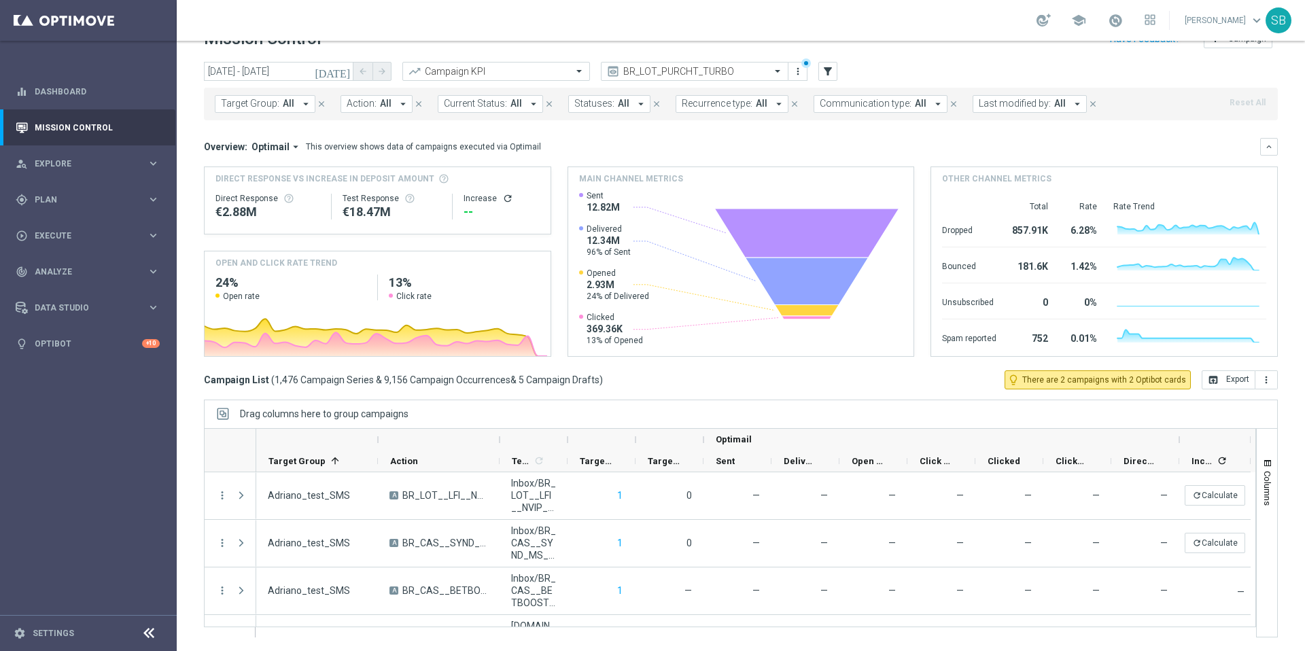
click at [309, 105] on button "Target Group: All arrow_drop_down" at bounding box center [265, 104] width 101 height 18
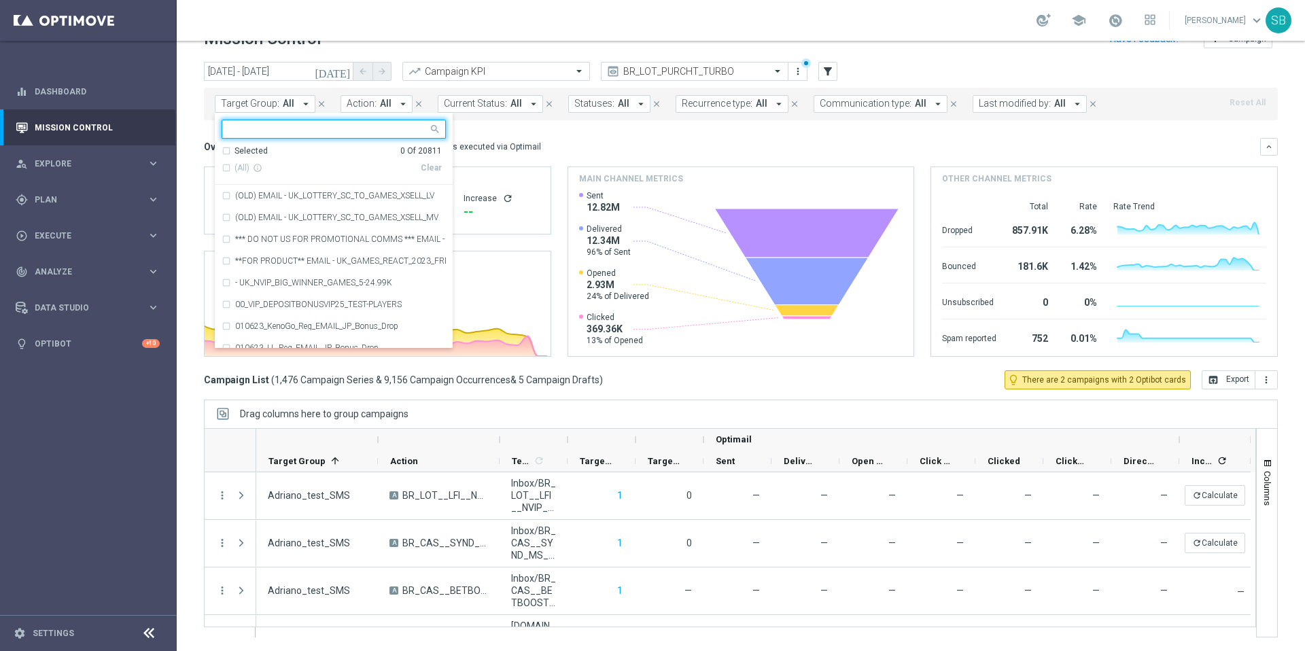
click at [290, 124] on input "text" at bounding box center [328, 130] width 199 height 12
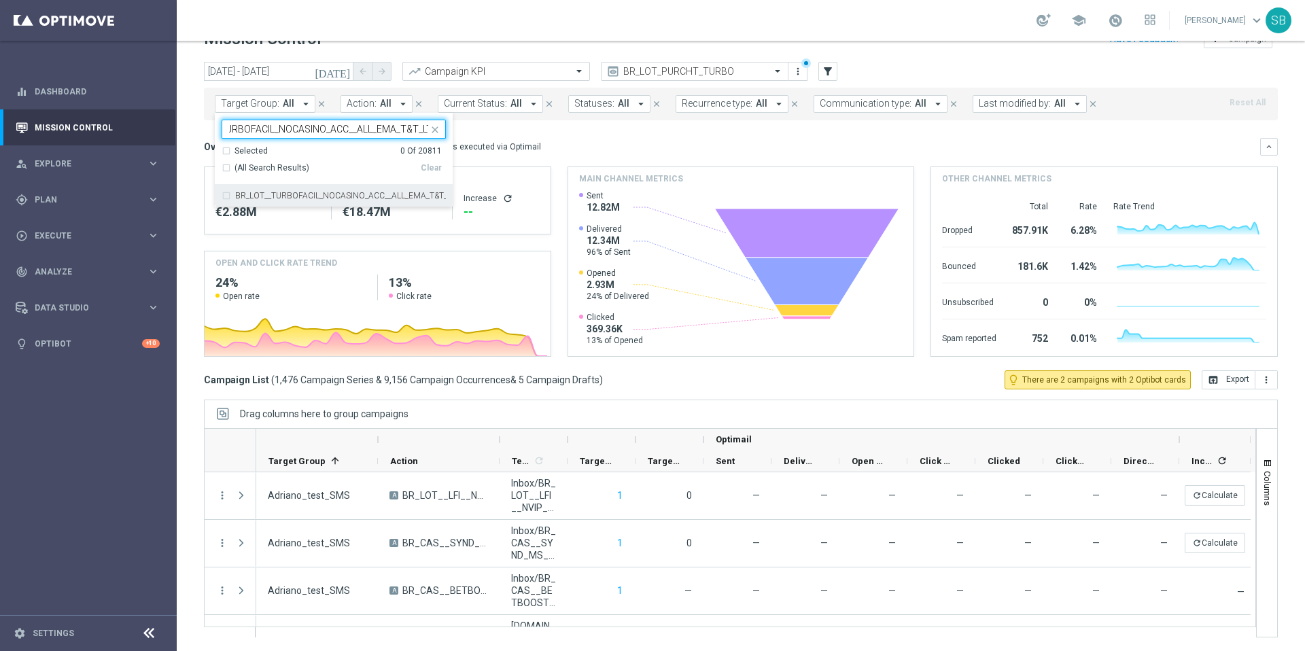
click at [227, 168] on div "(All Search Results)" at bounding box center [321, 168] width 199 height 12
type input "BR_LOT__TURBOFACIL_NOCASINO_ACC__ALL_EMA_T&T_LT"
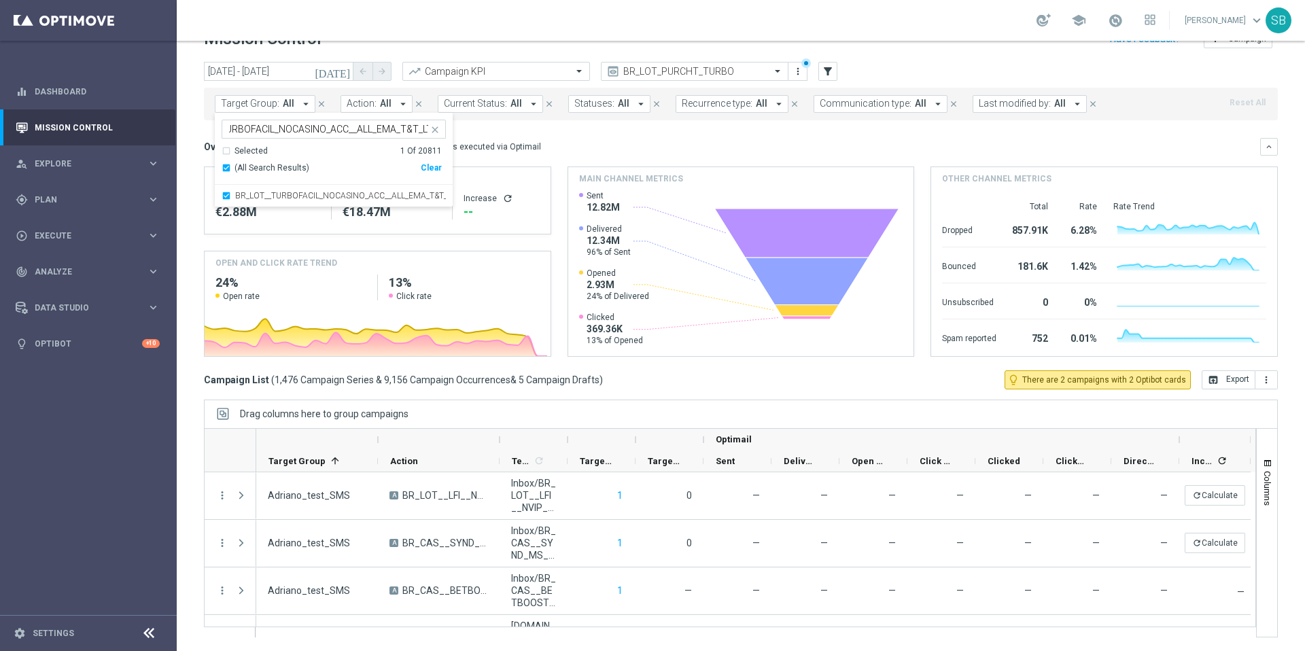
scroll to position [0, 0]
click at [228, 169] on div "(All Search Results)" at bounding box center [321, 168] width 199 height 12
click at [227, 152] on div "Selected 0 Of 20811" at bounding box center [332, 151] width 220 height 12
click at [226, 169] on div "(All Search Results)" at bounding box center [321, 168] width 199 height 12
click at [227, 152] on div "Selected 0 Of 20811" at bounding box center [332, 151] width 220 height 12
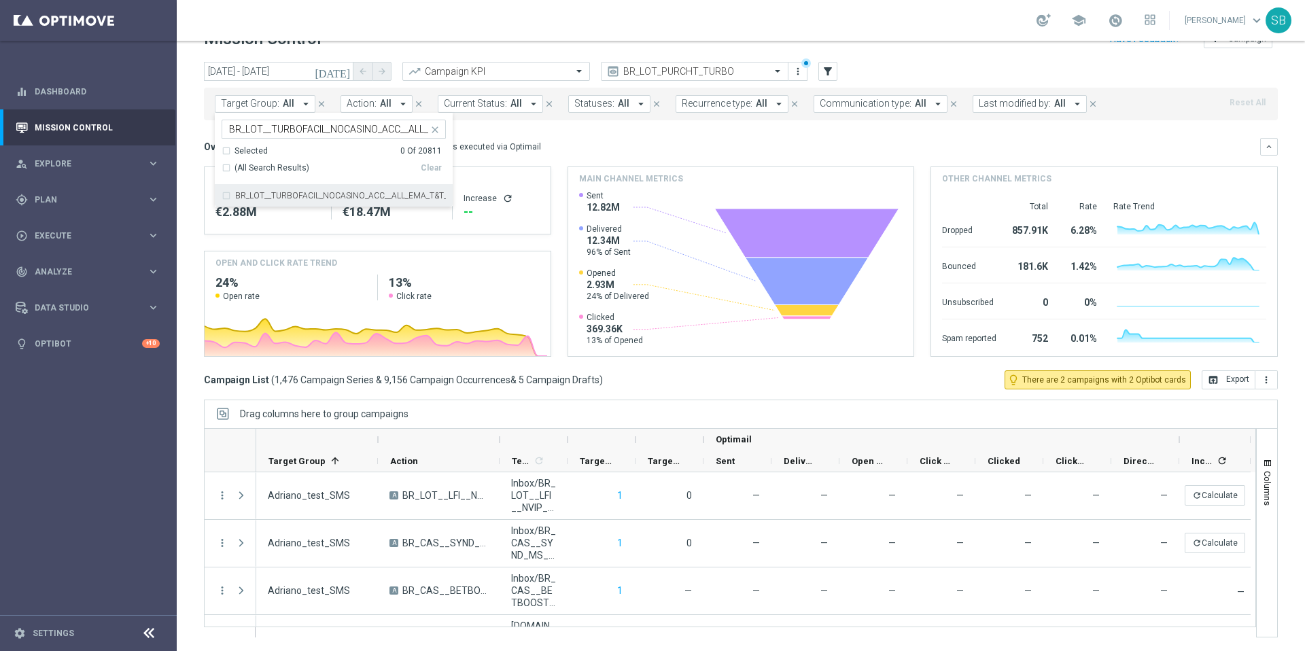
click at [224, 198] on div "BR_LOT__TURBOFACIL_NOCASINO_ACC__ALL_EMA_T&T_LT" at bounding box center [334, 196] width 224 height 22
click at [670, 152] on div "Overview: Optimail arrow_drop_down This overview shows data of campaigns execut…" at bounding box center [732, 147] width 1056 height 12
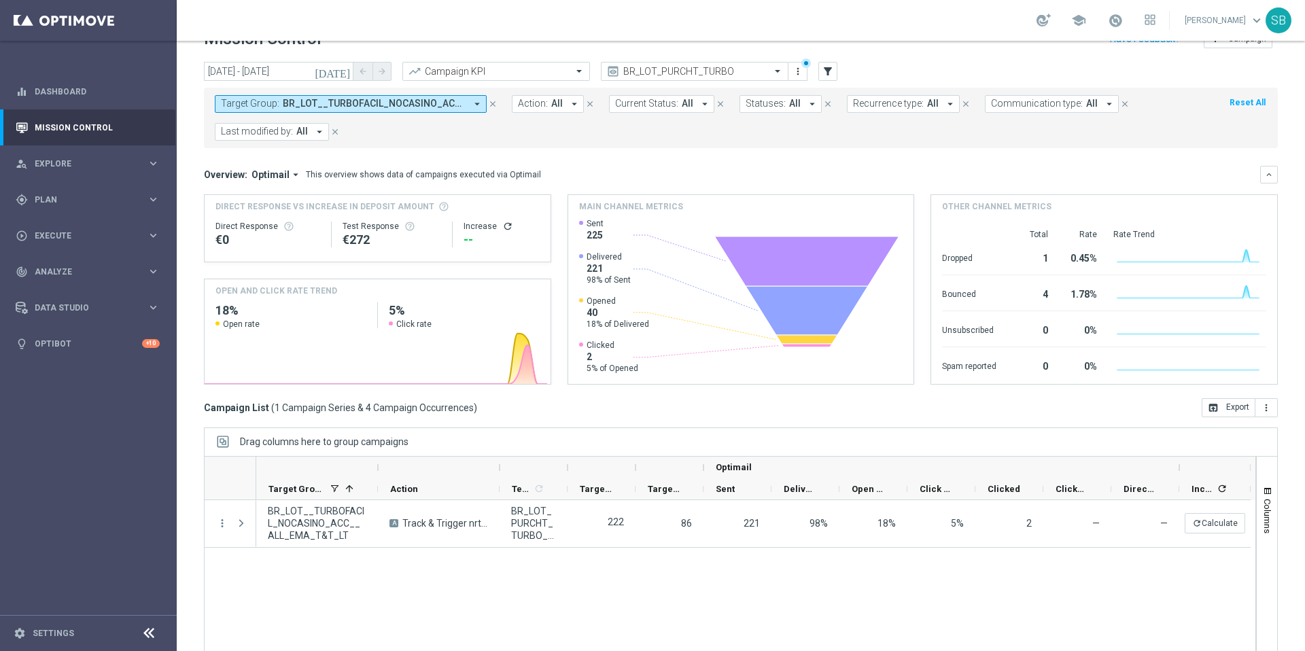
click at [476, 105] on icon "arrow_drop_down" at bounding box center [477, 104] width 12 height 12
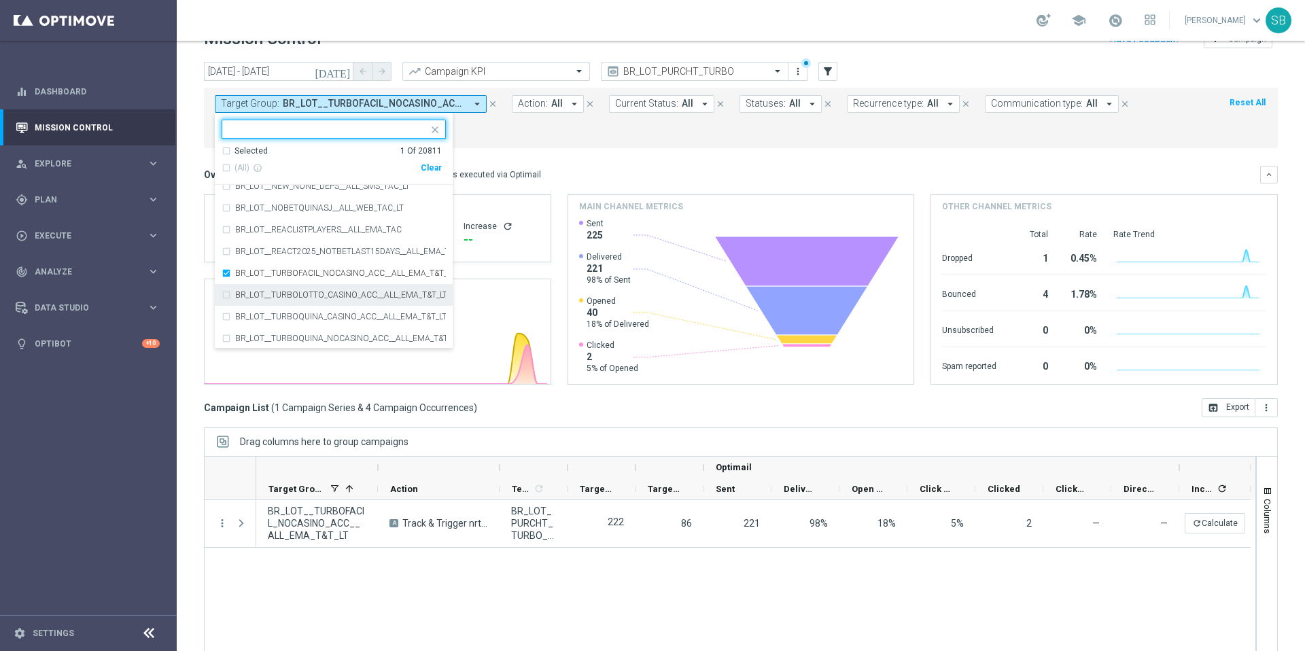
scroll to position [55729, 0]
click at [226, 321] on div "BR_LOT__TURBOQUINA_NOCASINO_ACC__ALL_EMA_T&T_LT" at bounding box center [334, 323] width 224 height 22
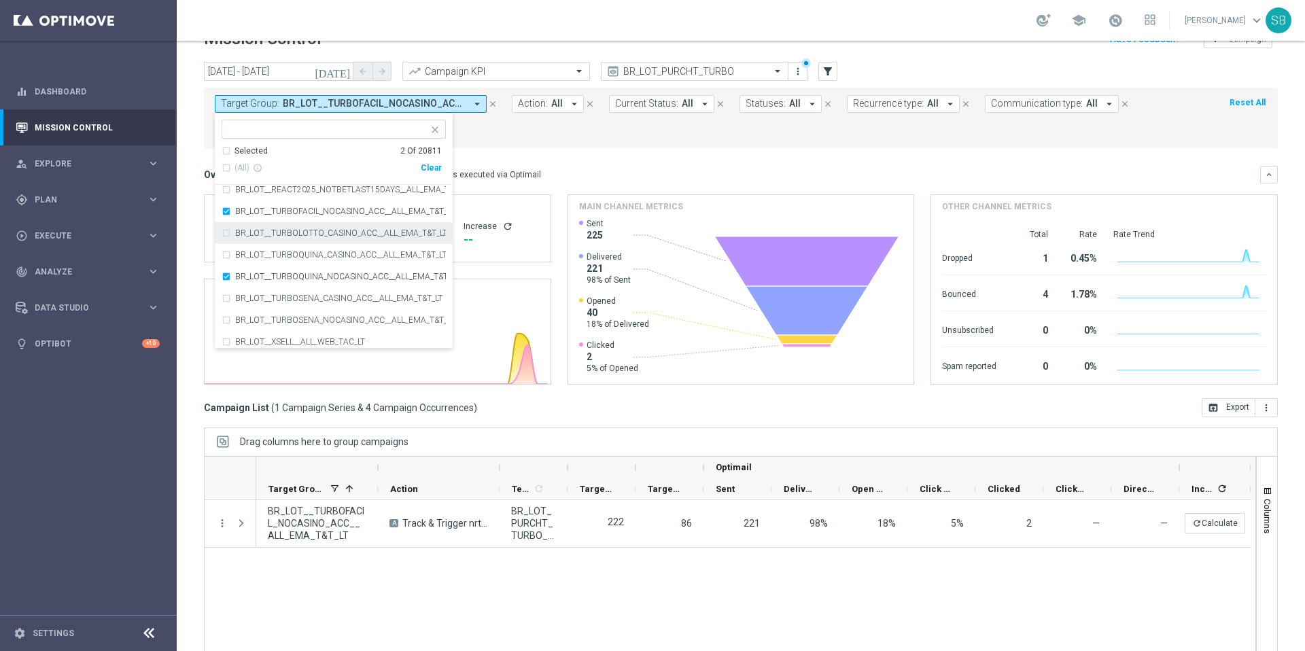
scroll to position [55778, 0]
click at [230, 316] on div "BR_LOT__TURBOSENA_NOCASINO_ACC__ALL_EMA_T&T_LT" at bounding box center [334, 318] width 224 height 22
click at [680, 159] on mini-dashboard "Overview: Optimail arrow_drop_down This overview shows data of campaigns execut…" at bounding box center [741, 273] width 1074 height 250
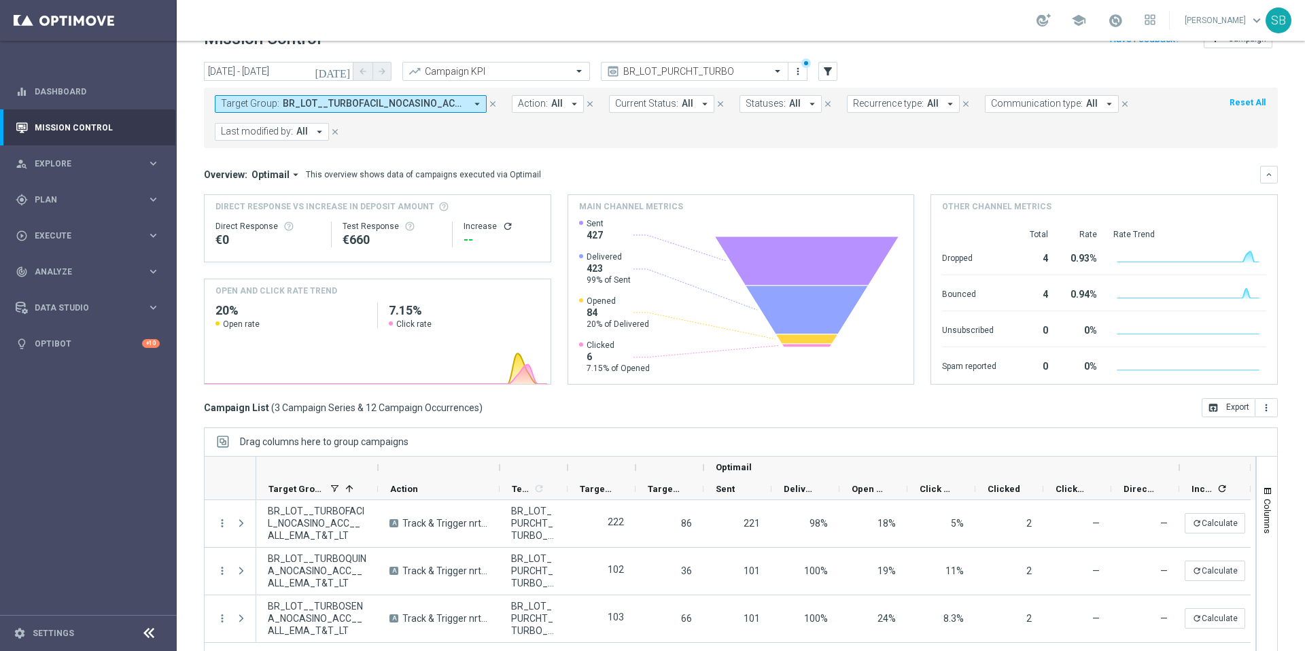
scroll to position [56, 0]
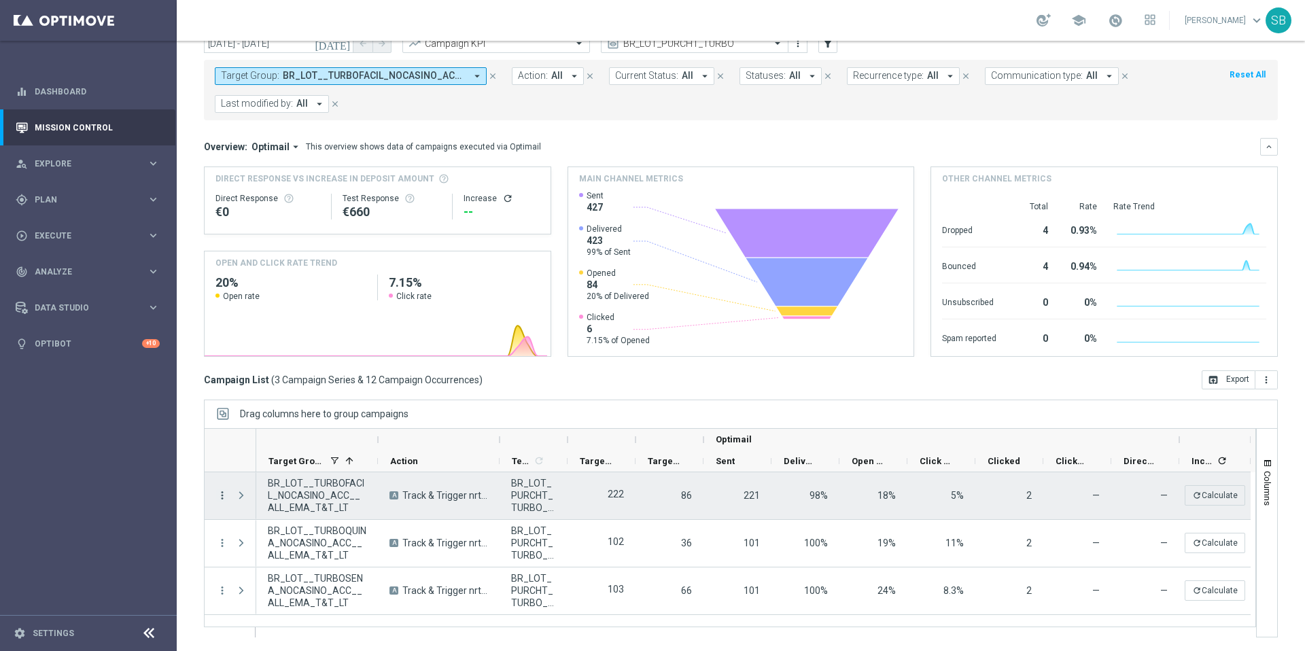
click at [222, 496] on icon "more_vert" at bounding box center [222, 495] width 12 height 12
click at [246, 506] on div "list" at bounding box center [238, 505] width 20 height 10
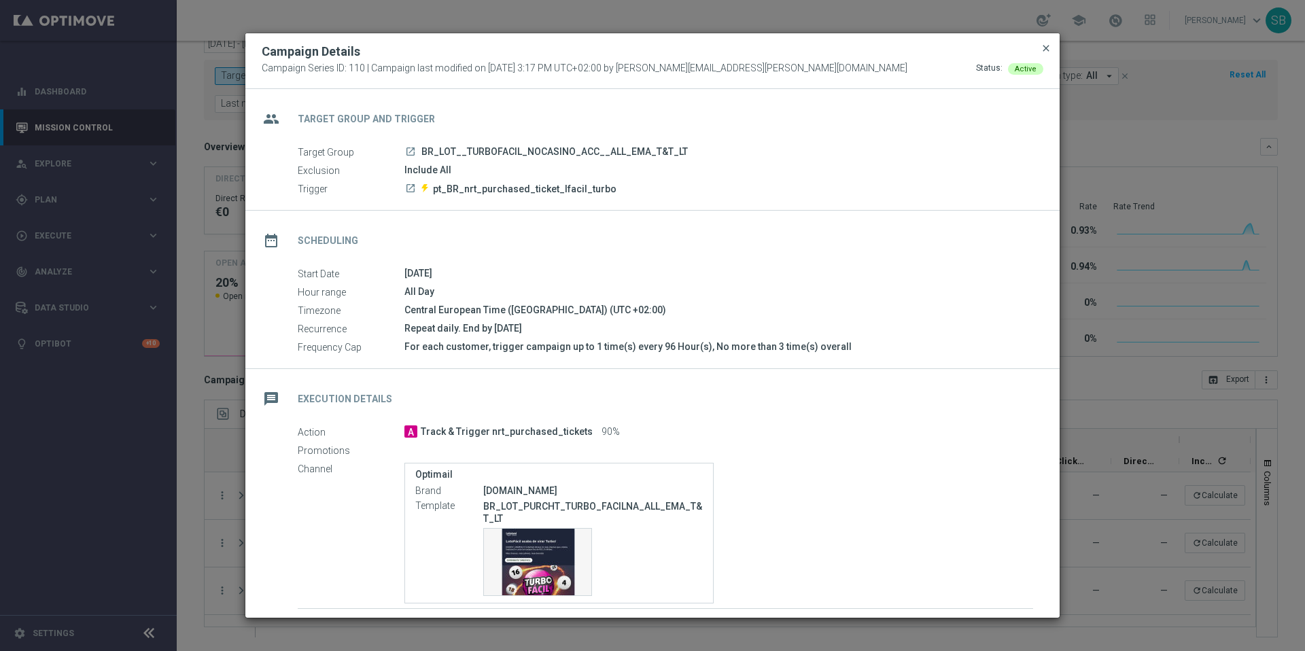
click at [1047, 51] on span "close" at bounding box center [1046, 48] width 11 height 11
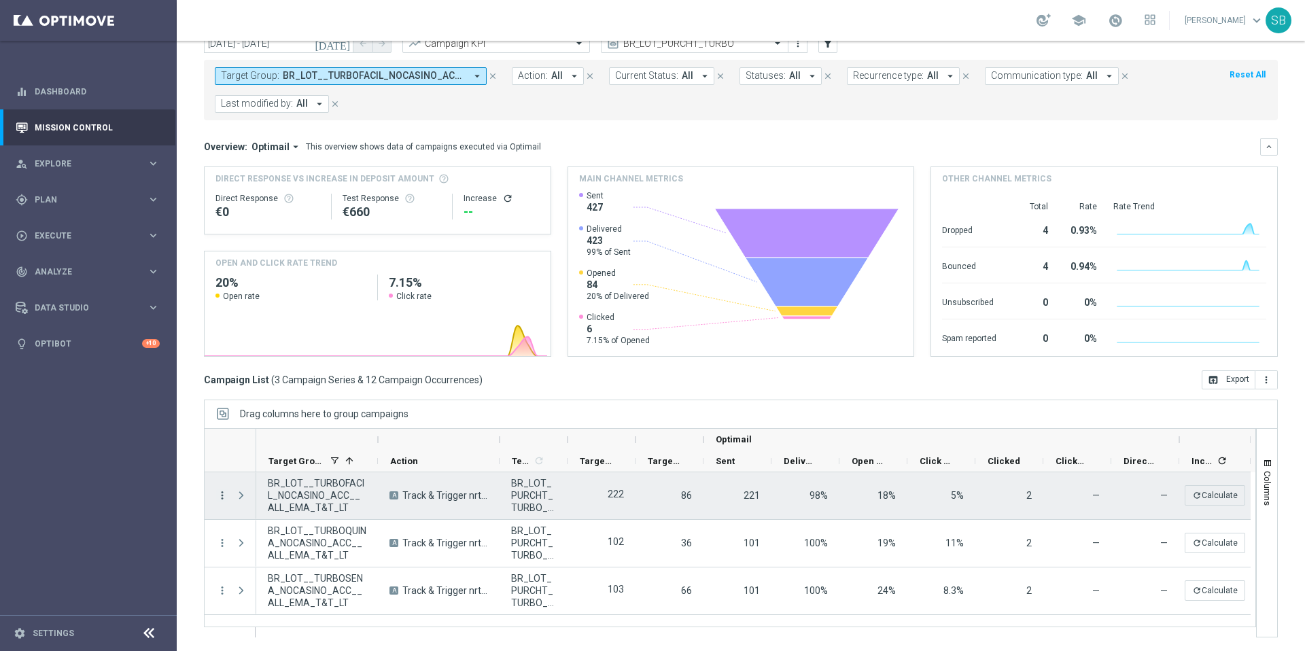
click at [220, 498] on icon "more_vert" at bounding box center [222, 495] width 12 height 12
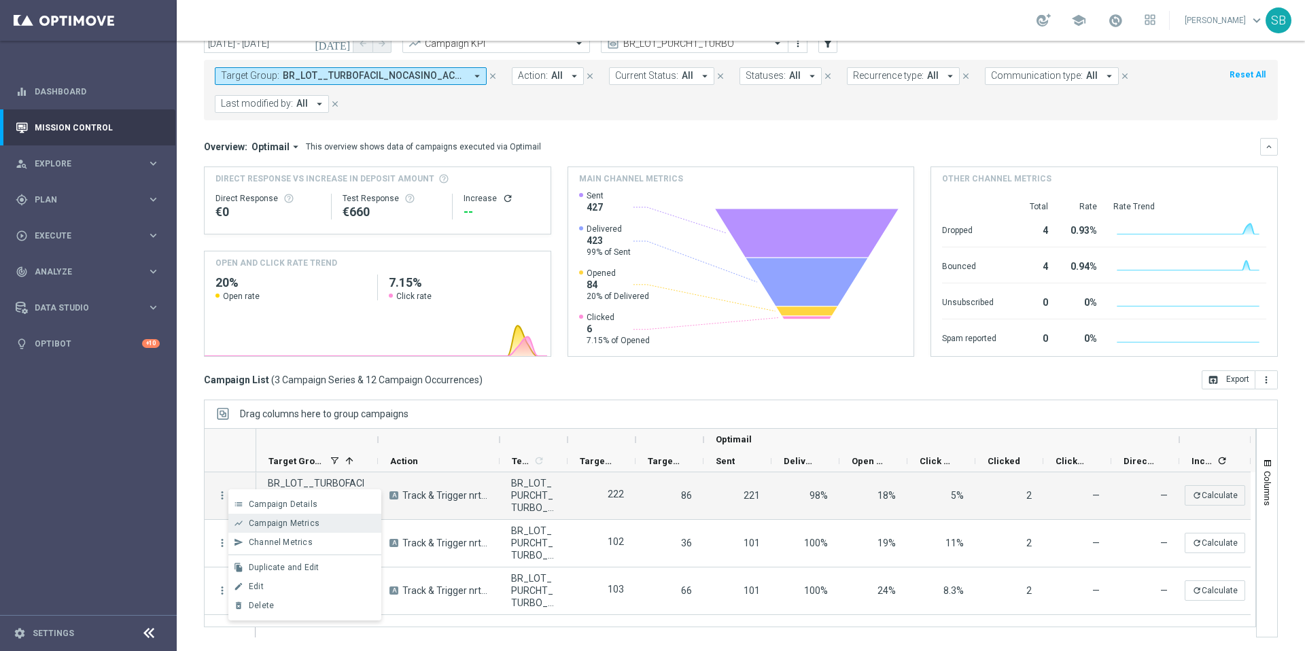
click at [249, 519] on span "Campaign Metrics" at bounding box center [284, 524] width 71 height 10
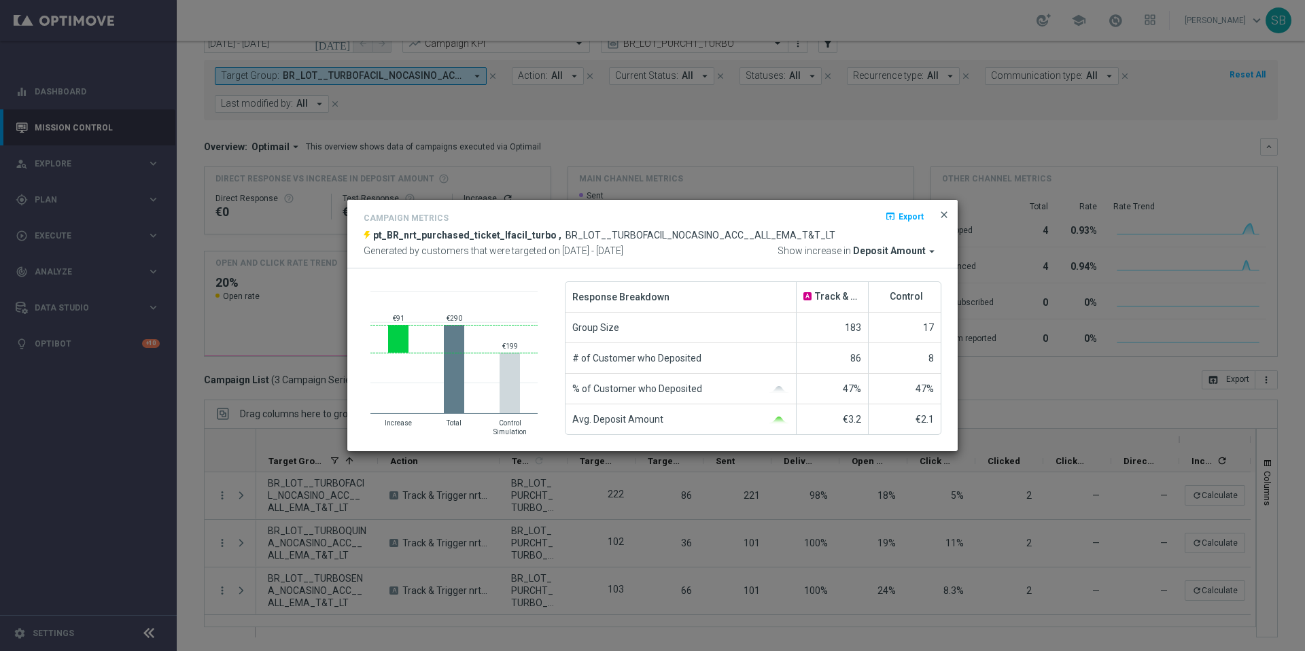
click at [945, 218] on span "close" at bounding box center [944, 214] width 11 height 11
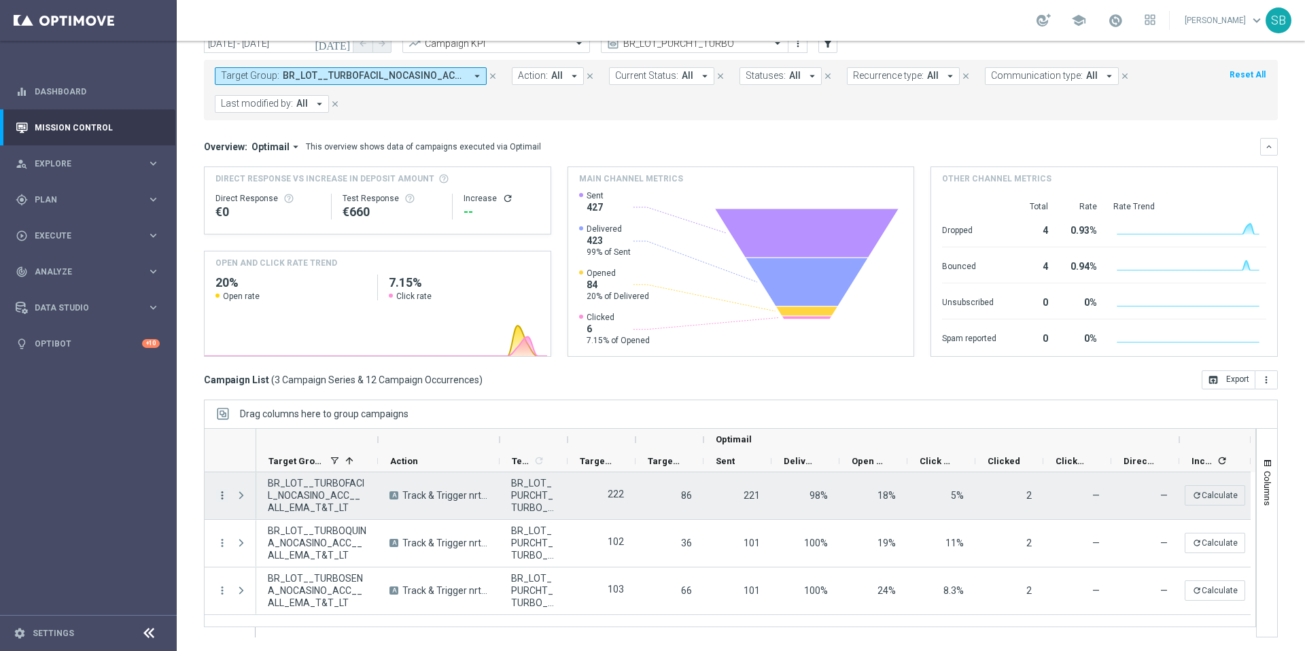
click at [221, 498] on icon "more_vert" at bounding box center [222, 495] width 12 height 12
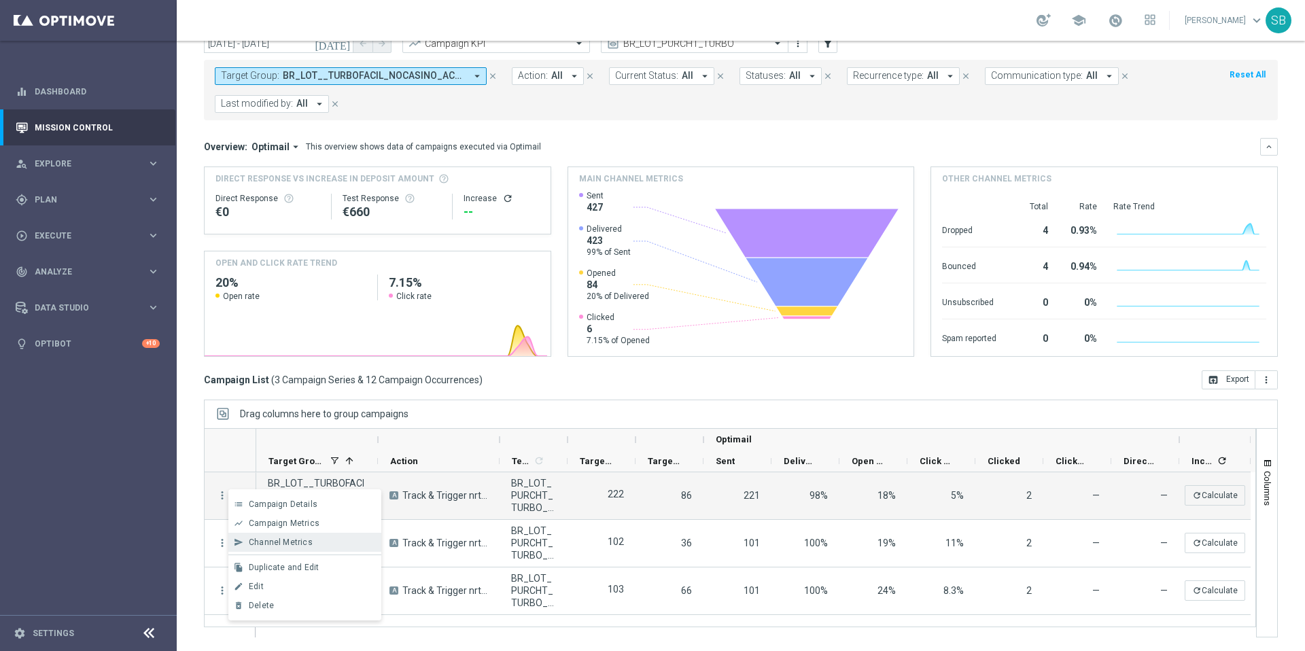
click at [254, 540] on span "Channel Metrics" at bounding box center [281, 543] width 64 height 10
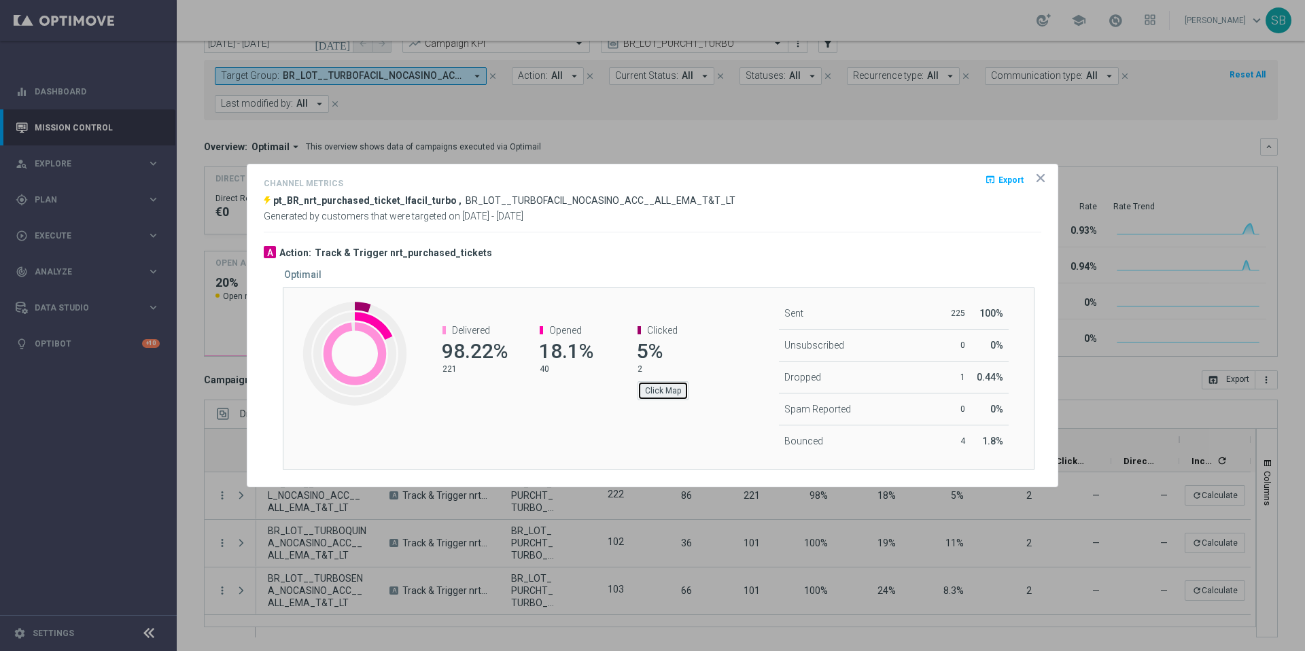
click at [677, 397] on button "Click Map" at bounding box center [663, 390] width 51 height 19
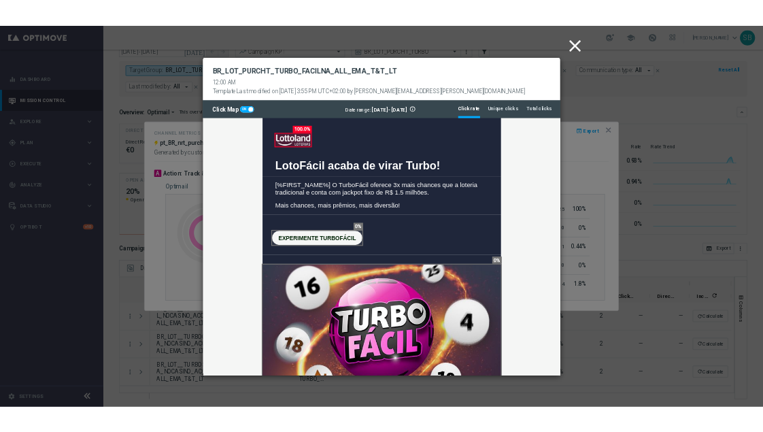
scroll to position [0, 0]
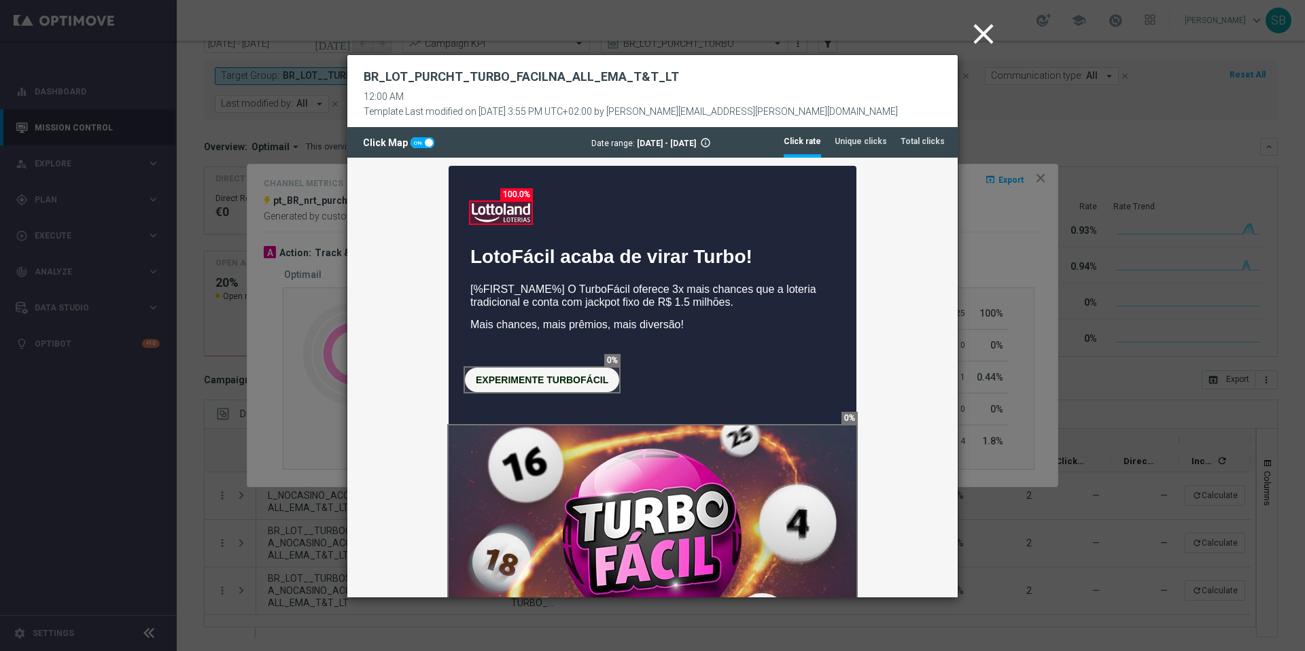
click at [978, 39] on icon "close" at bounding box center [984, 34] width 34 height 34
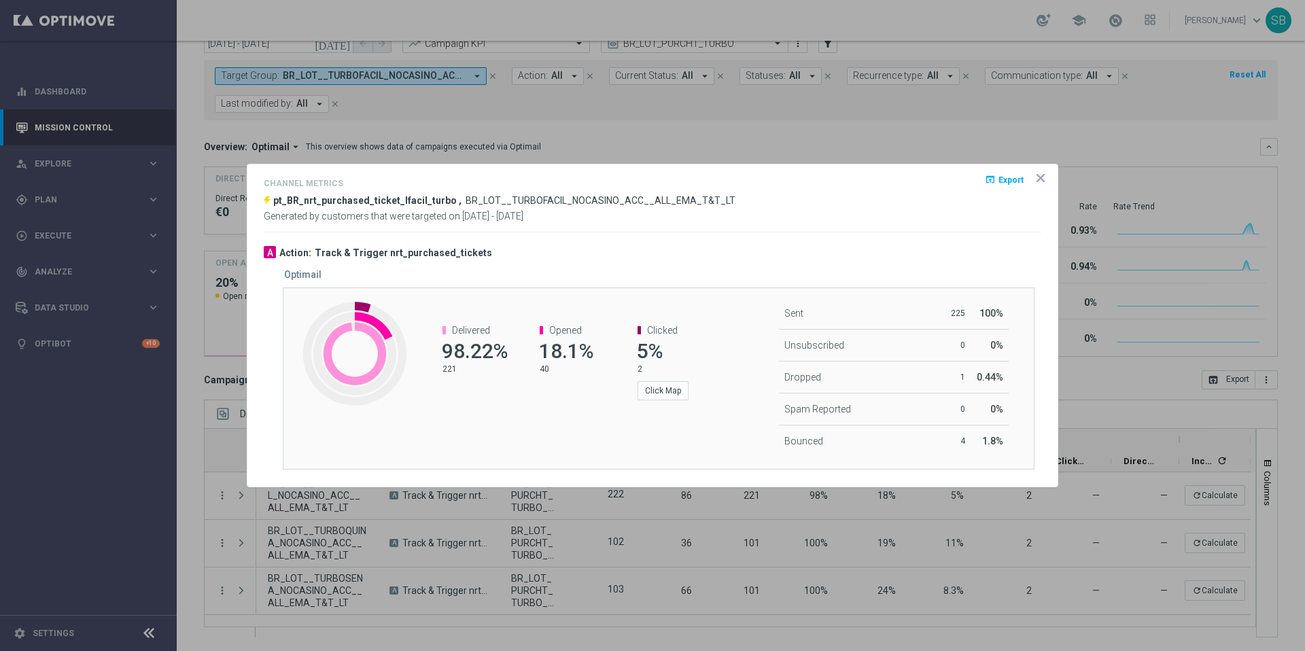
click at [1043, 182] on icon "icon" at bounding box center [1041, 178] width 14 height 14
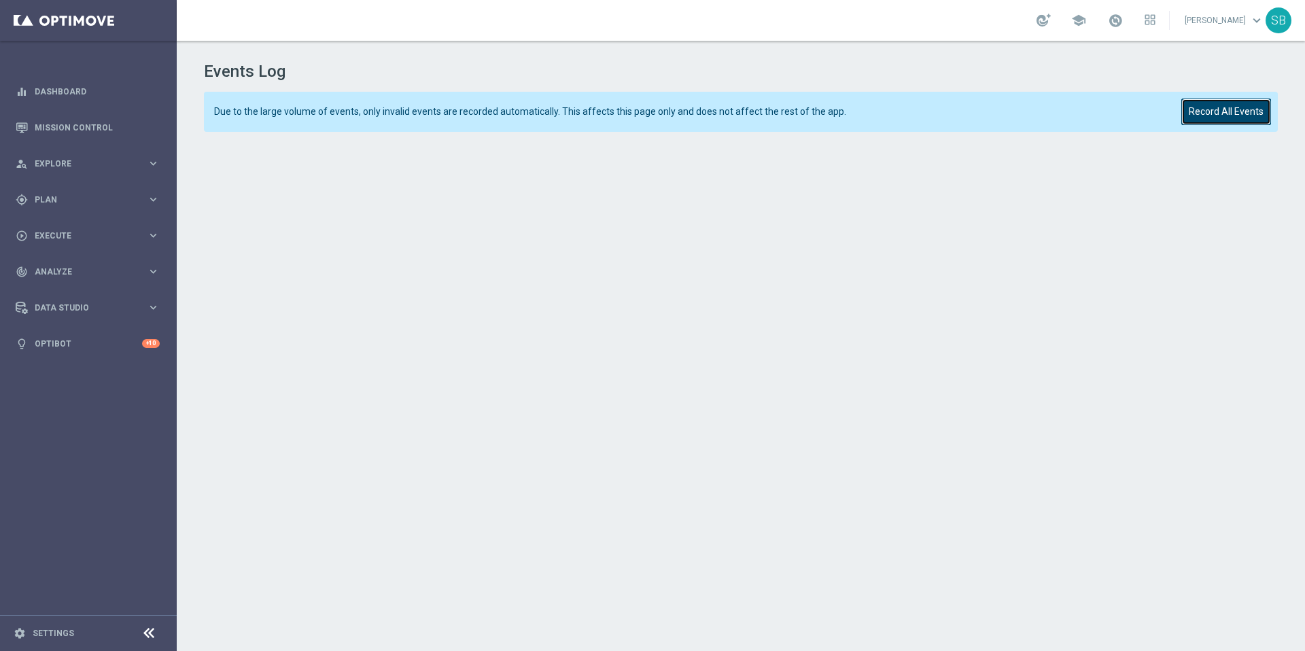
click at [1216, 115] on button "Record All Events" at bounding box center [1226, 112] width 90 height 27
